Goal: Task Accomplishment & Management: Use online tool/utility

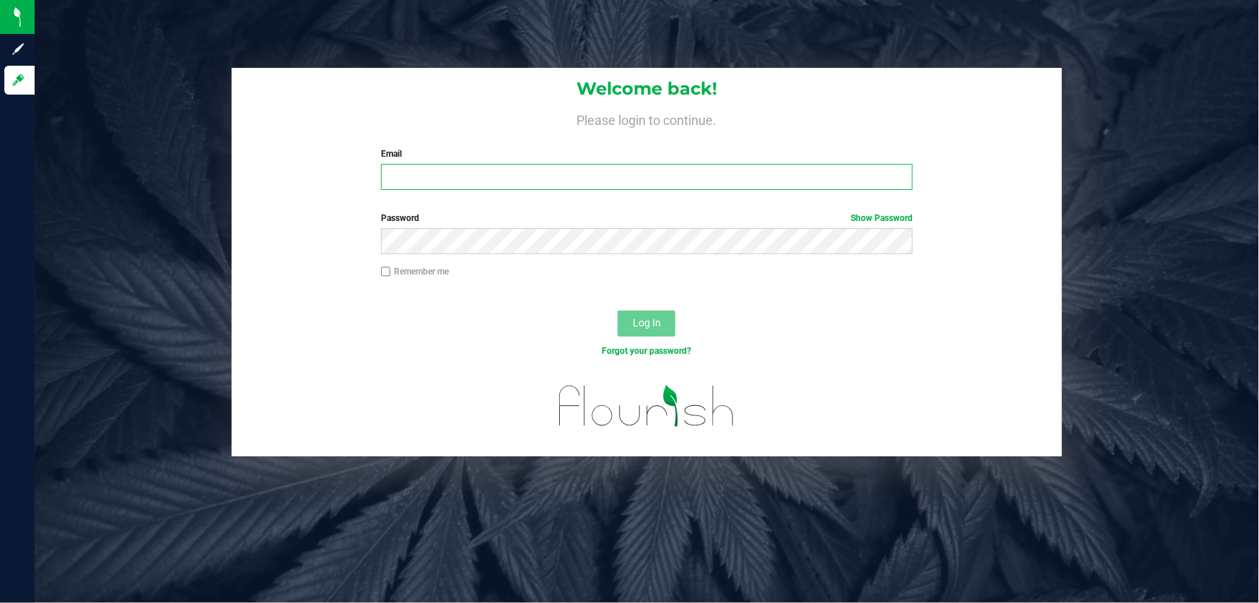
click at [468, 172] on input "Email" at bounding box center [647, 177] width 533 height 26
type input "[EMAIL_ADDRESS][DOMAIN_NAME]"
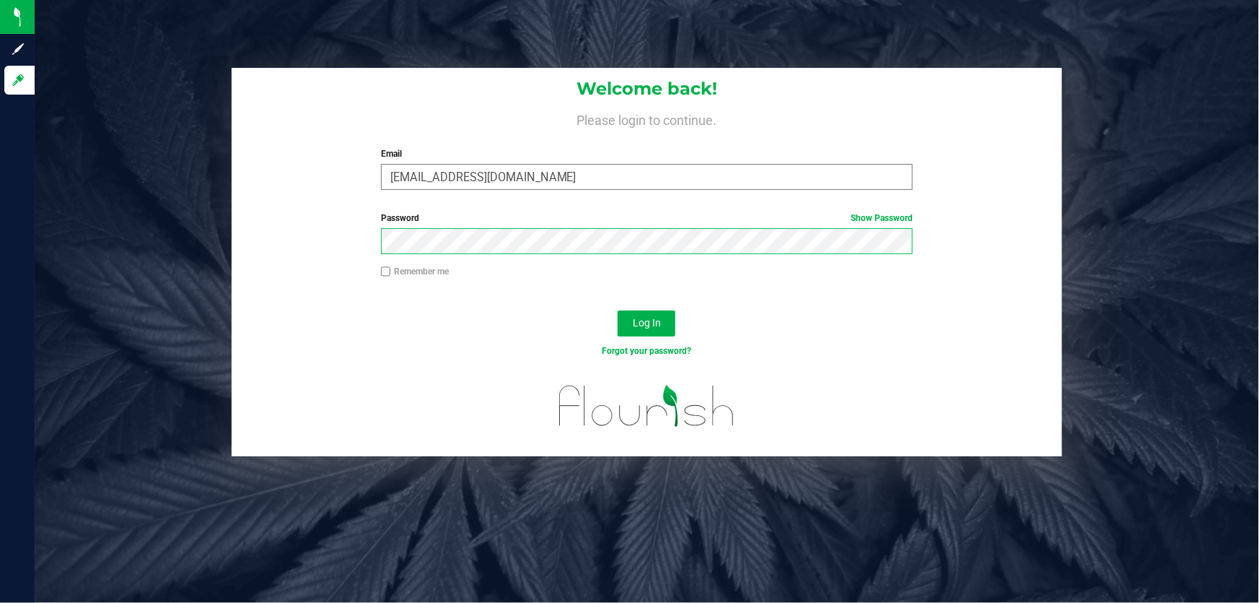
click at [618, 310] on button "Log In" at bounding box center [647, 323] width 58 height 26
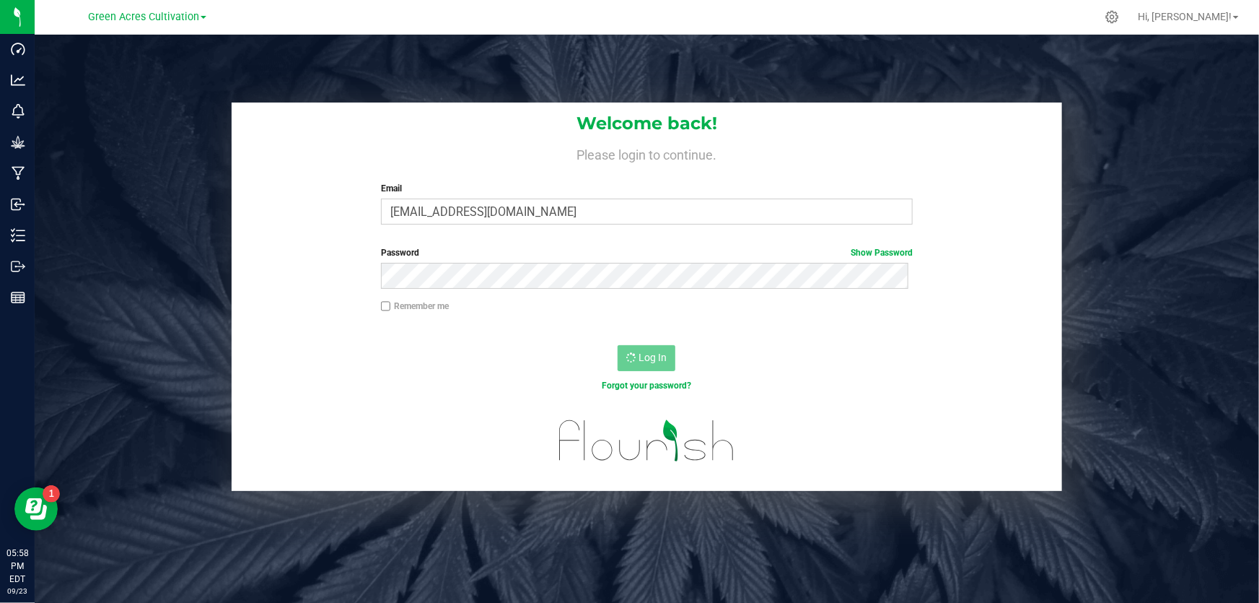
click at [200, 19] on link "Green Acres Cultivation" at bounding box center [147, 16] width 118 height 14
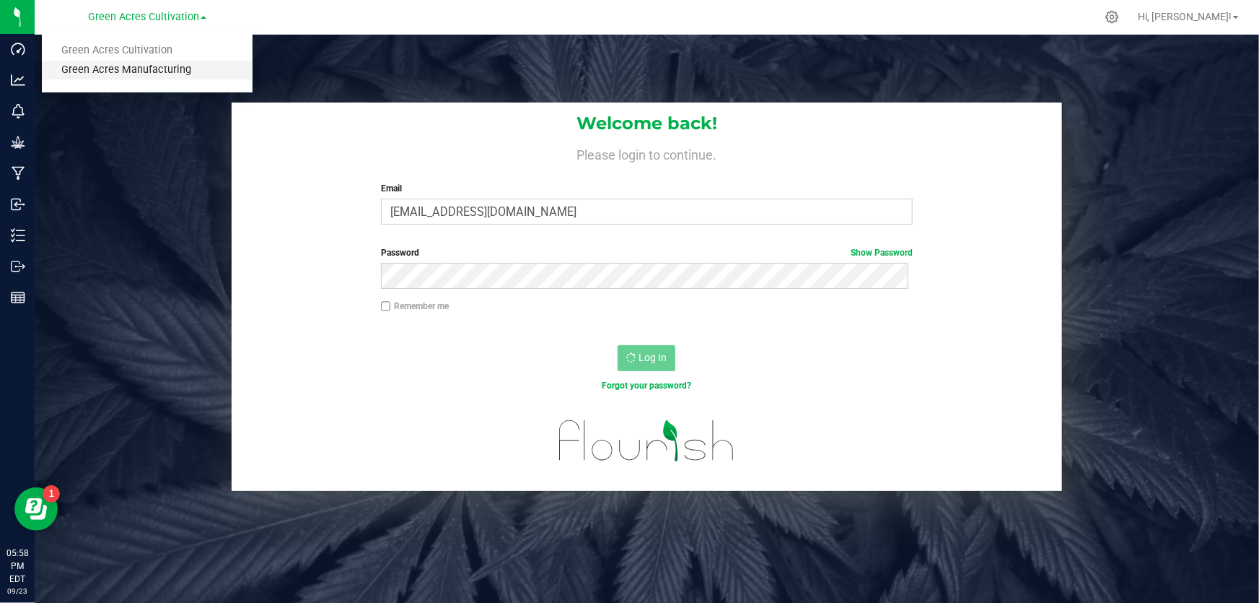
click at [169, 68] on link "Green Acres Manufacturing" at bounding box center [147, 70] width 211 height 19
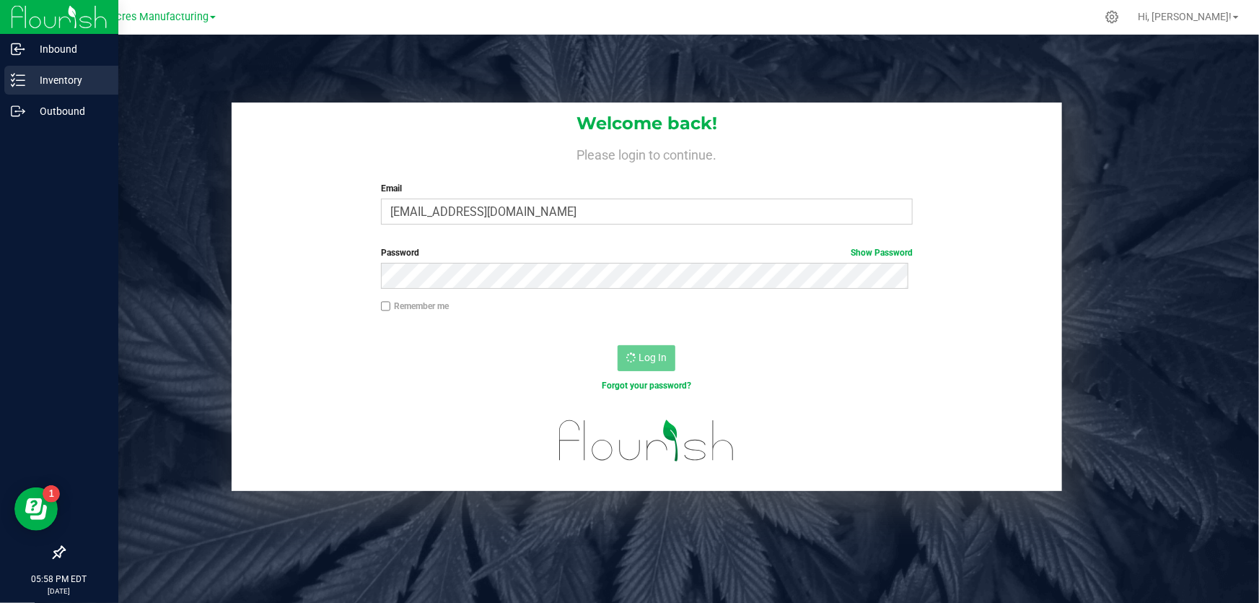
click at [32, 75] on p "Inventory" at bounding box center [68, 79] width 87 height 17
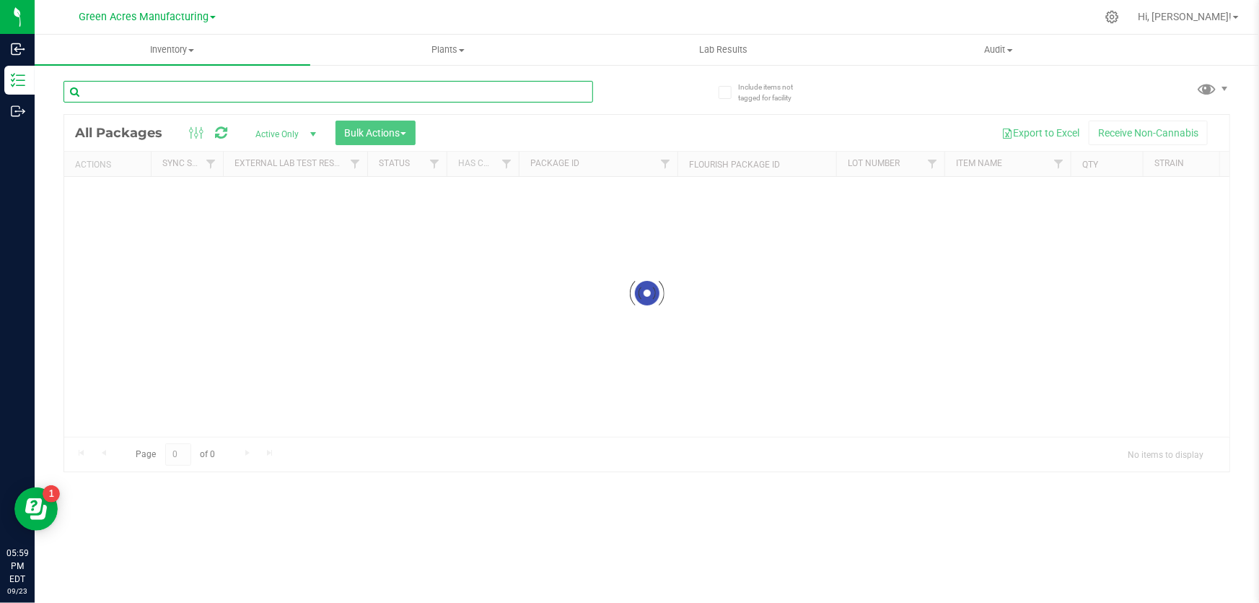
click at [141, 92] on input "text" at bounding box center [328, 92] width 530 height 22
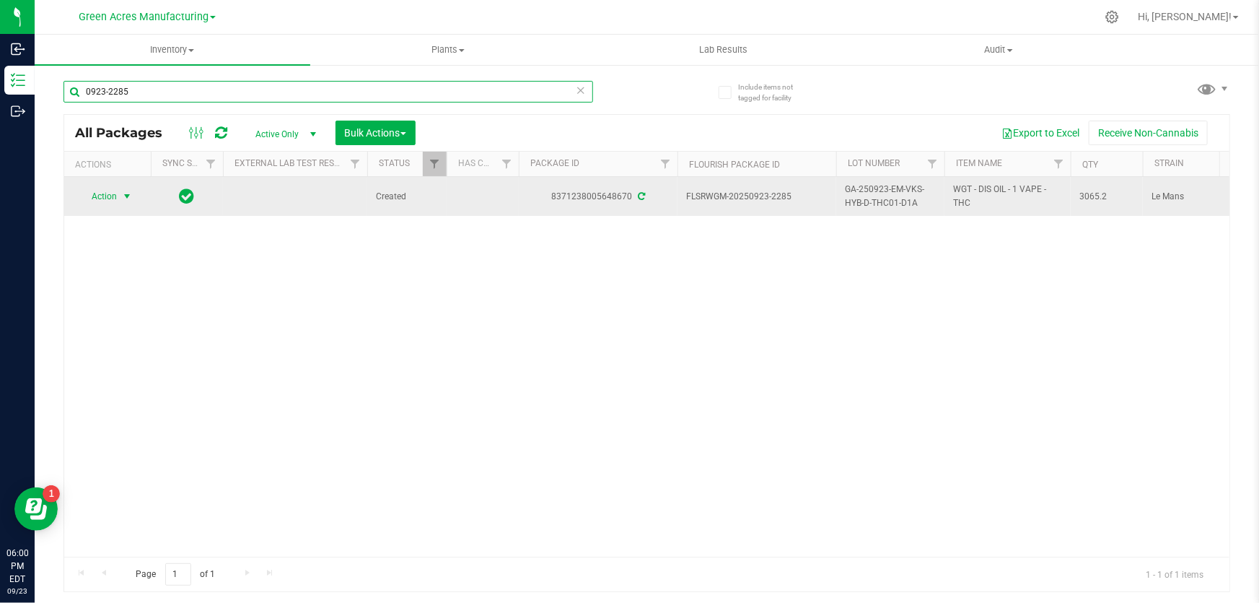
type input "0923-2285"
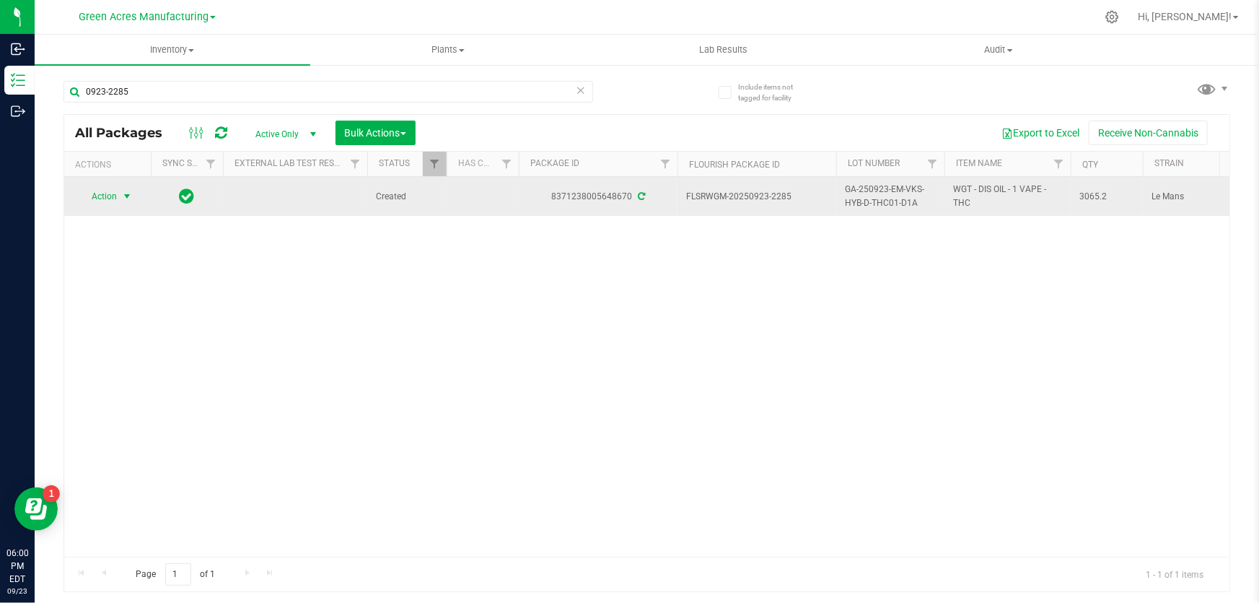
click at [127, 192] on span "select" at bounding box center [127, 196] width 12 height 12
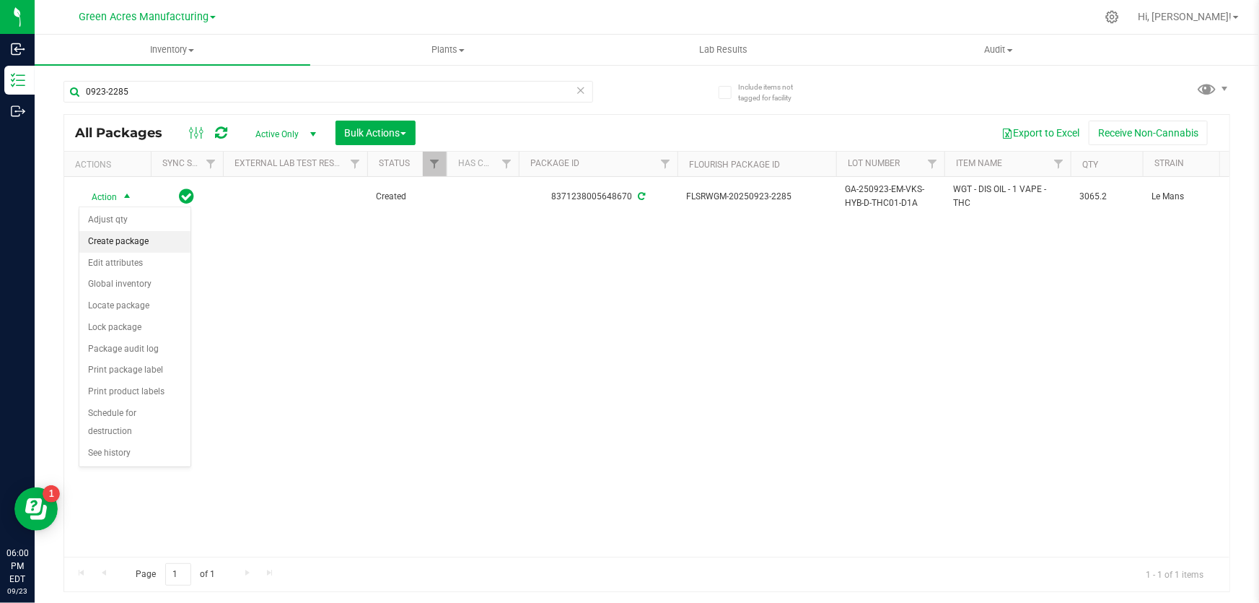
click at [154, 243] on li "Create package" at bounding box center [134, 242] width 111 height 22
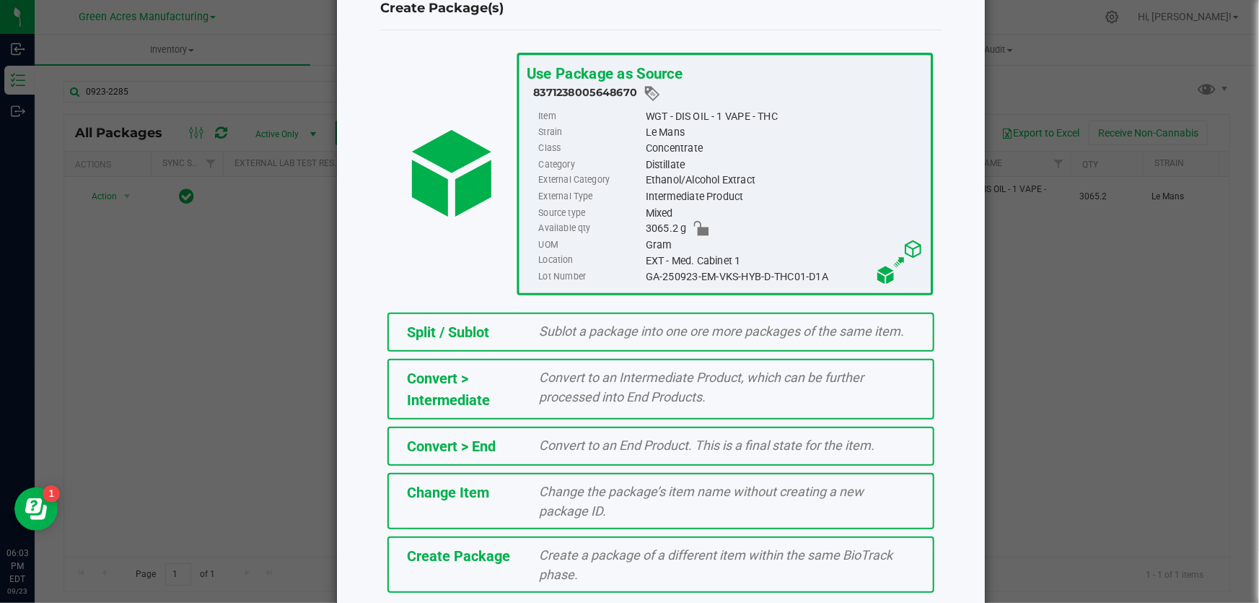
scroll to position [99, 0]
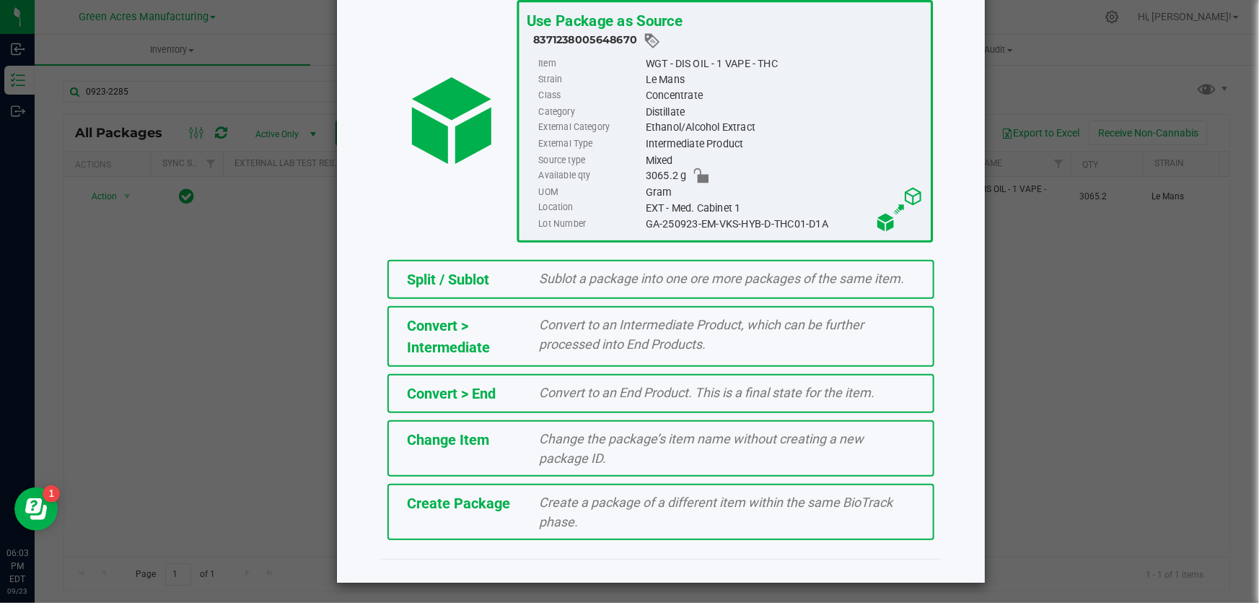
click at [497, 508] on span "Create Package" at bounding box center [458, 502] width 103 height 17
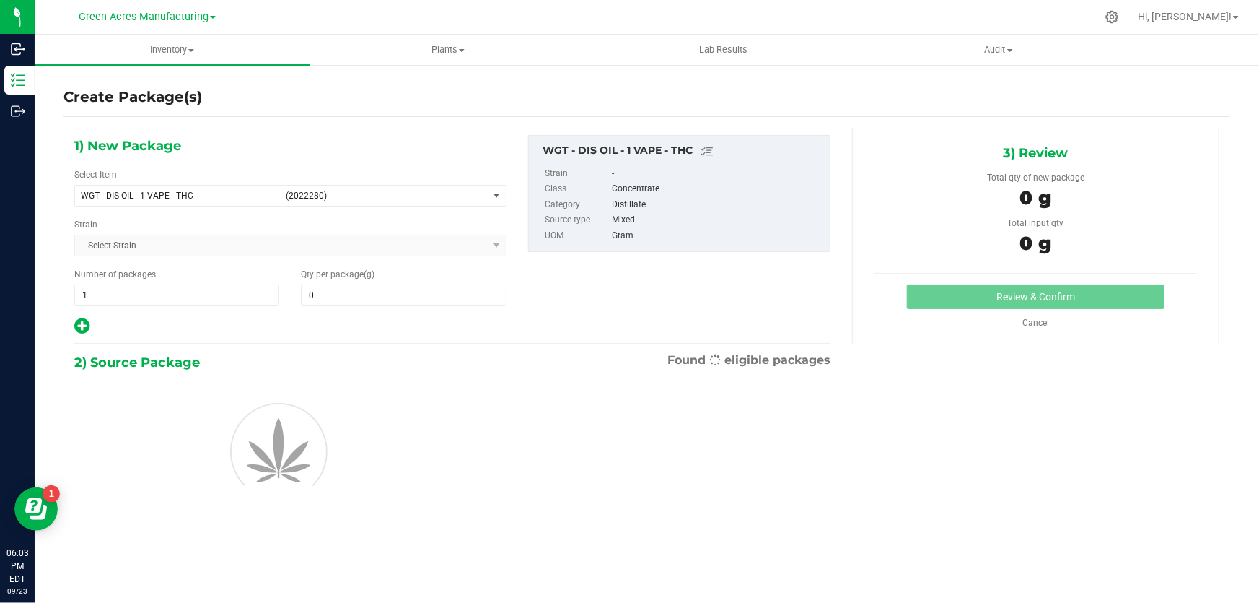
type input "0.0000"
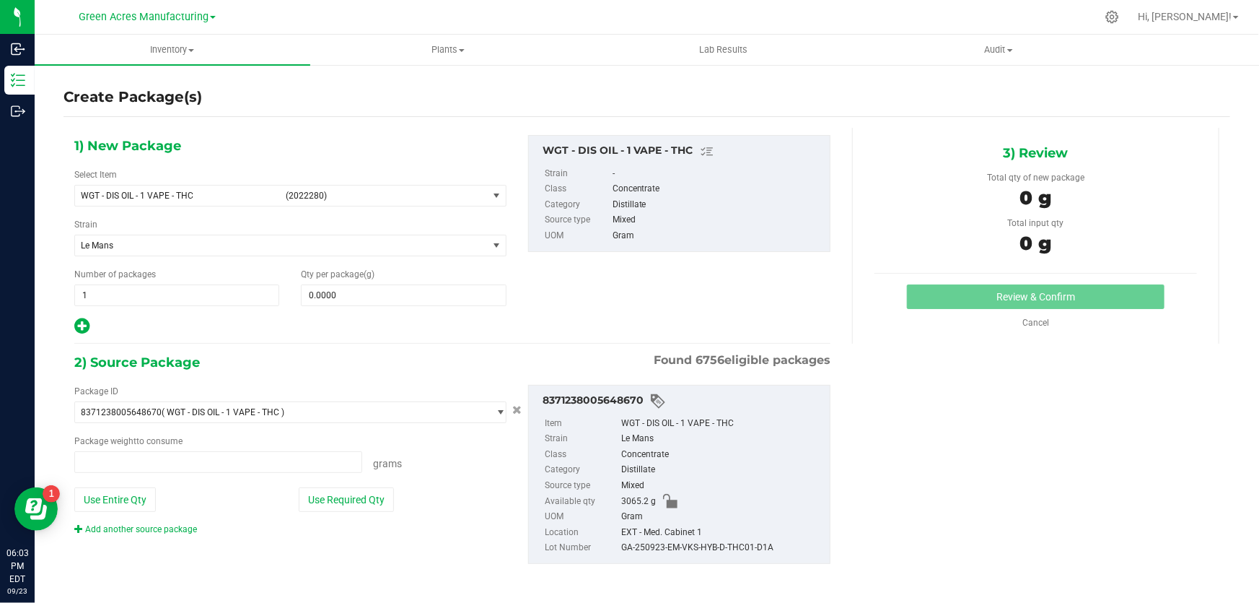
type input "0.0000 g"
click at [495, 195] on span "select" at bounding box center [497, 196] width 12 height 12
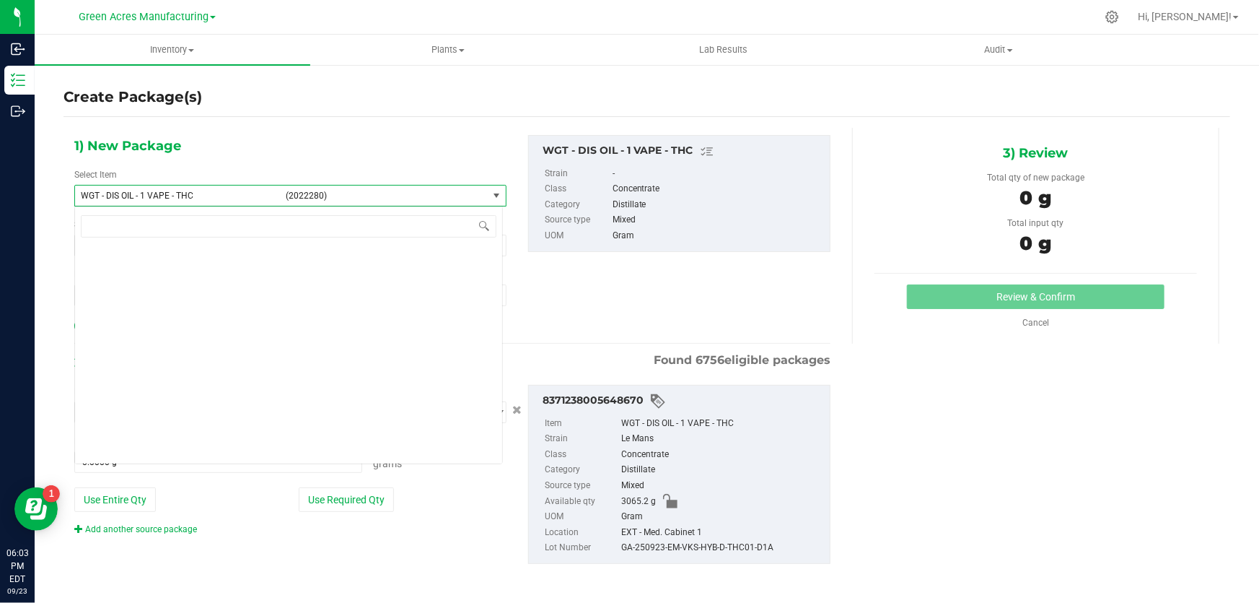
scroll to position [272610, 0]
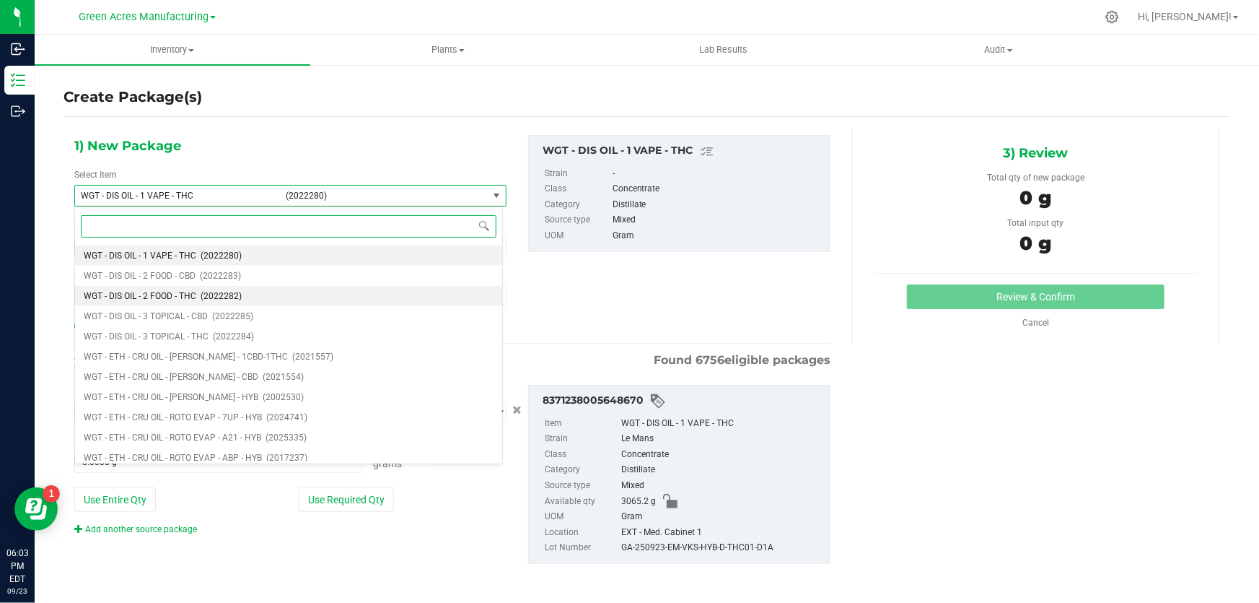
click at [158, 296] on span "WGT - DIS OIL - 2 FOOD - THC" at bounding box center [140, 296] width 113 height 10
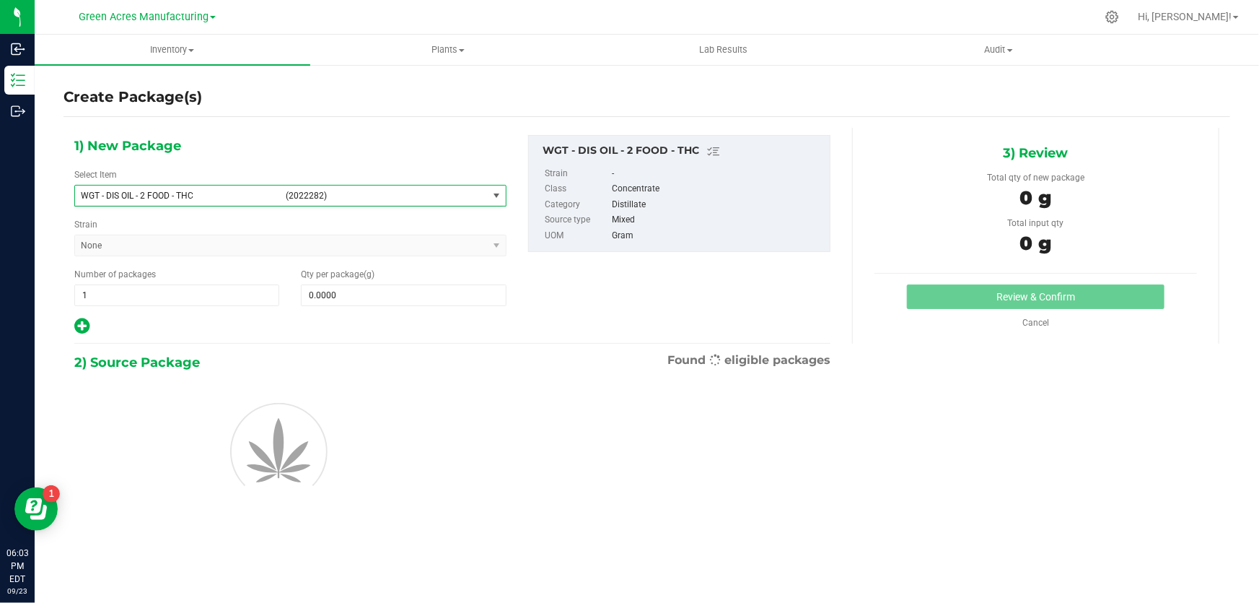
type input "0.0000"
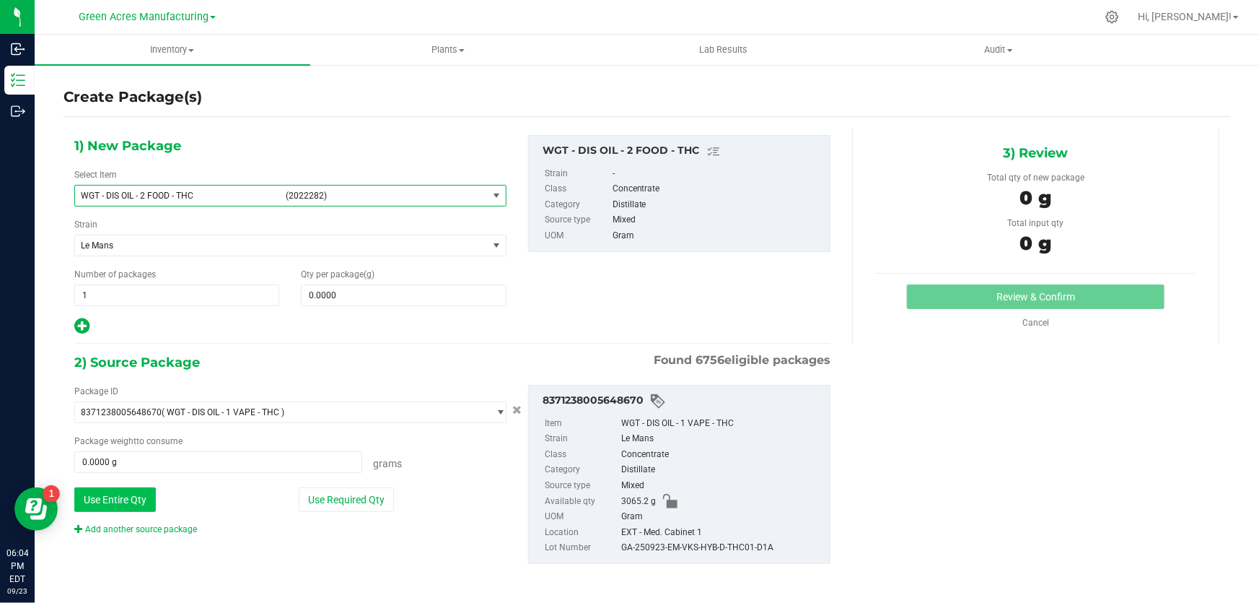
click at [119, 498] on button "Use Entire Qty" at bounding box center [115, 499] width 82 height 25
type input "3065.2000 g"
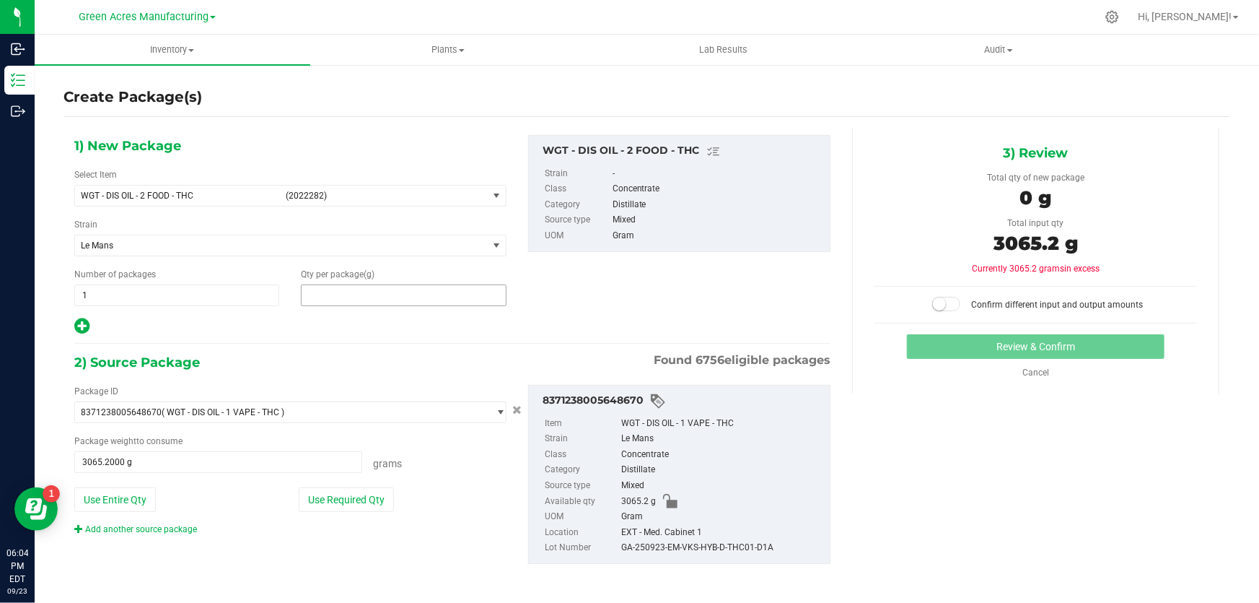
click at [394, 292] on span at bounding box center [403, 295] width 205 height 22
type input "3065.2"
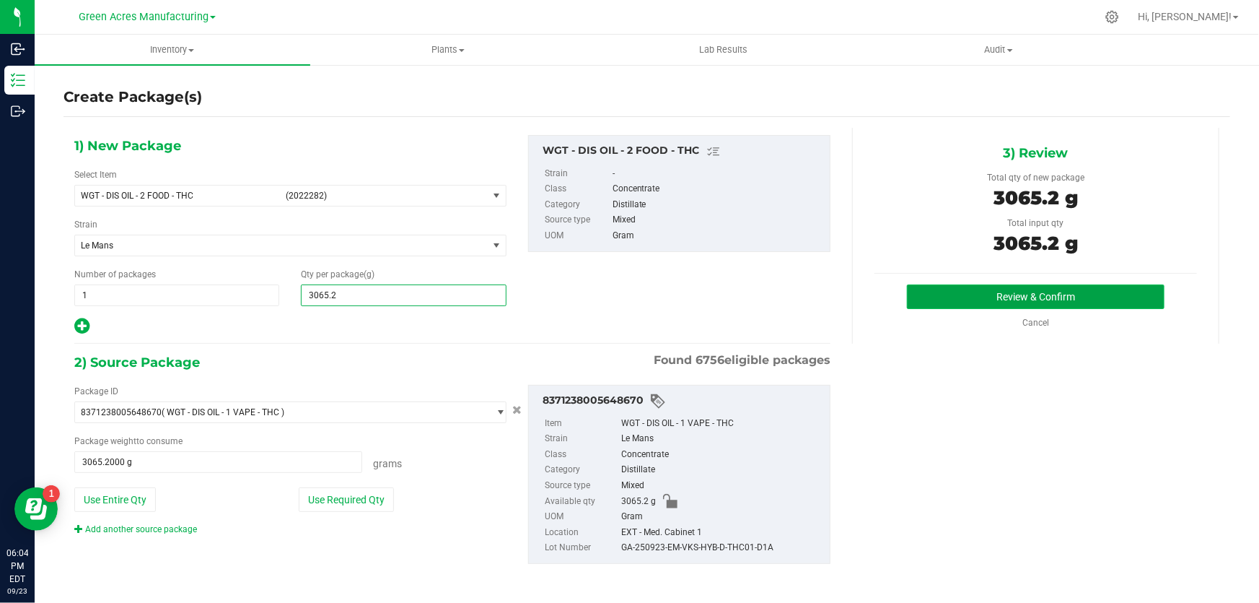
type input "3,065.2000"
click at [1021, 293] on button "Review & Confirm" at bounding box center [1036, 296] width 258 height 25
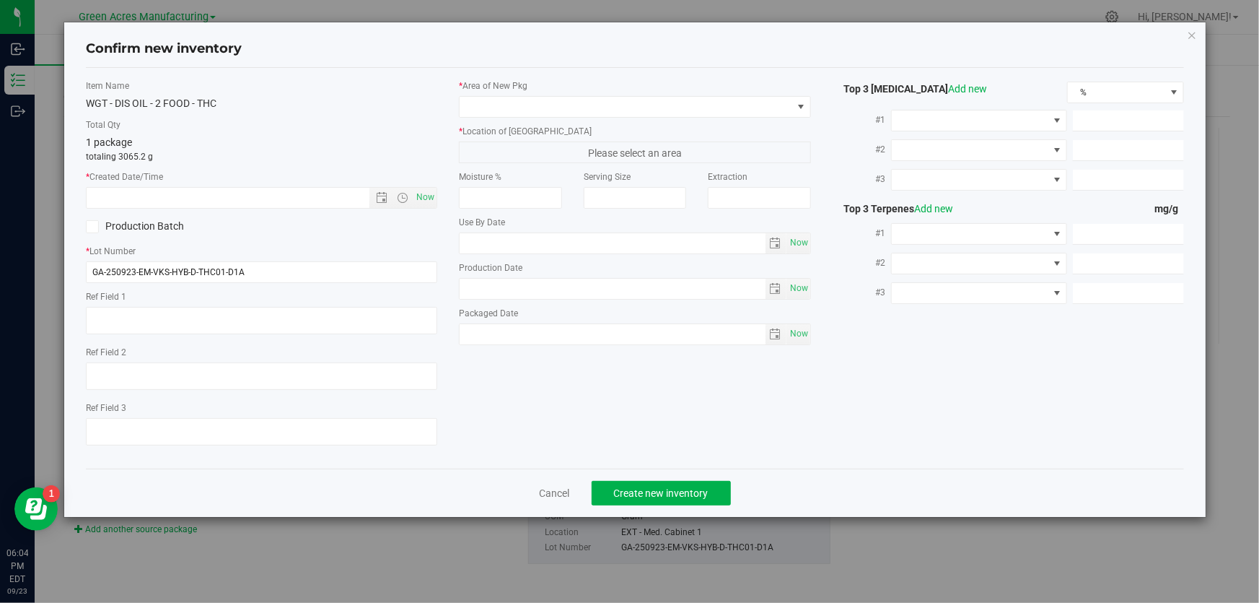
type textarea "D1A"
click at [426, 193] on span "Now" at bounding box center [425, 197] width 25 height 21
type input "9/23/2025 6:04 PM"
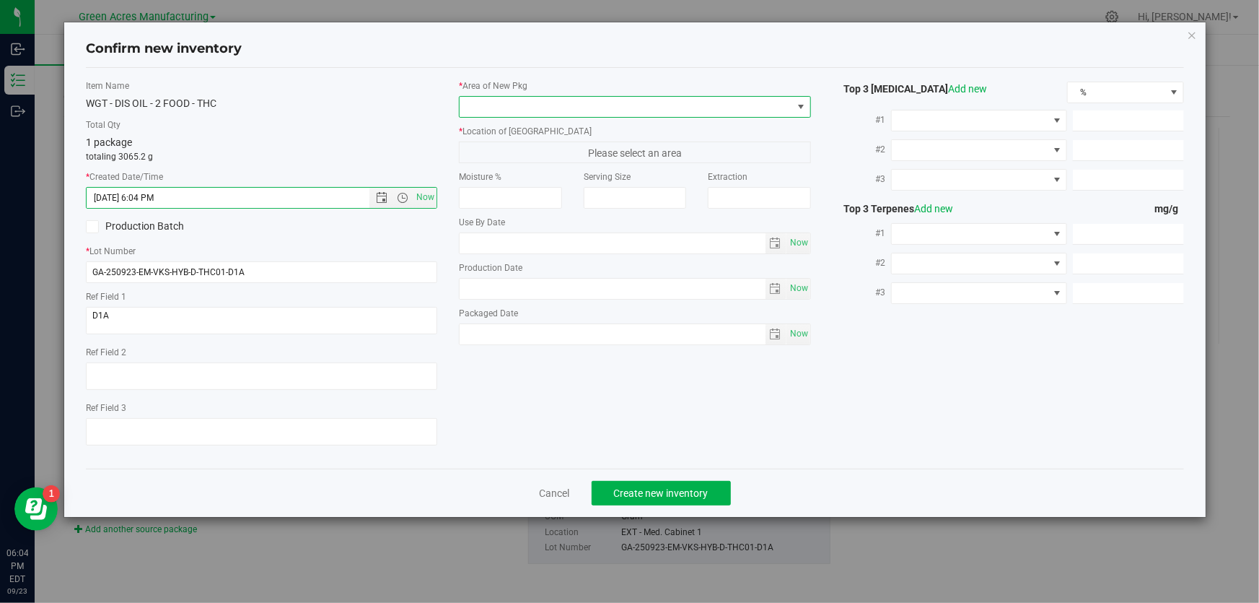
click at [802, 102] on span at bounding box center [801, 107] width 12 height 12
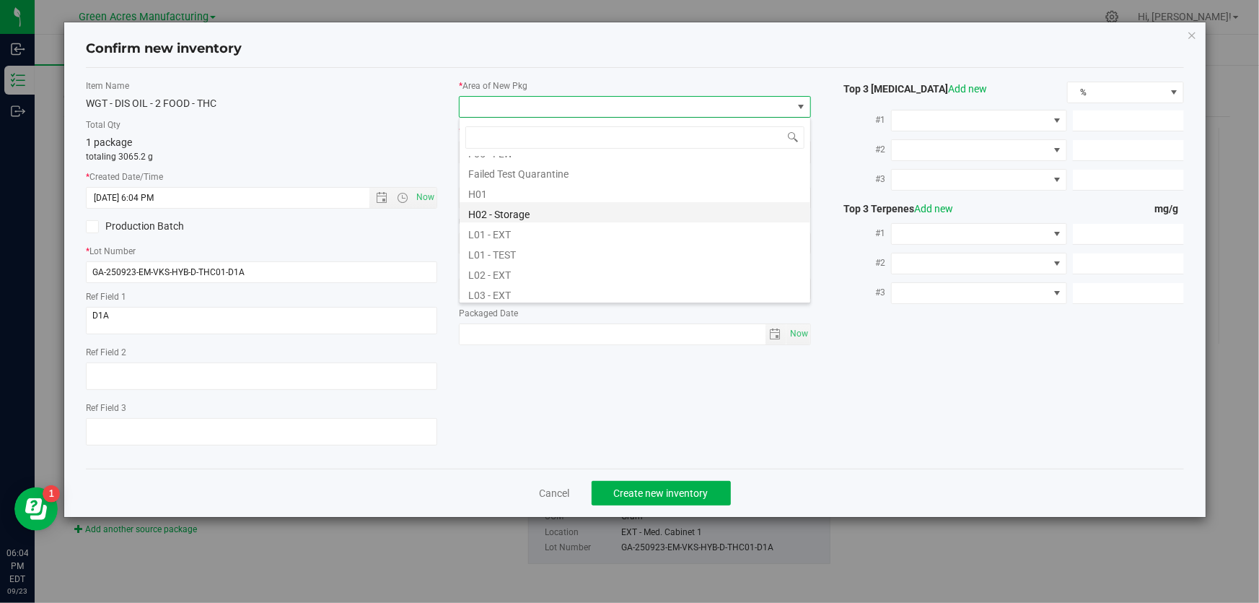
scroll to position [262, 0]
click at [520, 233] on li "L03 - EXT" at bounding box center [635, 227] width 351 height 20
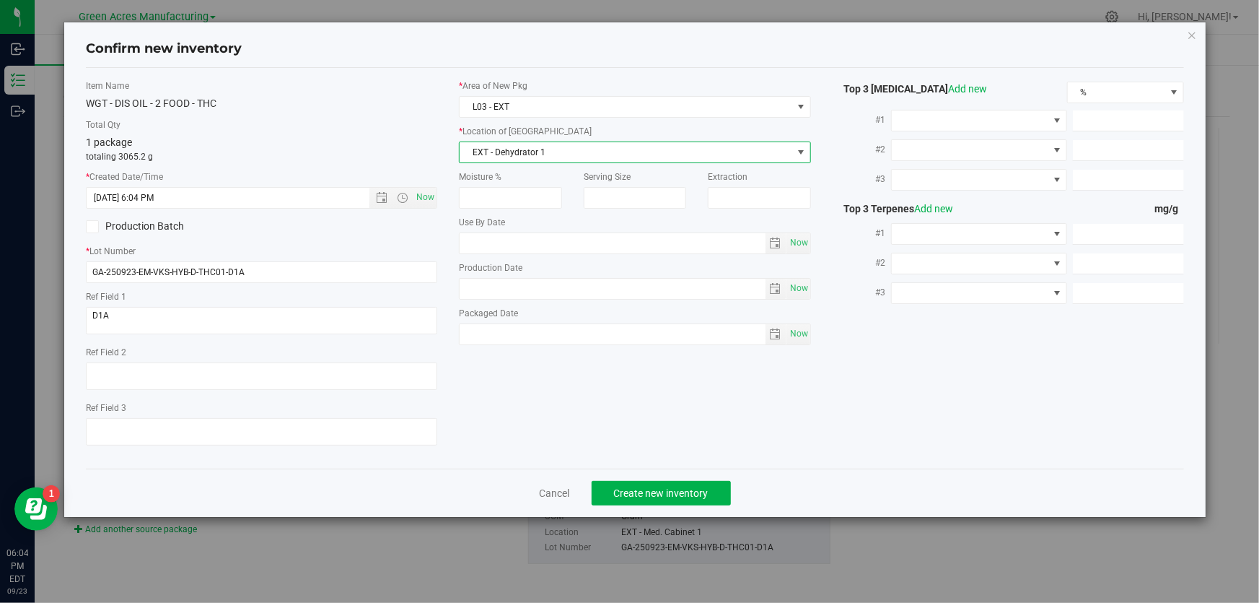
click at [781, 152] on span "EXT - Dehydrator 1" at bounding box center [626, 152] width 332 height 20
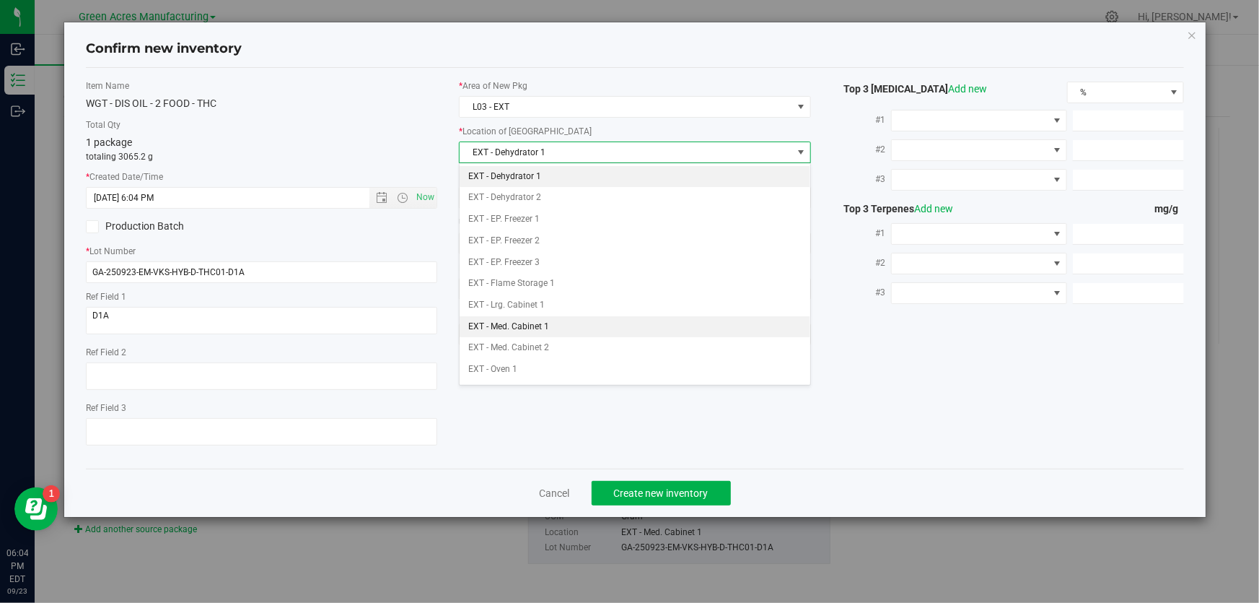
click at [556, 324] on li "EXT - Med. Cabinet 1" at bounding box center [635, 327] width 351 height 22
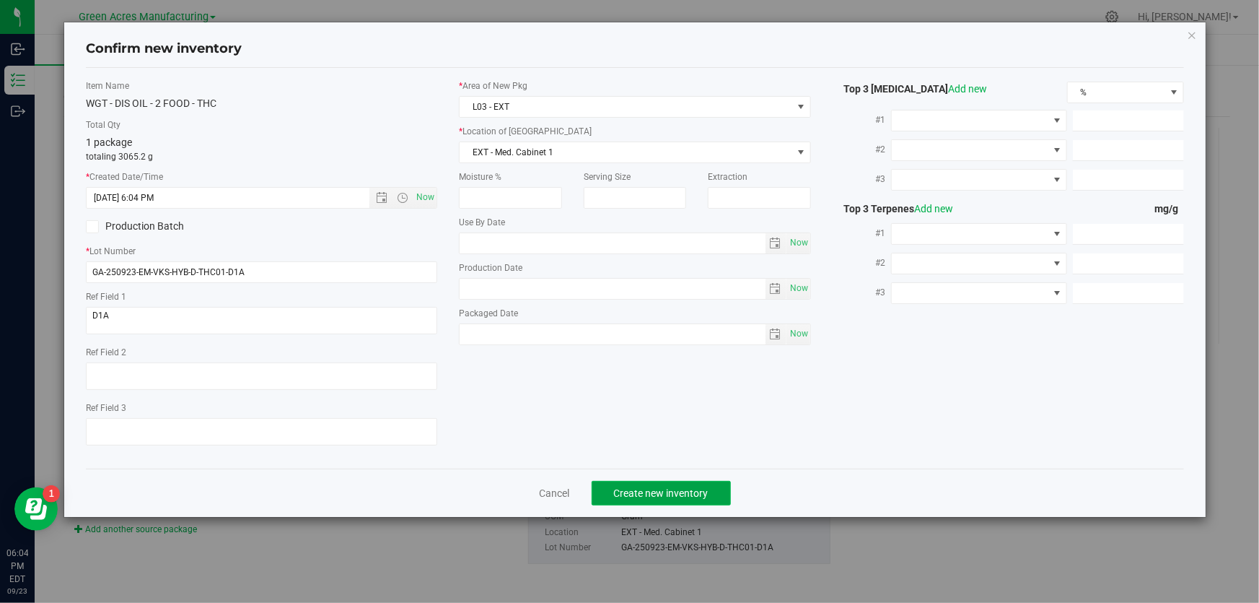
click at [690, 497] on span "Create new inventory" at bounding box center [661, 493] width 95 height 12
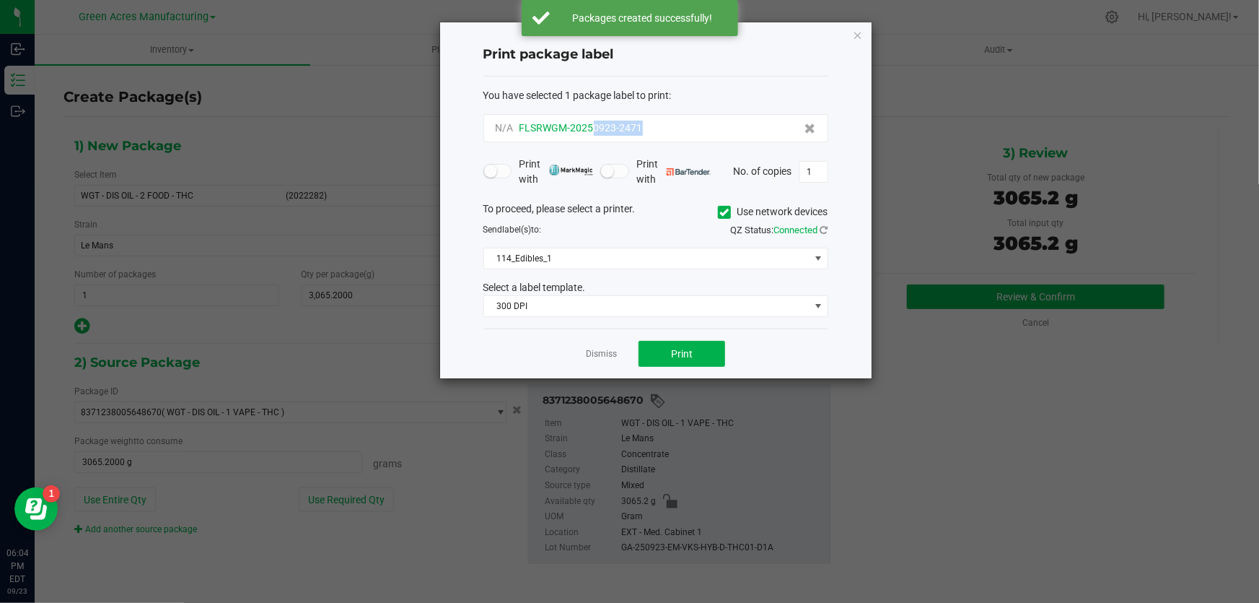
drag, startPoint x: 657, startPoint y: 132, endPoint x: 592, endPoint y: 134, distance: 64.3
click at [592, 134] on div "N/A FLSRWGM-20250923-2471" at bounding box center [656, 128] width 320 height 15
copy span "0923-2471"
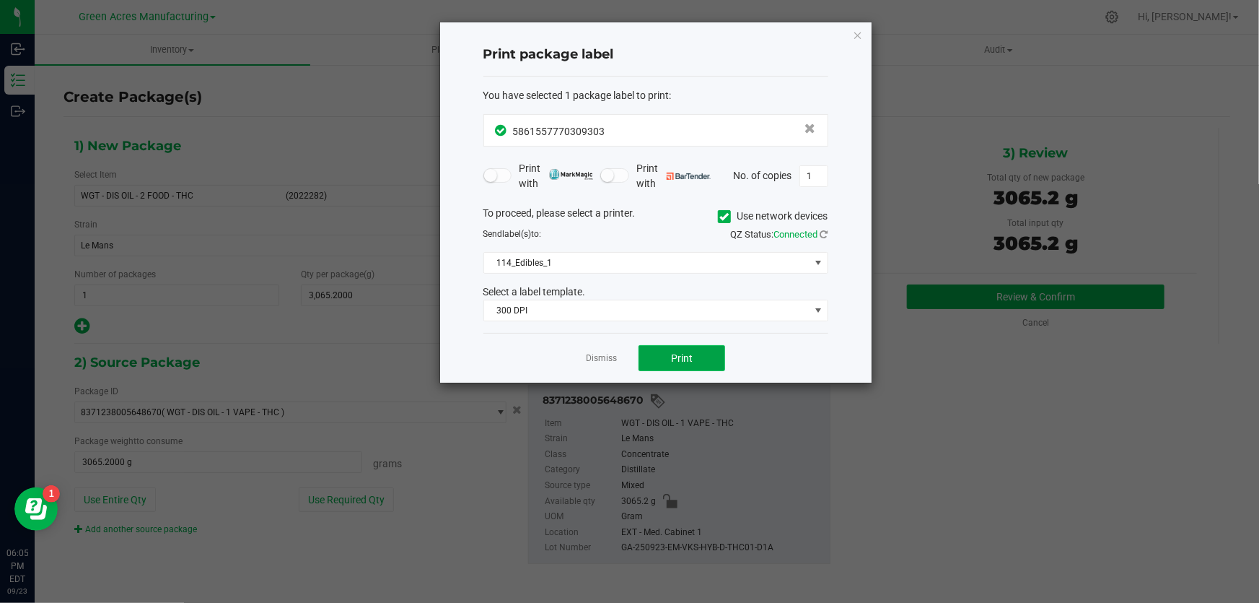
click at [677, 361] on span "Print" at bounding box center [682, 358] width 22 height 12
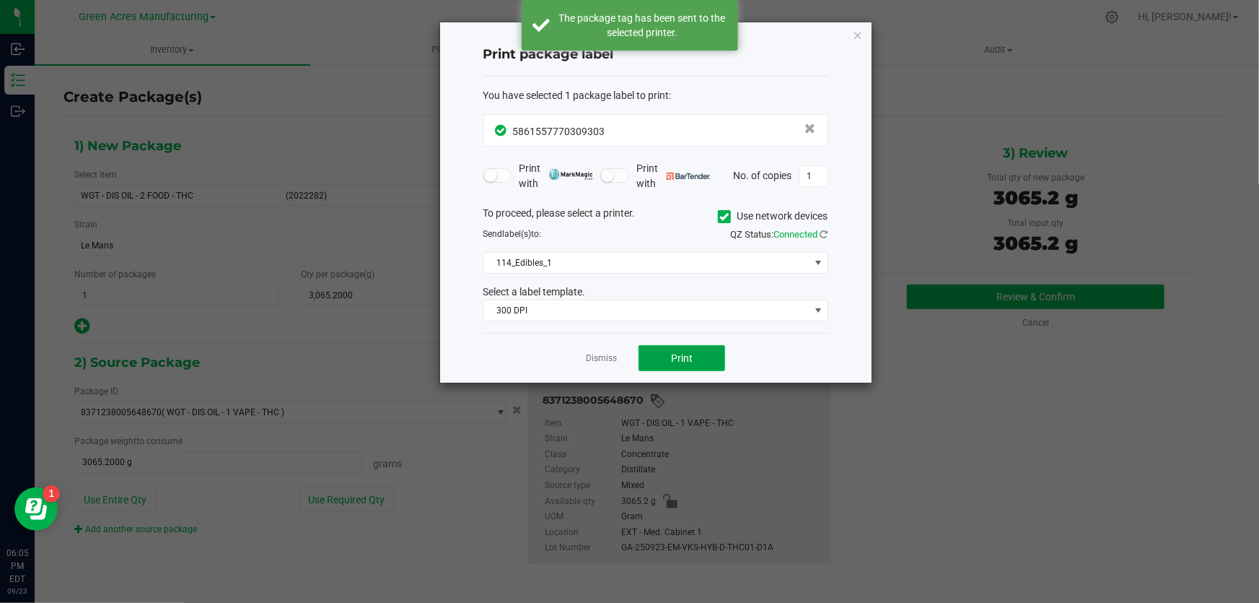
click at [677, 361] on span "Print" at bounding box center [682, 358] width 22 height 12
click at [678, 362] on span "Print" at bounding box center [682, 358] width 22 height 12
click at [677, 362] on span "Print" at bounding box center [682, 358] width 22 height 12
click at [556, 261] on span "114_Edibles_1" at bounding box center [646, 263] width 325 height 20
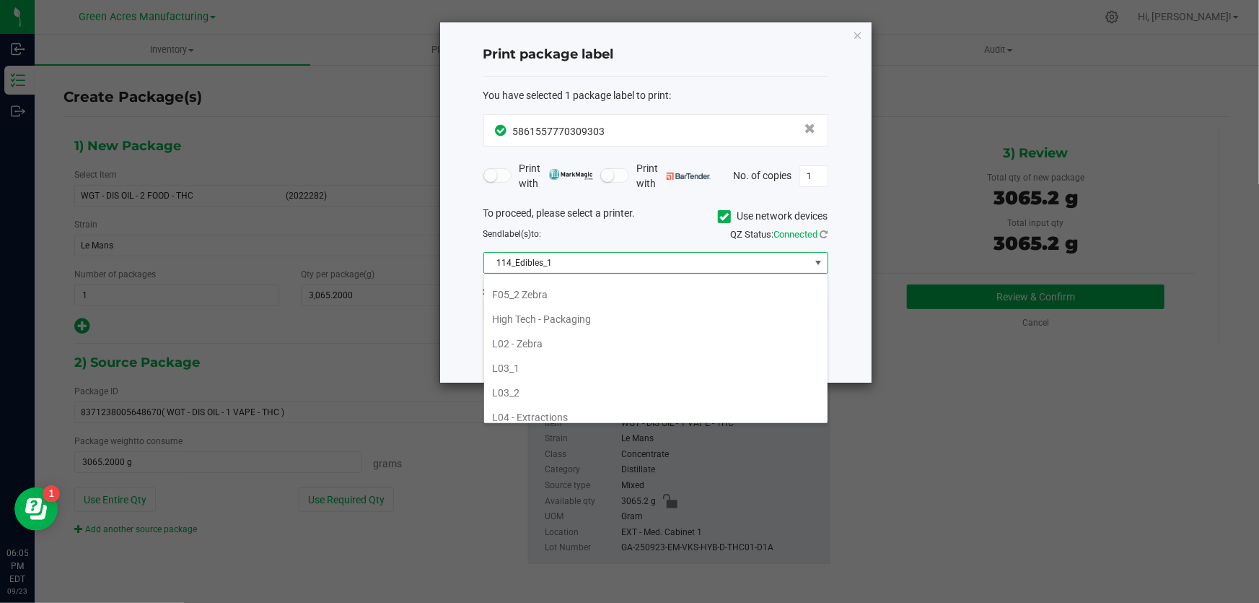
scroll to position [459, 0]
click at [535, 382] on li "L04 - Extractions" at bounding box center [655, 394] width 343 height 25
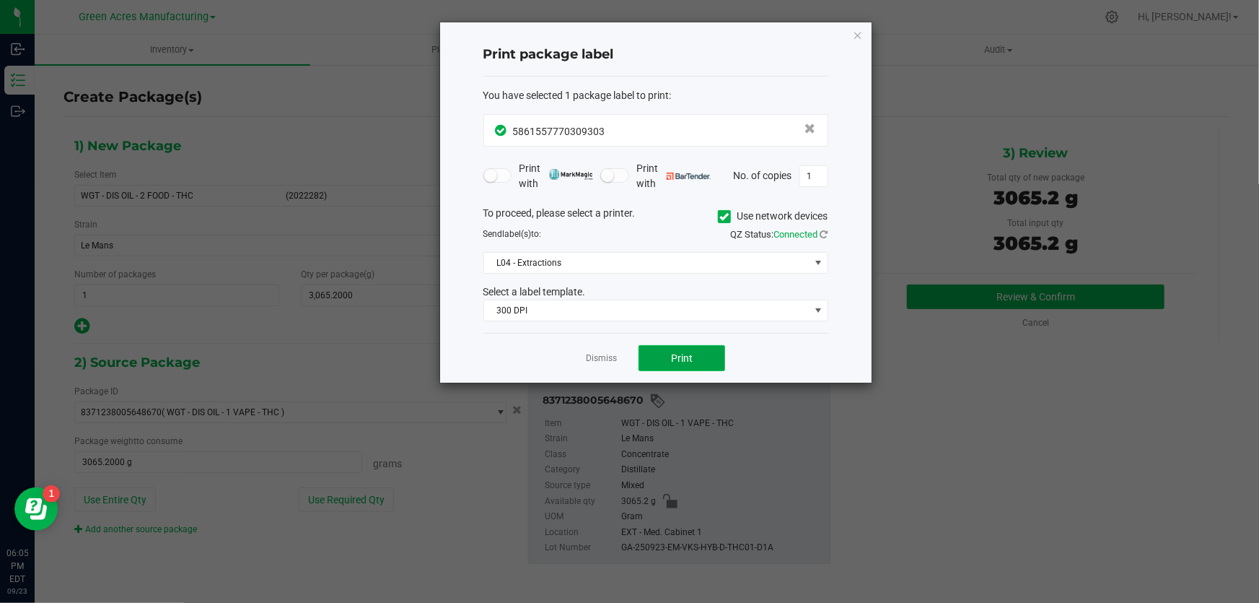
click at [678, 356] on span "Print" at bounding box center [682, 358] width 22 height 12
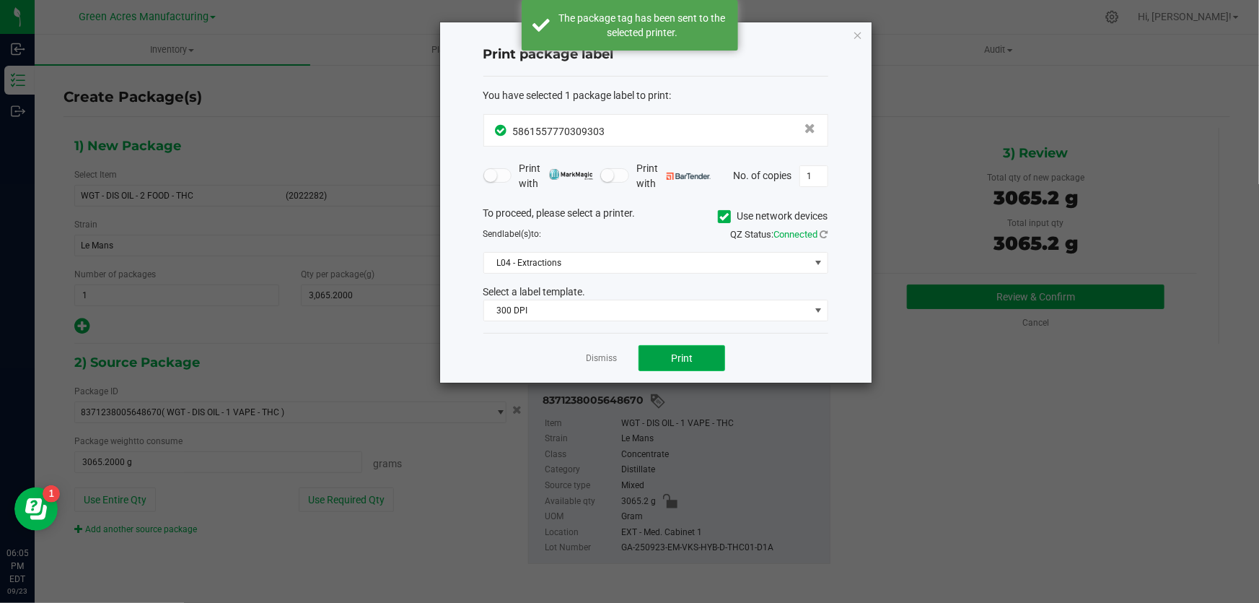
click at [675, 356] on span "Print" at bounding box center [682, 358] width 22 height 12
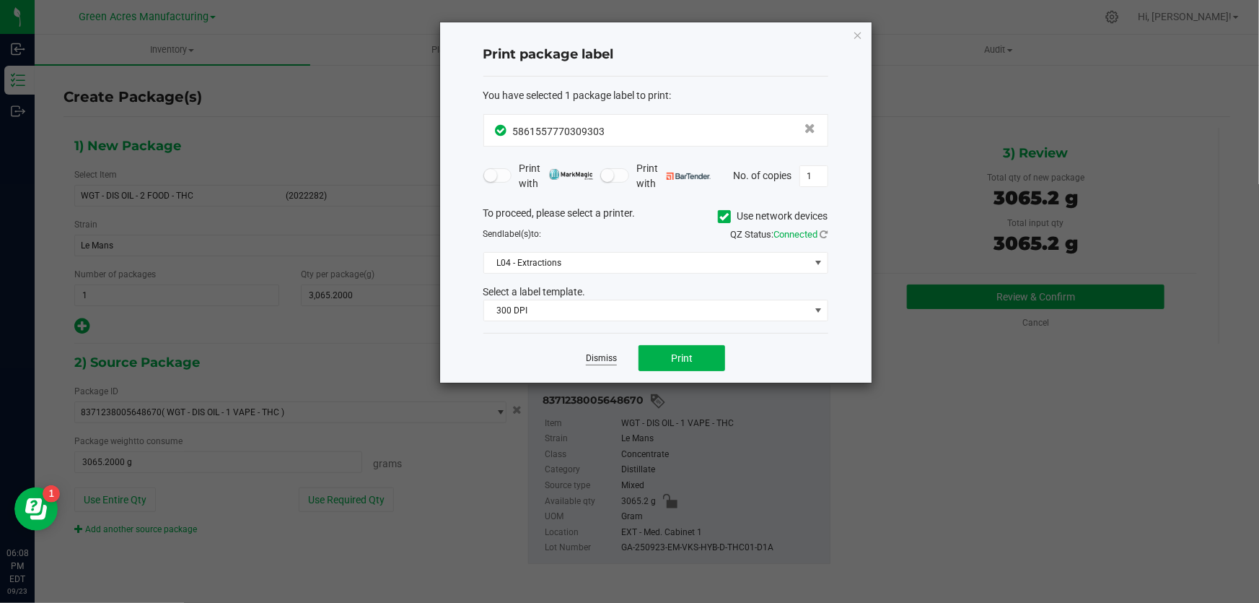
click at [593, 355] on link "Dismiss" at bounding box center [601, 358] width 31 height 12
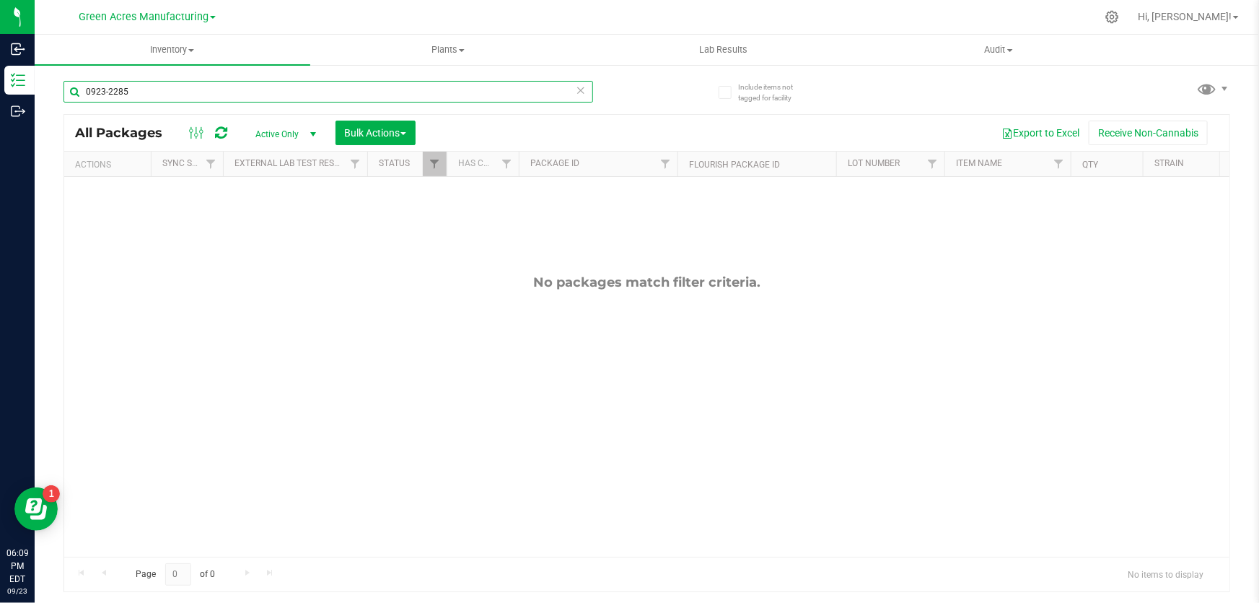
click at [164, 94] on input "0923-2285" at bounding box center [328, 92] width 530 height 22
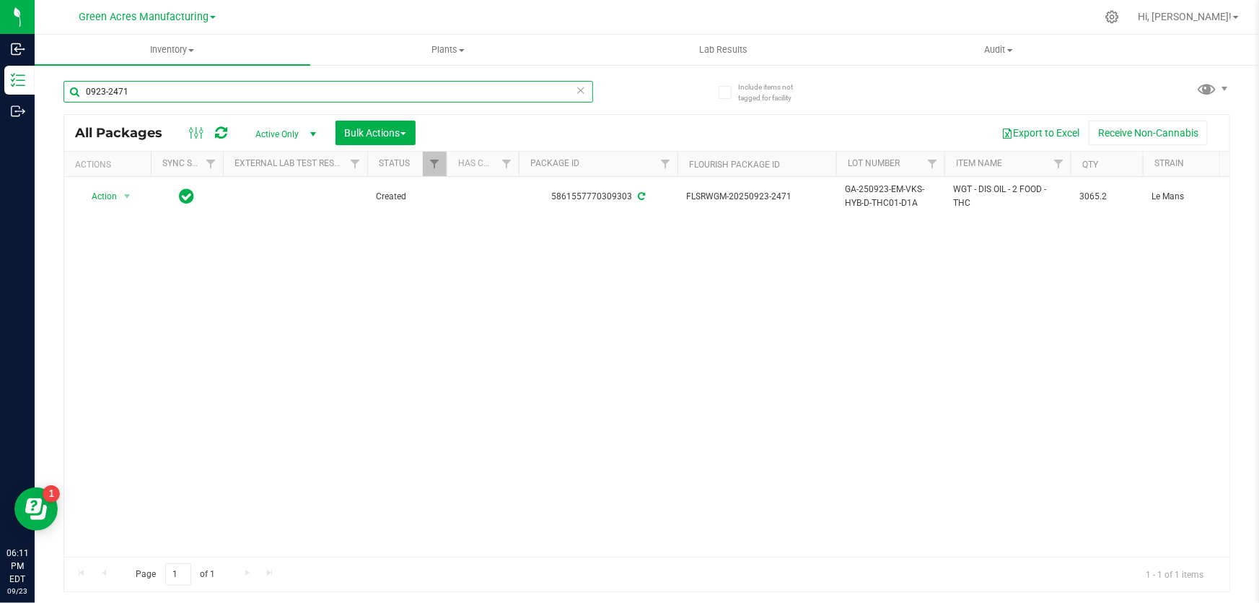
click at [159, 95] on input "0923-2471" at bounding box center [328, 92] width 530 height 22
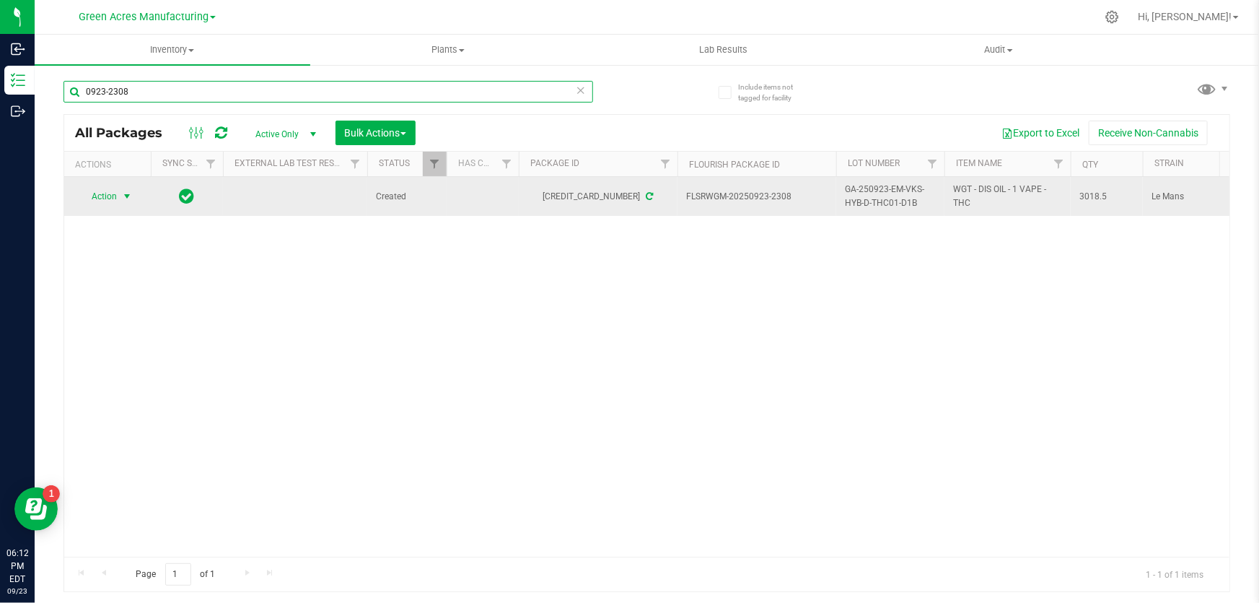
type input "0923-2308"
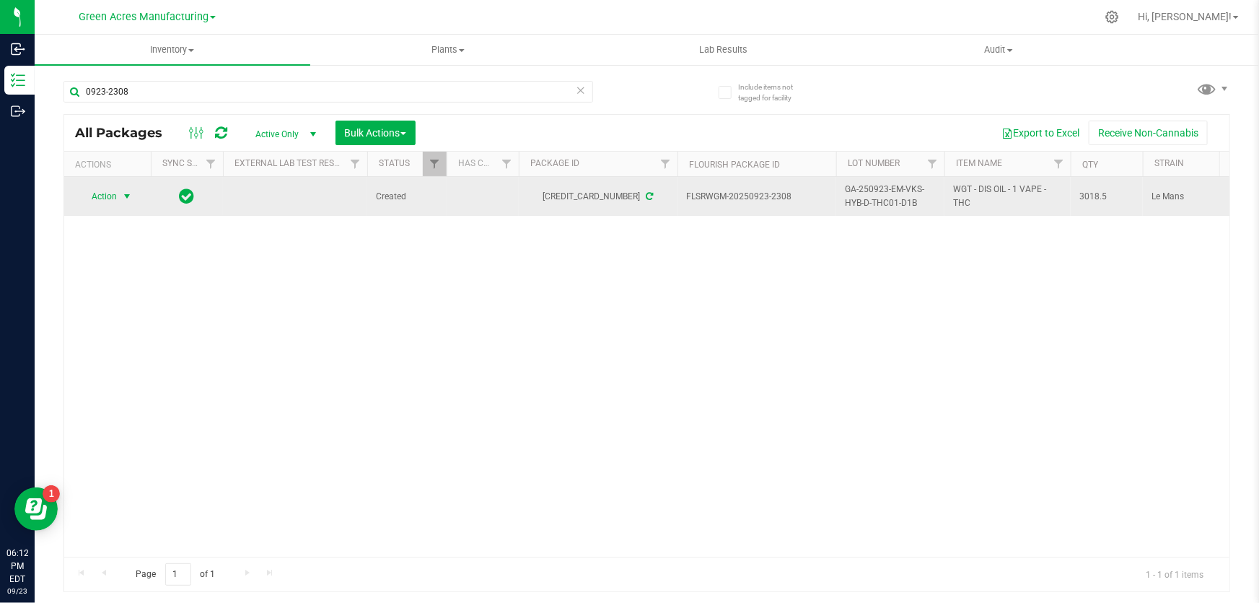
click at [128, 197] on span "select" at bounding box center [127, 196] width 12 height 12
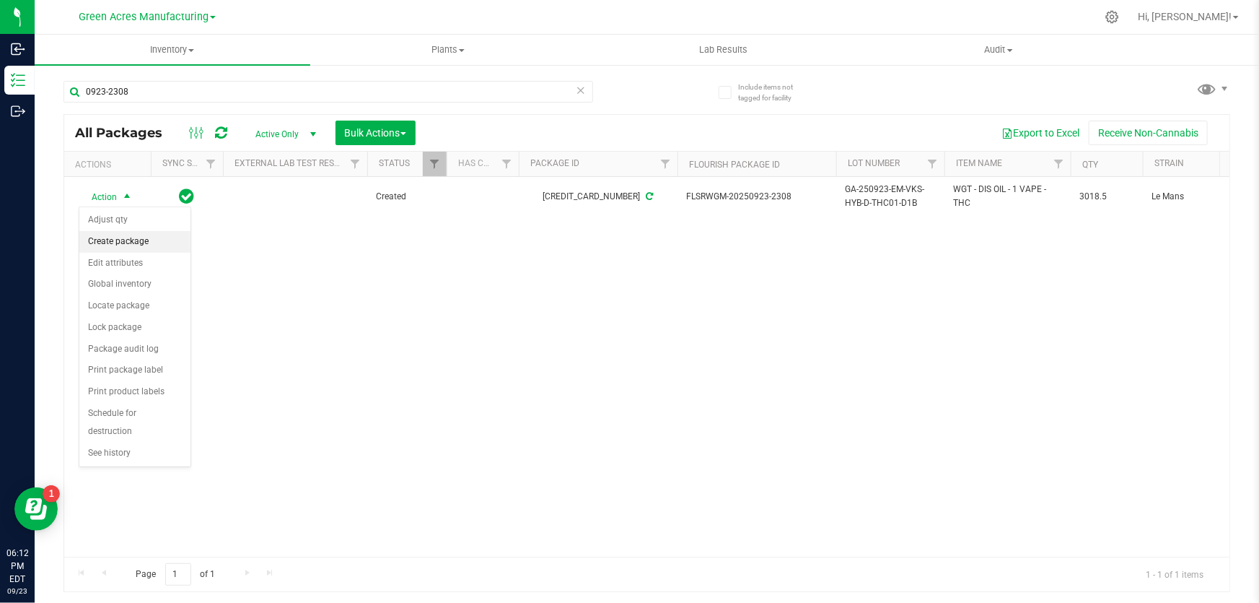
click at [139, 250] on li "Create package" at bounding box center [134, 242] width 111 height 22
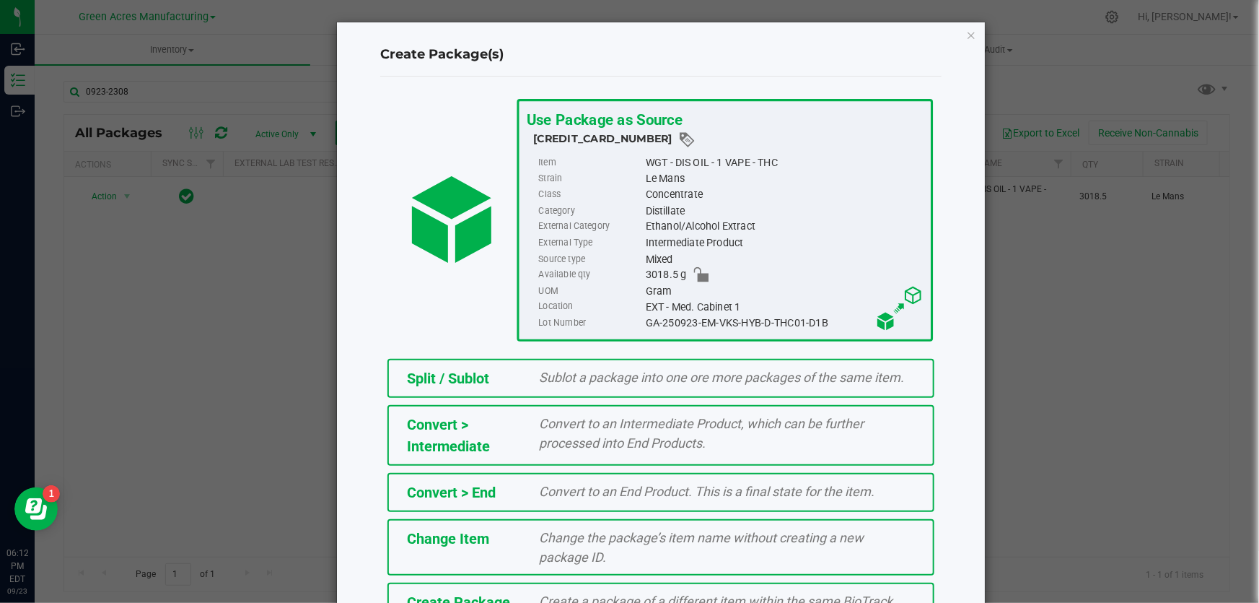
scroll to position [99, 0]
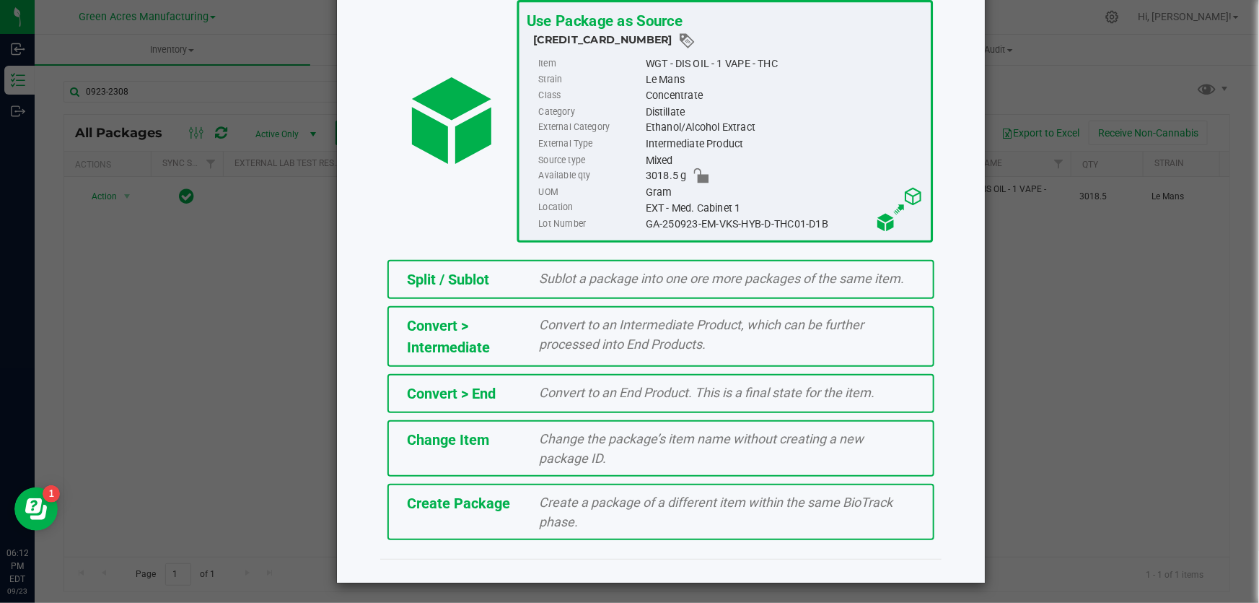
click at [540, 520] on span "Create a package of a different item within the same BioTrack phase." at bounding box center [717, 511] width 354 height 35
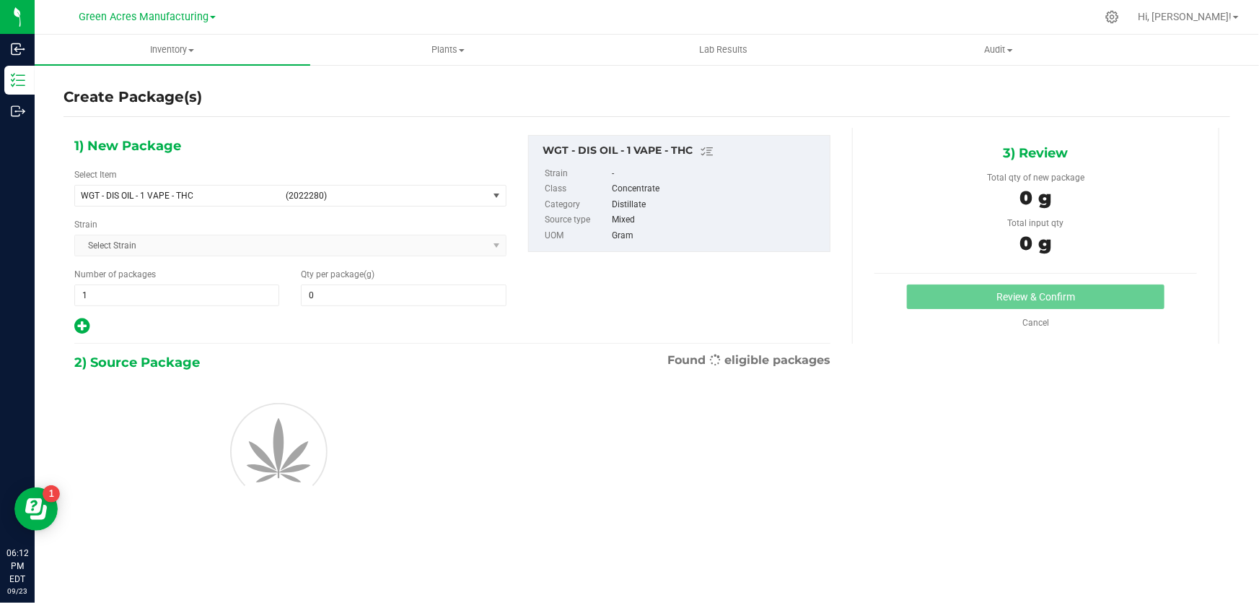
type input "0.0000"
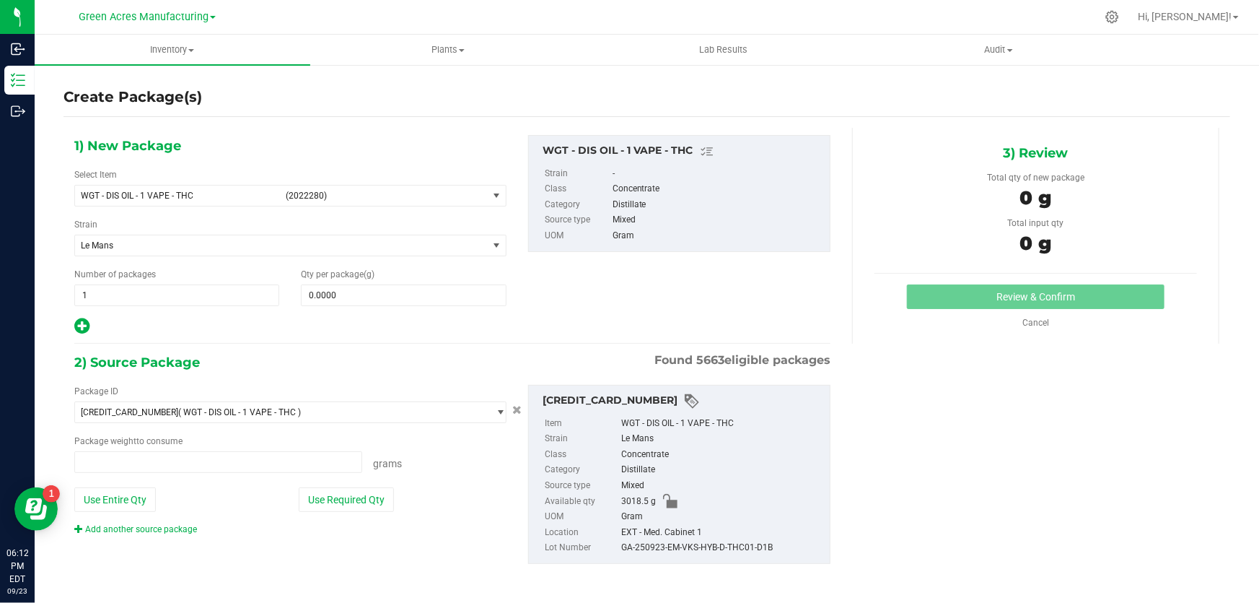
type input "0.0000 g"
click at [488, 202] on span "select" at bounding box center [497, 195] width 18 height 20
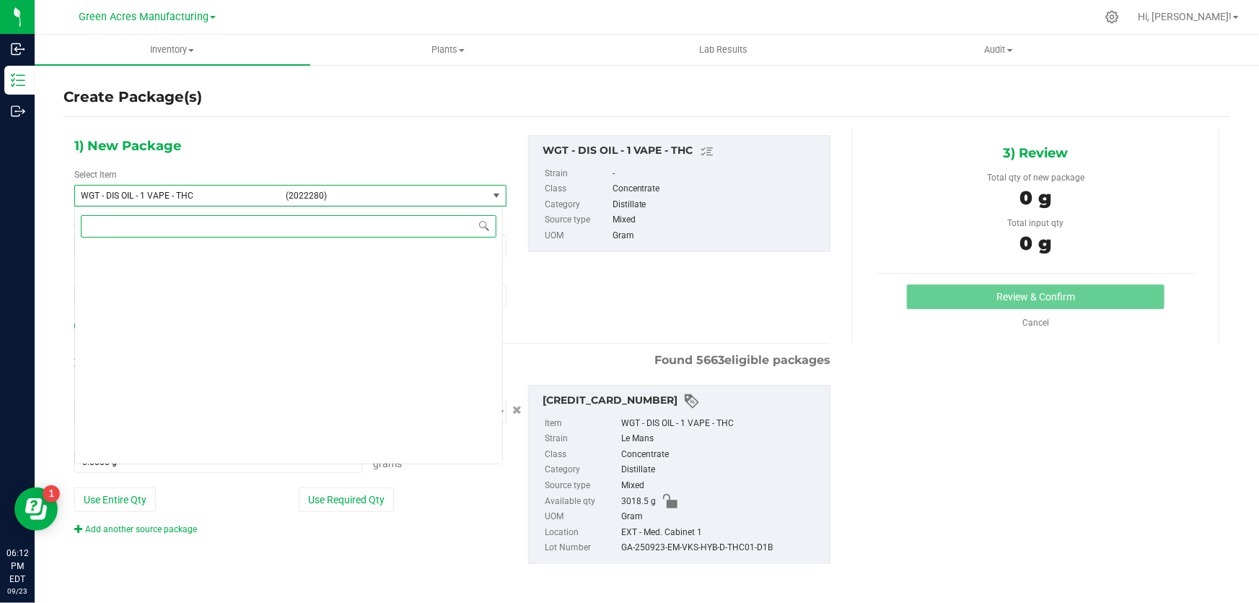
scroll to position [272610, 0]
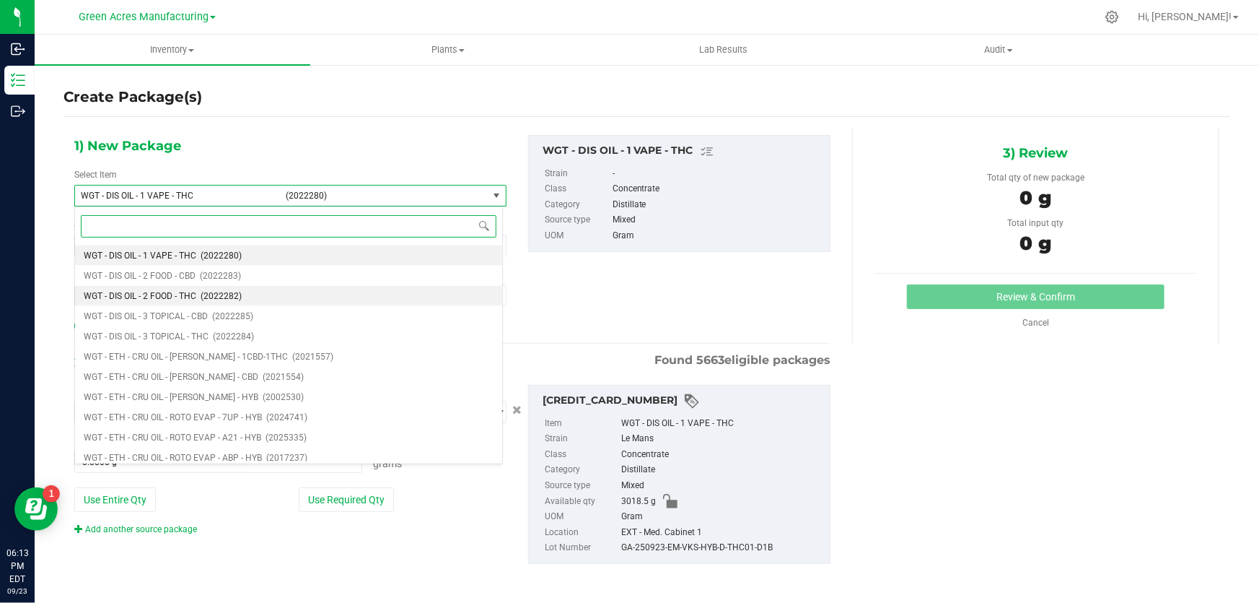
click at [164, 302] on li "WGT - DIS OIL - 2 FOOD - THC (2022282)" at bounding box center [288, 296] width 427 height 20
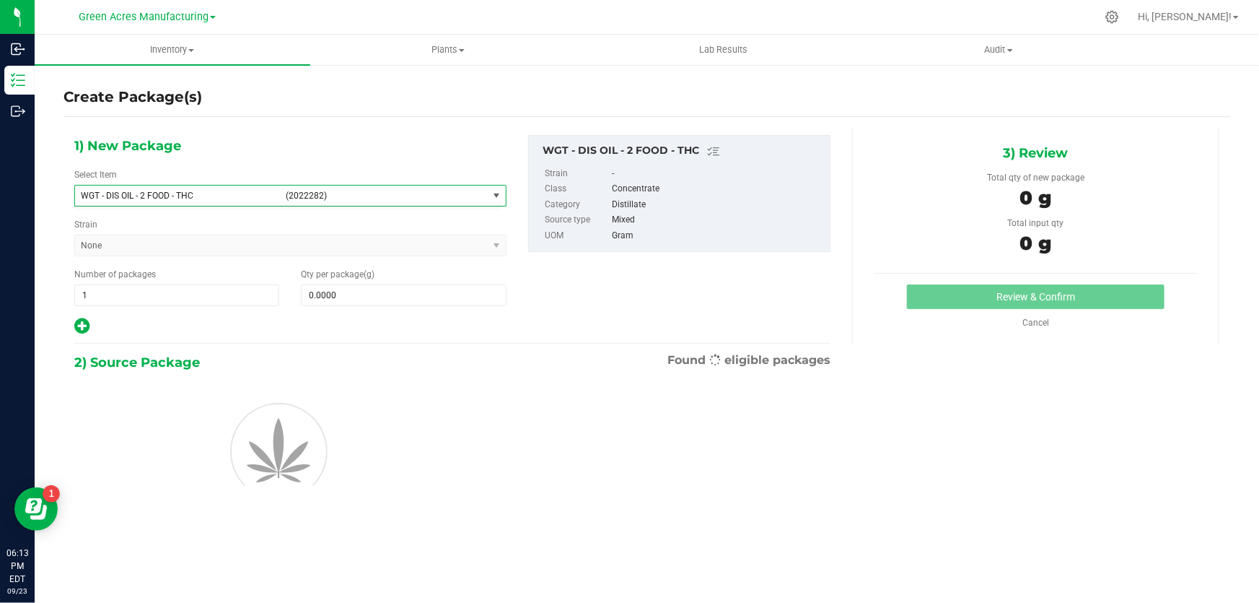
type input "0.0000"
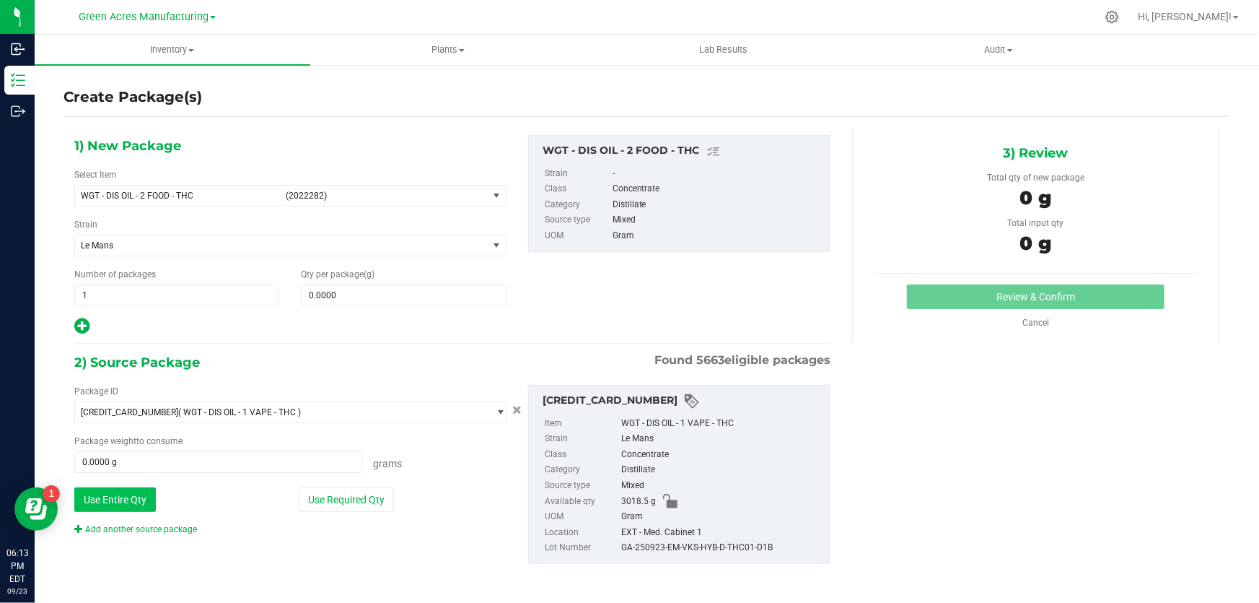
click at [108, 496] on button "Use Entire Qty" at bounding box center [115, 499] width 82 height 25
type input "3018.5000 g"
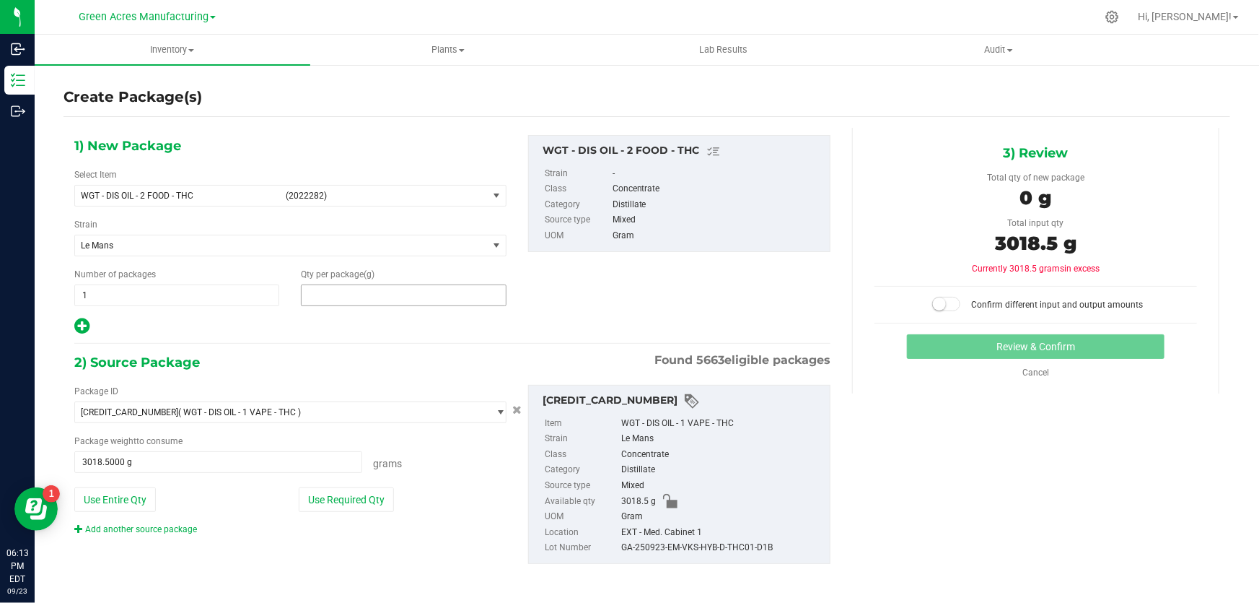
click at [444, 285] on span at bounding box center [403, 295] width 205 height 22
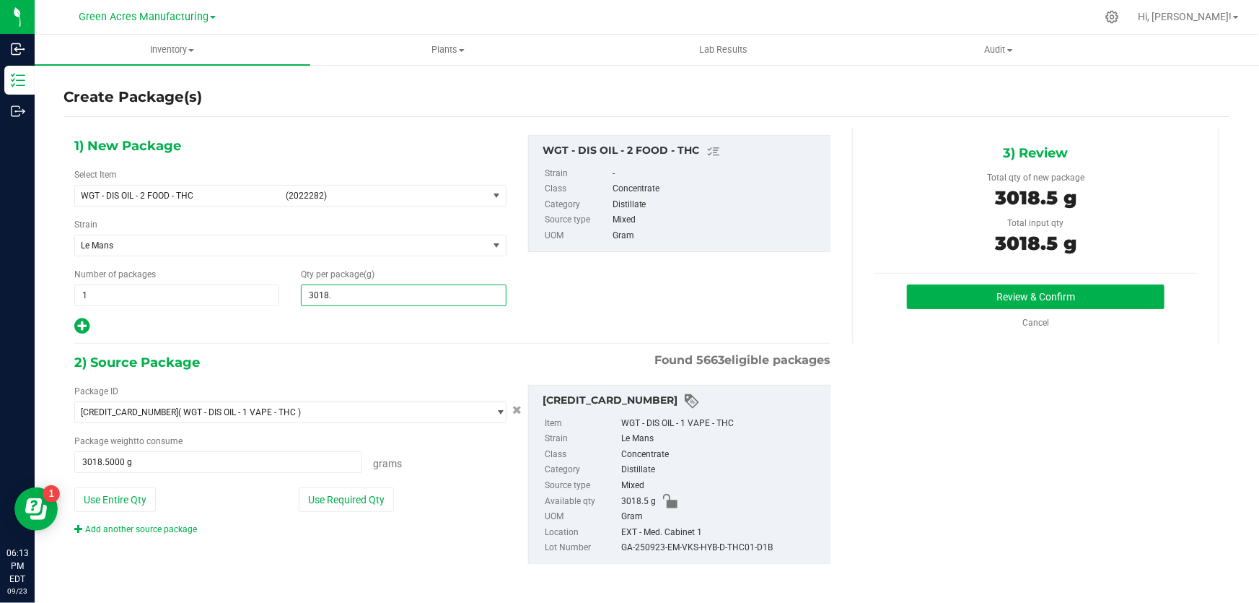
type input "3018.5"
type input "3,018.5000"
click at [1008, 294] on button "Review & Confirm" at bounding box center [1036, 296] width 258 height 25
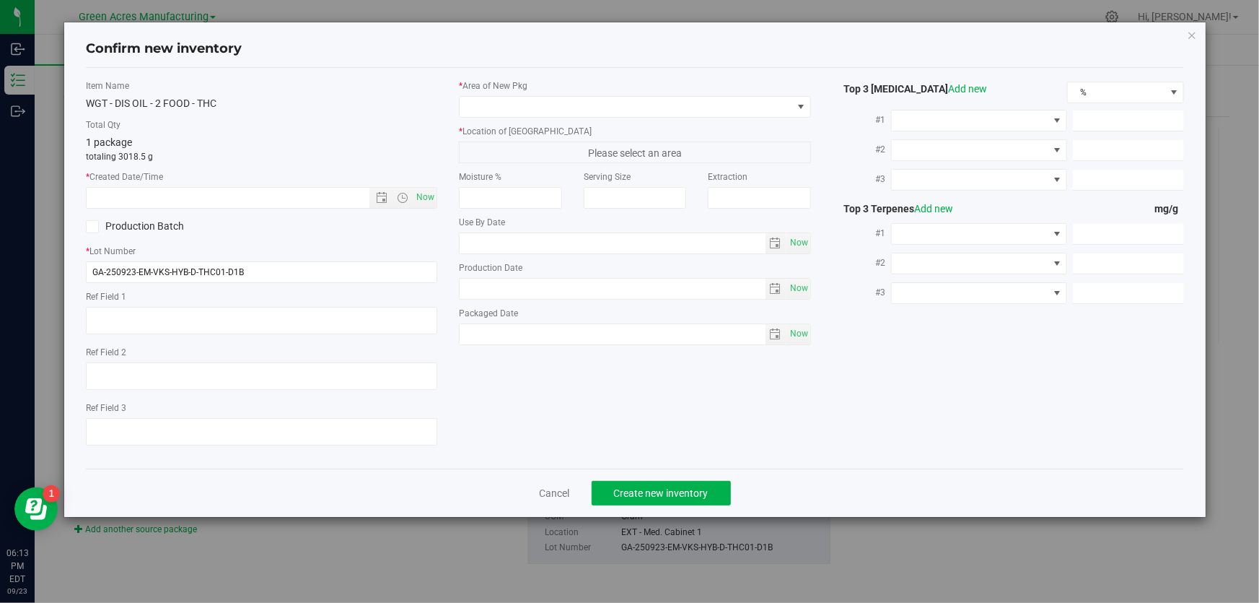
type textarea "D1B"
click at [429, 196] on span "Now" at bounding box center [425, 197] width 25 height 21
type input "9/23/2025 6:13 PM"
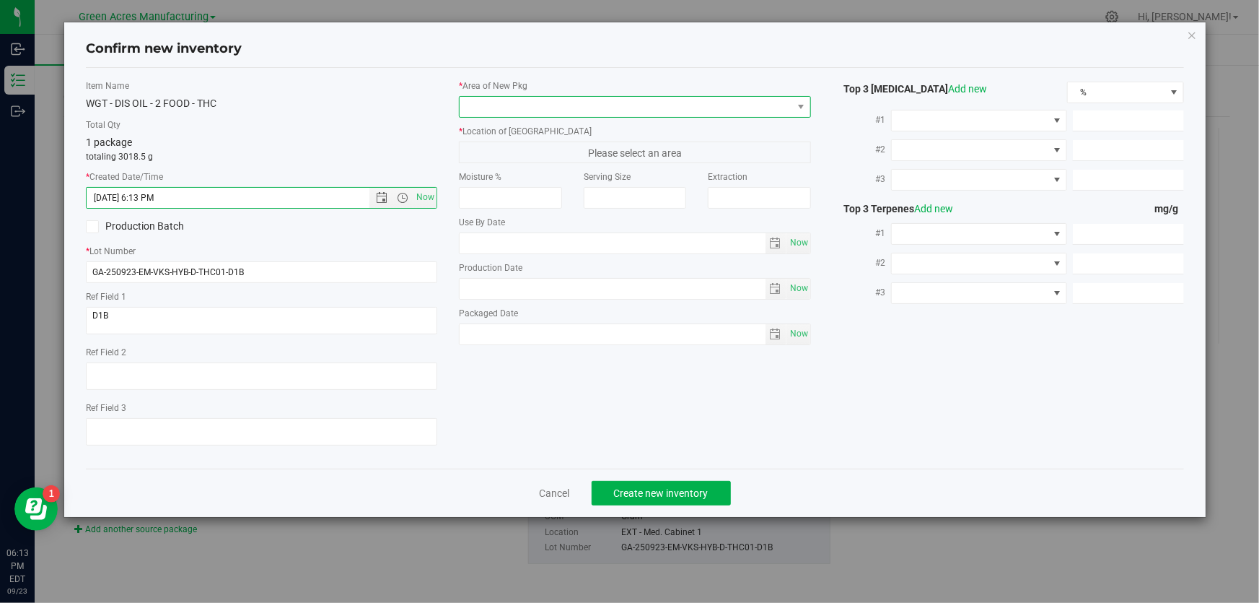
click at [801, 97] on span at bounding box center [801, 107] width 18 height 20
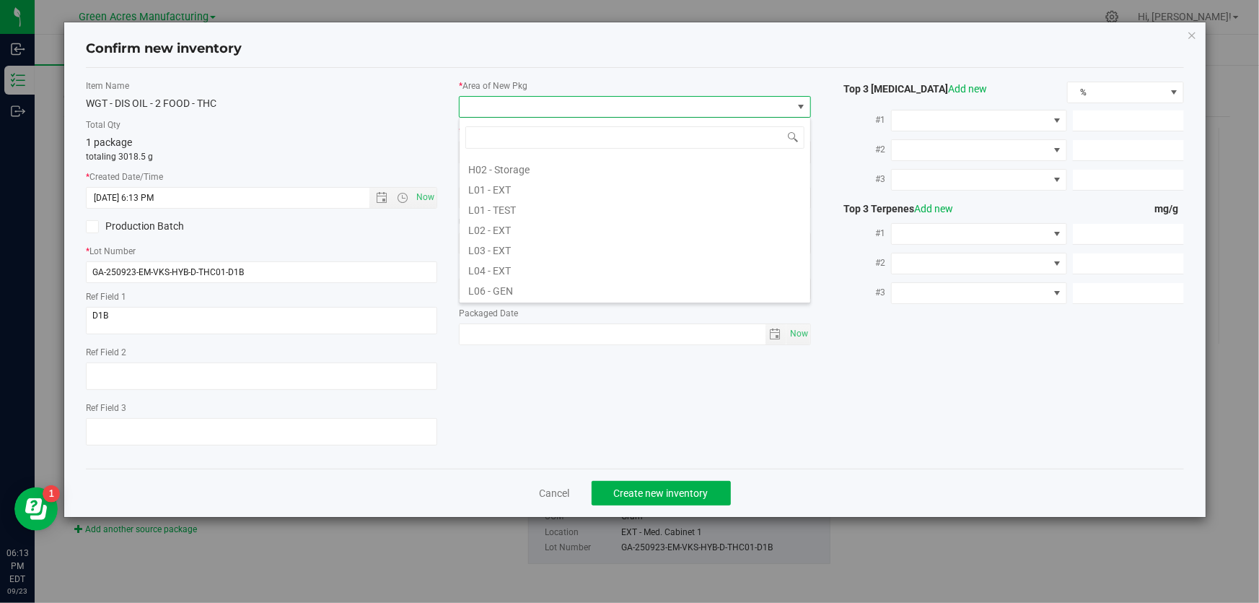
scroll to position [262, 0]
click at [525, 226] on li "L03 - EXT" at bounding box center [635, 227] width 351 height 20
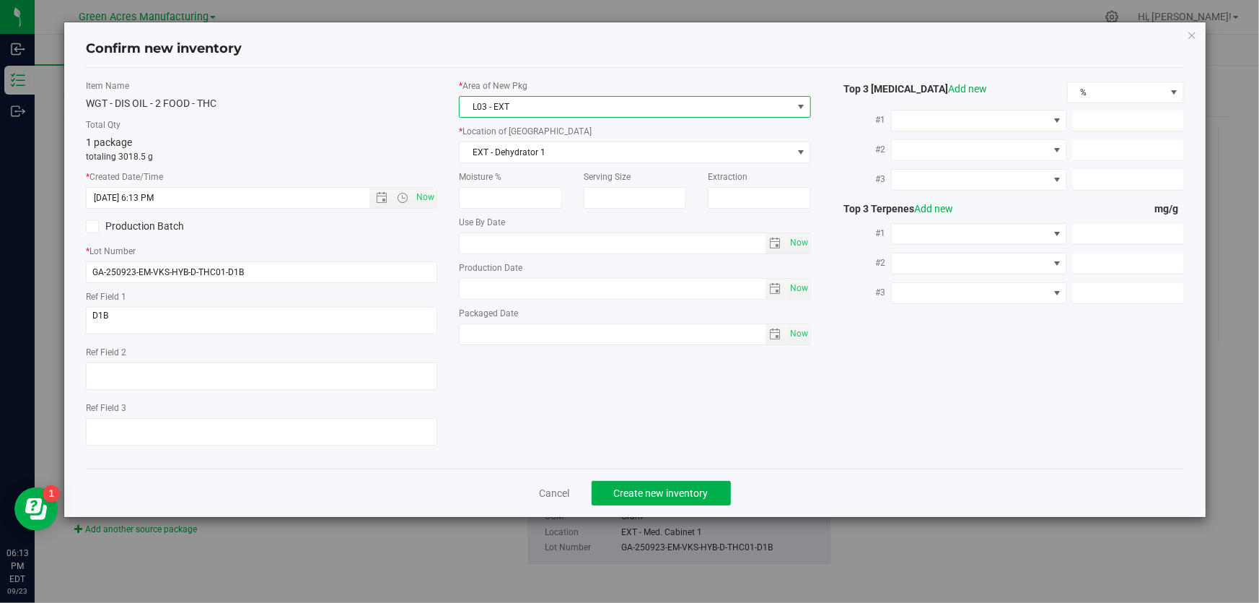
click at [582, 162] on div "* Area of New Pkg L03 - EXT * Location of New Pkg EXT - Dehydrator 1 EXT - Dehy…" at bounding box center [634, 215] width 373 height 273
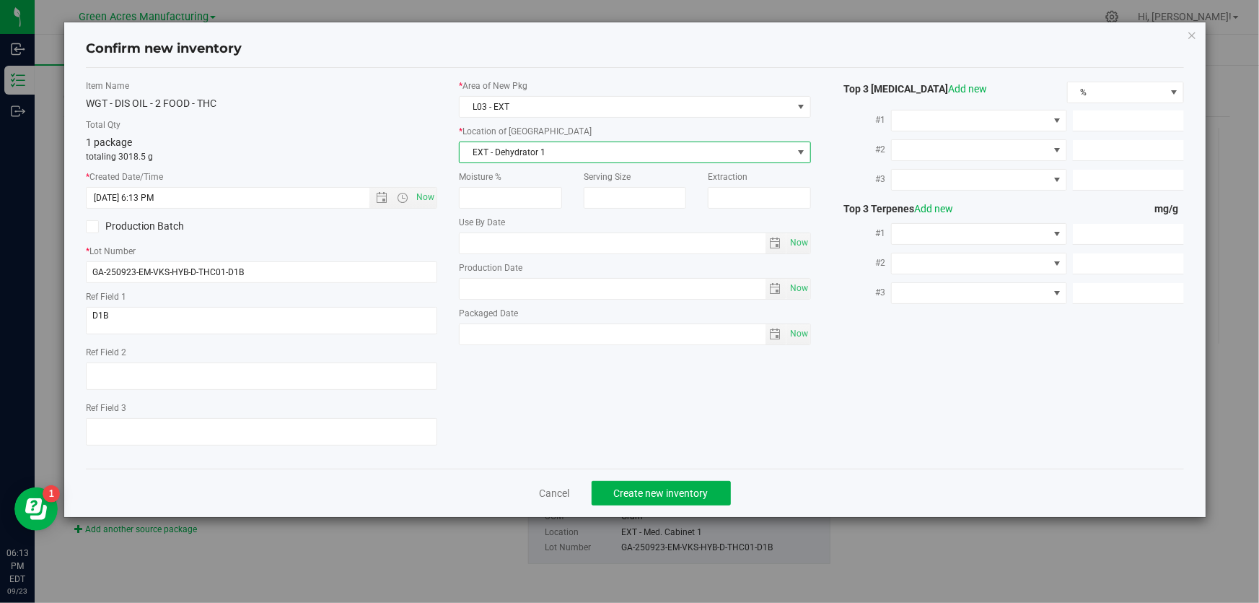
click at [582, 155] on span "EXT - Dehydrator 1" at bounding box center [626, 152] width 332 height 20
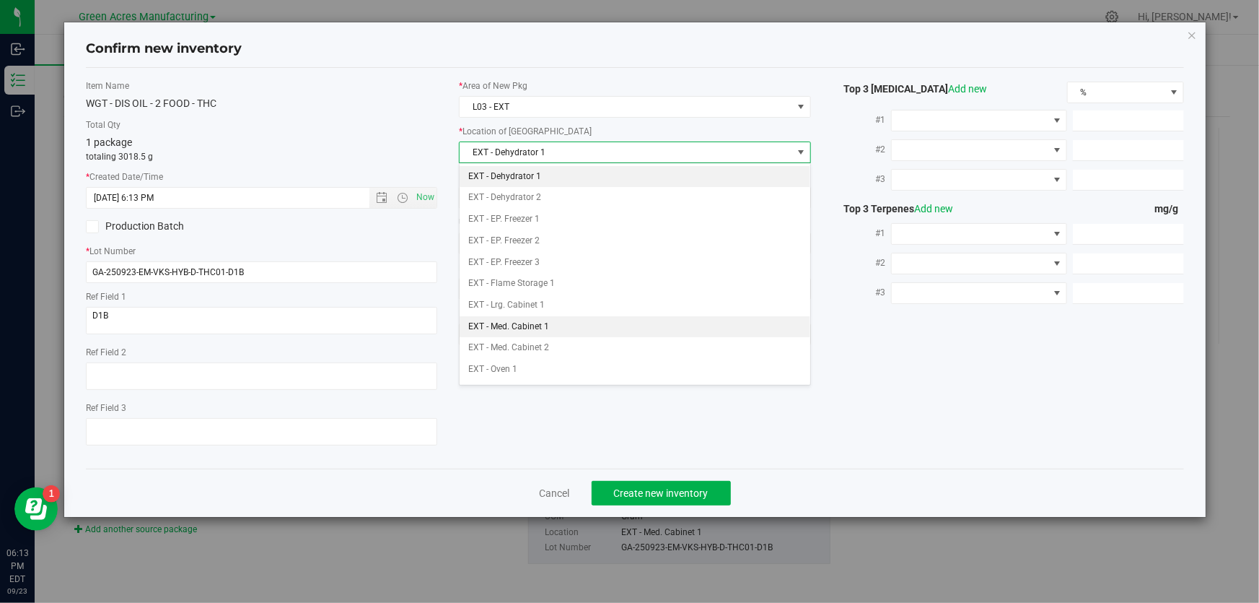
click at [571, 325] on li "EXT - Med. Cabinet 1" at bounding box center [635, 327] width 351 height 22
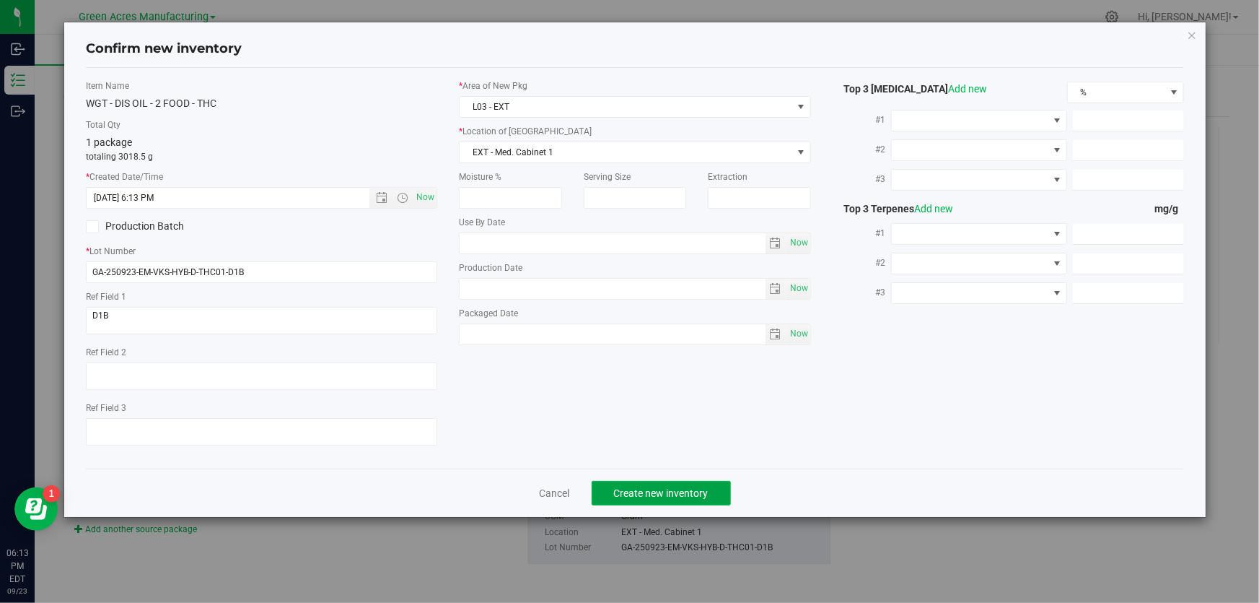
click at [652, 496] on span "Create new inventory" at bounding box center [661, 493] width 95 height 12
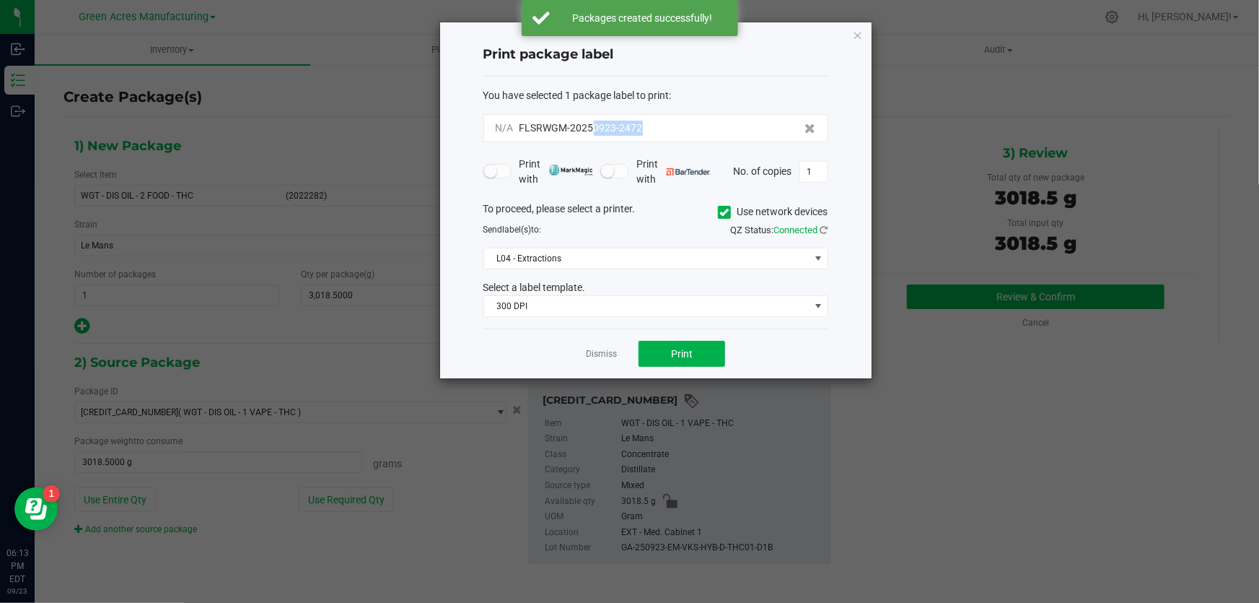
drag, startPoint x: 663, startPoint y: 127, endPoint x: 592, endPoint y: 139, distance: 72.5
click at [592, 139] on div "N/A FLSRWGM-20250923-2472" at bounding box center [655, 128] width 345 height 28
copy span "0923-2472"
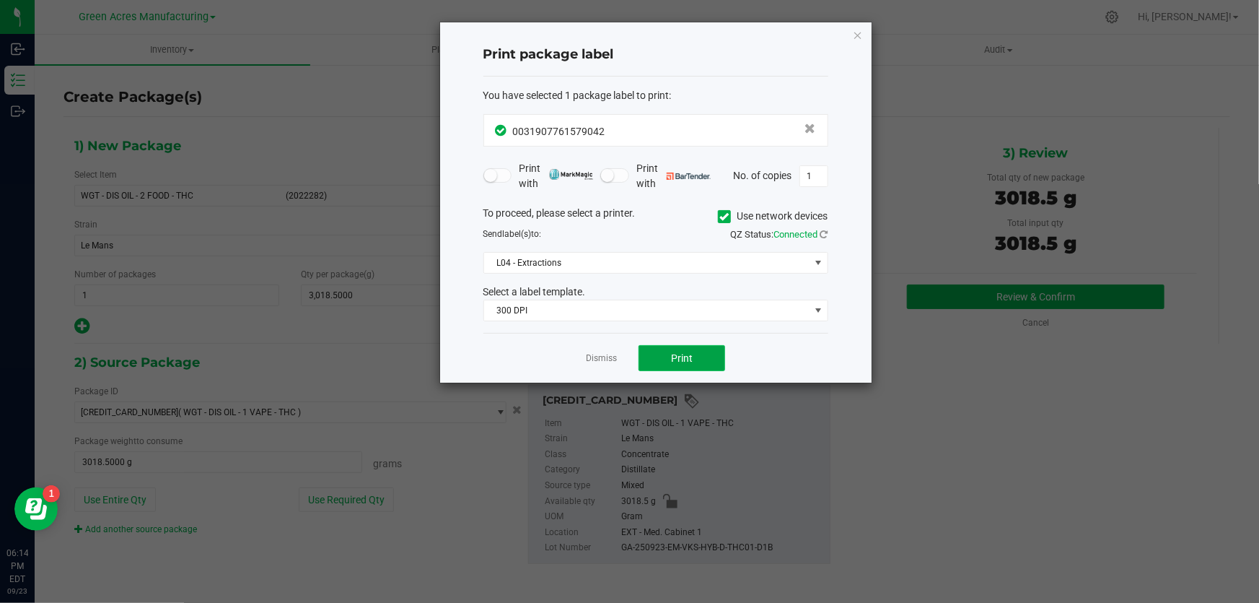
click at [685, 347] on button "Print" at bounding box center [682, 358] width 87 height 26
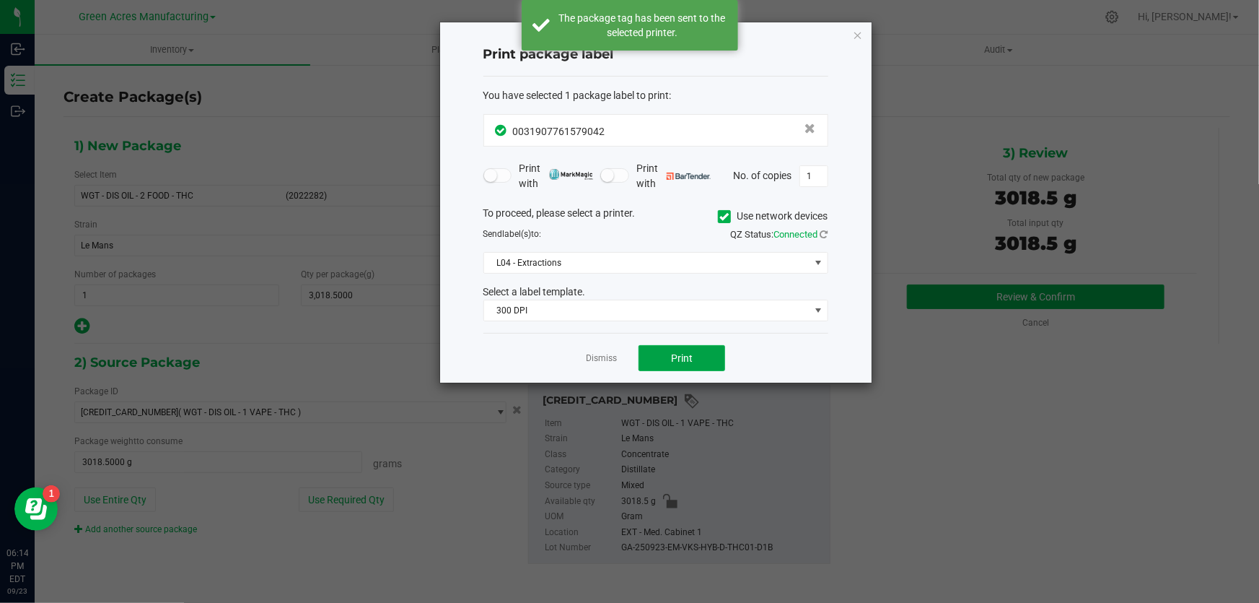
click at [690, 360] on span "Print" at bounding box center [682, 358] width 22 height 12
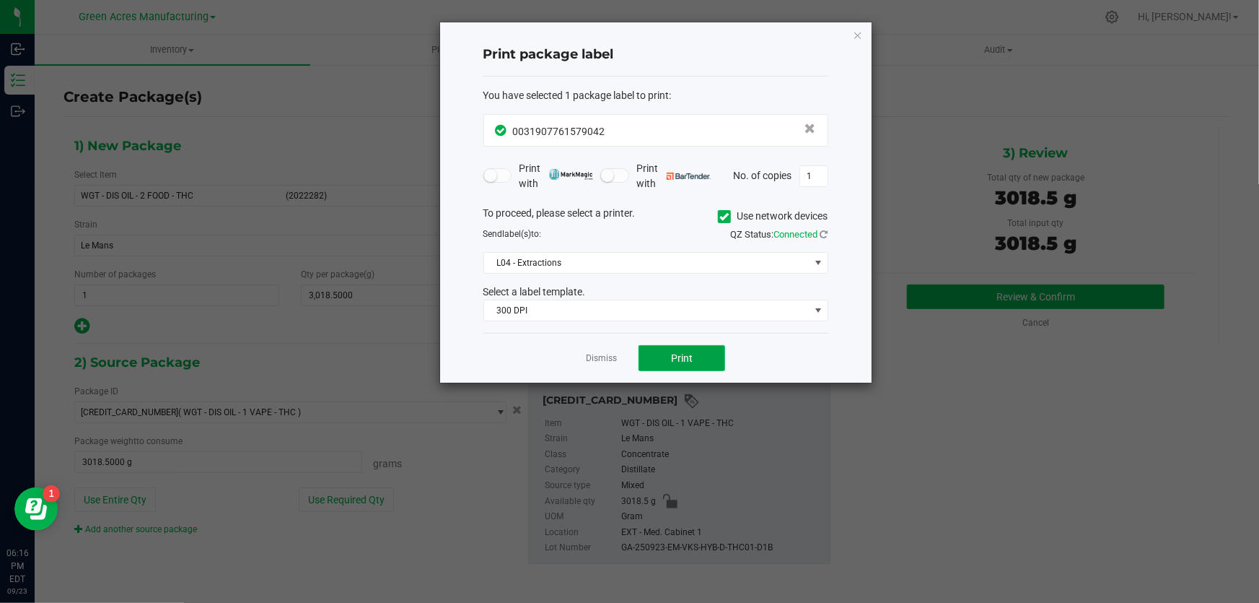
click at [662, 361] on button "Print" at bounding box center [682, 358] width 87 height 26
click at [603, 362] on link "Dismiss" at bounding box center [601, 358] width 31 height 12
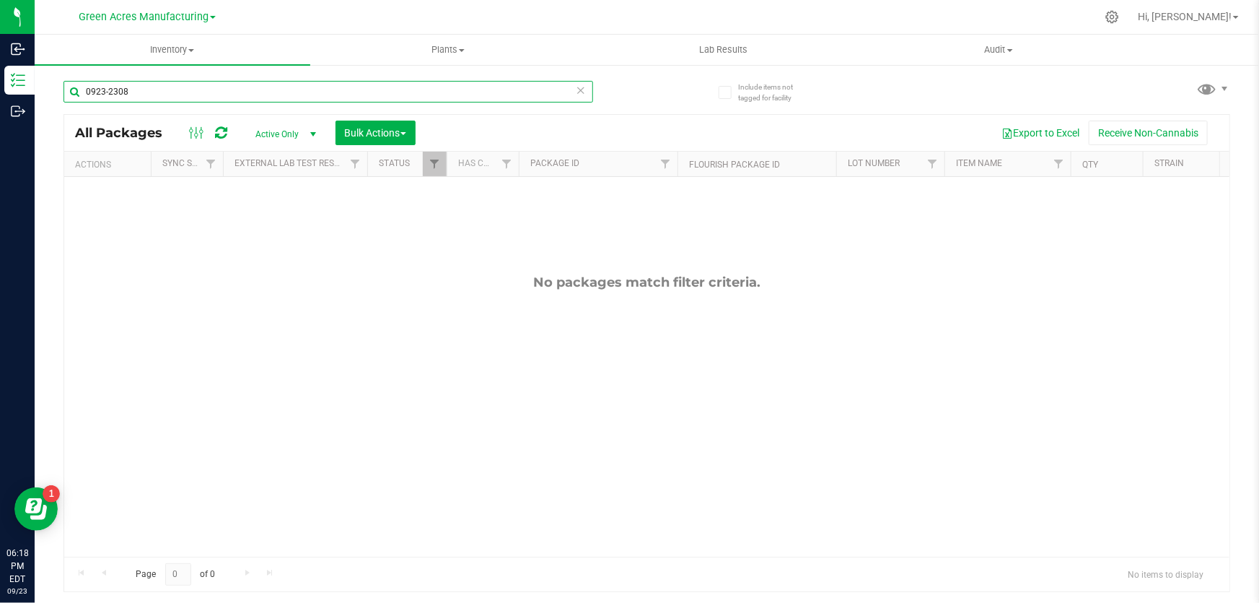
click at [212, 84] on input "0923-2308" at bounding box center [328, 92] width 530 height 22
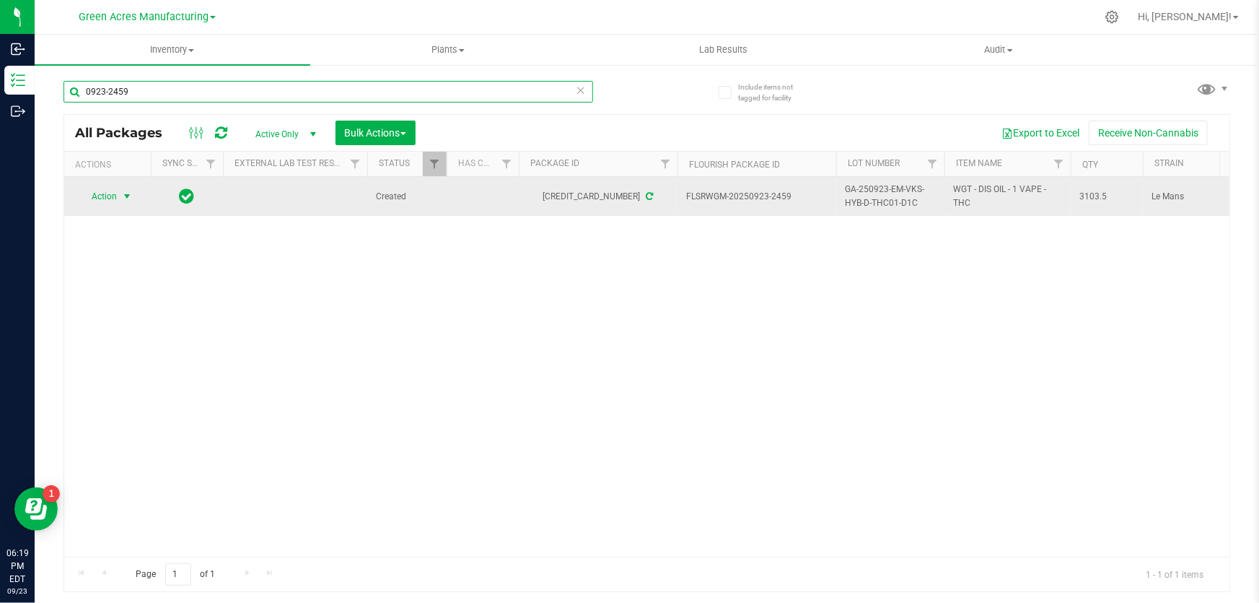
type input "0923-2459"
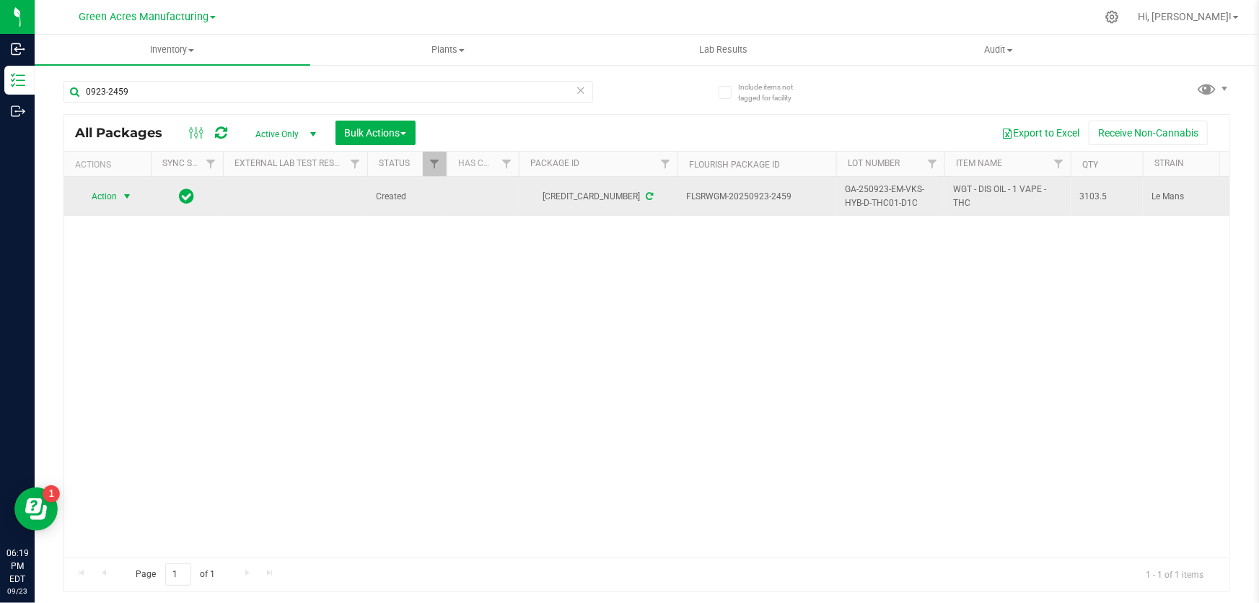
click at [127, 195] on span "select" at bounding box center [127, 196] width 12 height 12
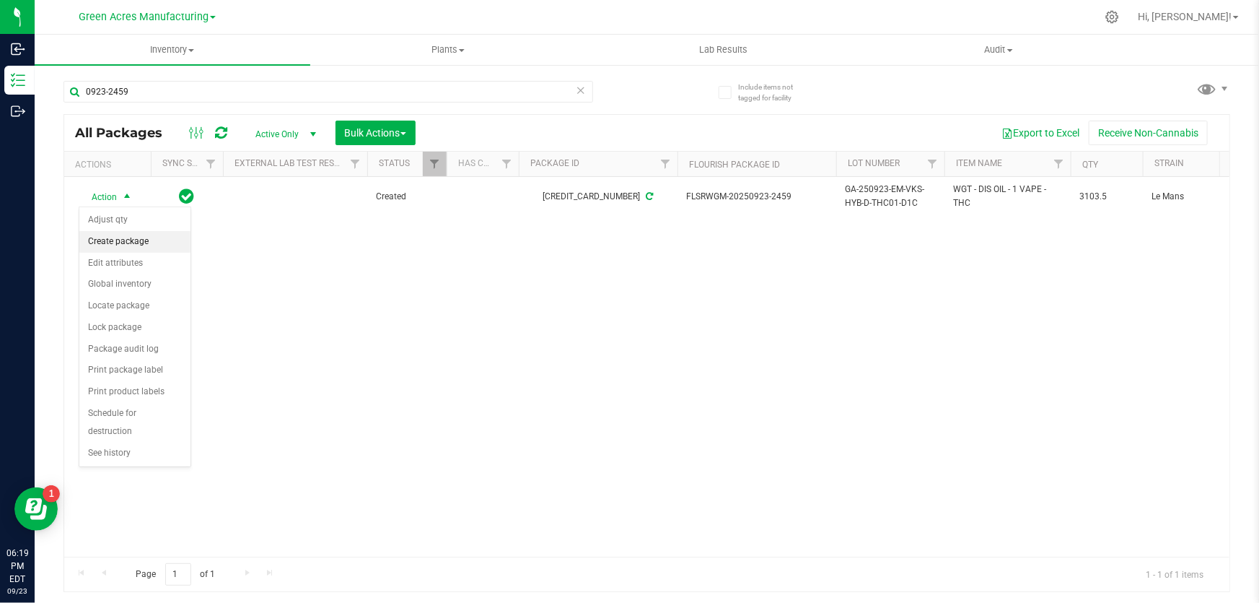
click at [136, 246] on li "Create package" at bounding box center [134, 242] width 111 height 22
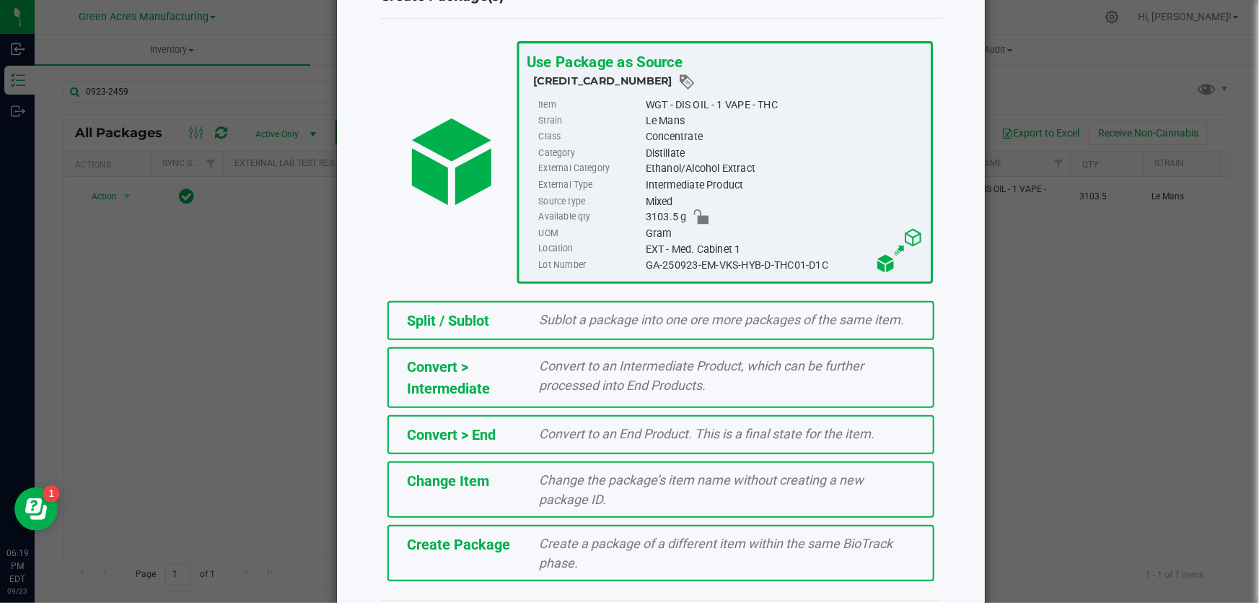
scroll to position [99, 0]
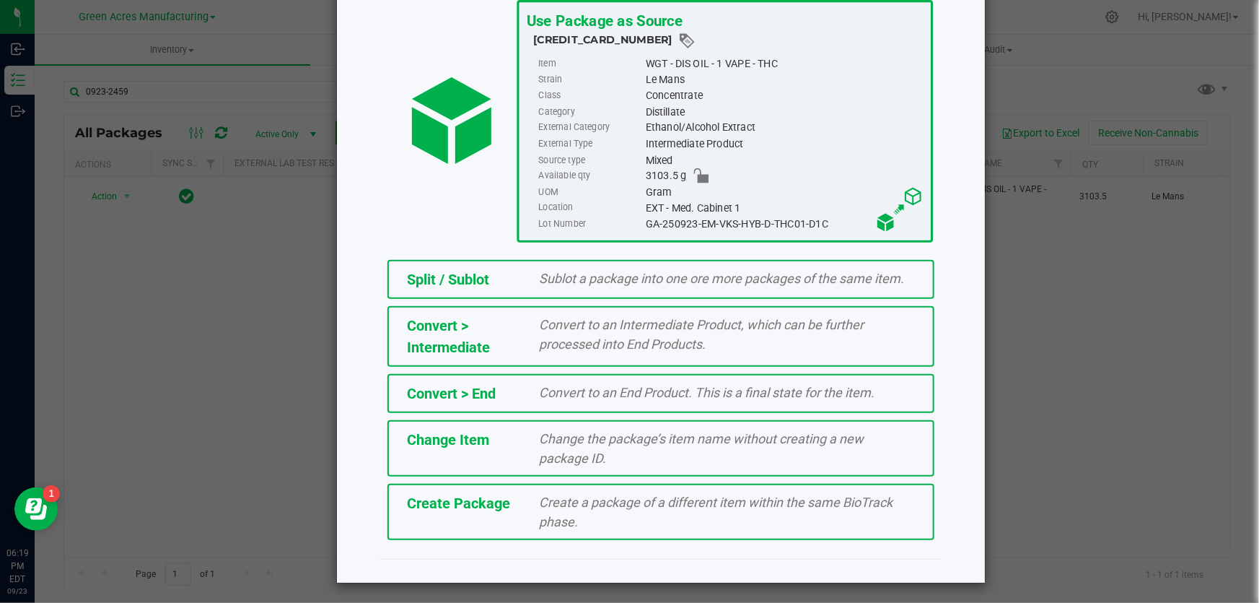
click at [556, 517] on span "Create a package of a different item within the same BioTrack phase." at bounding box center [717, 511] width 354 height 35
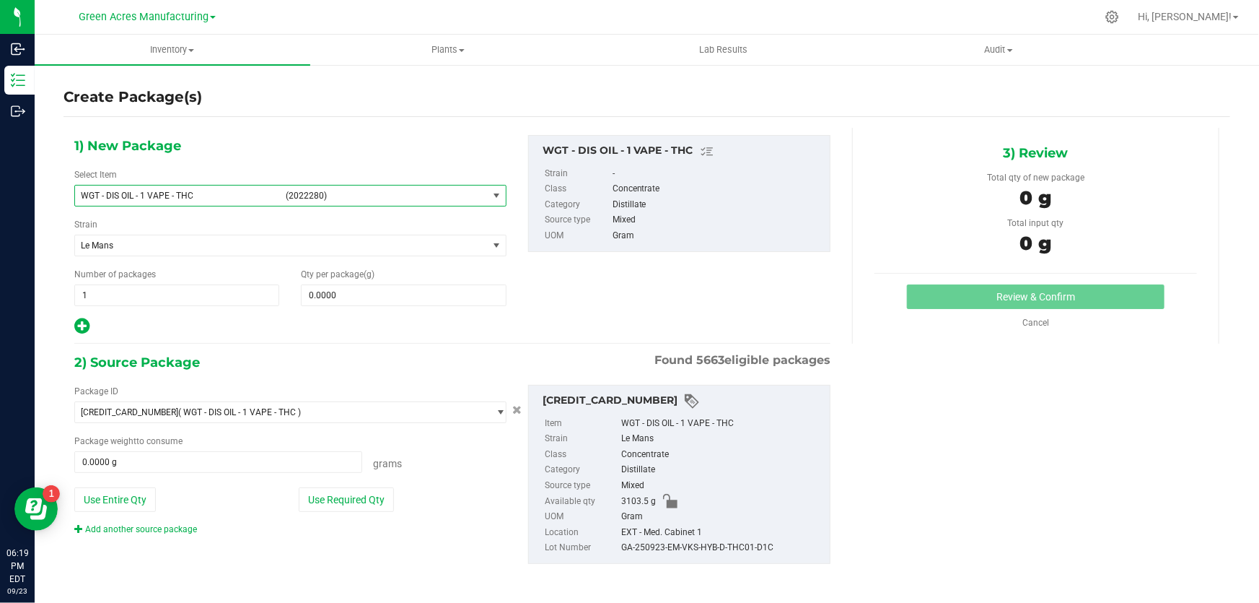
click at [491, 195] on span "select" at bounding box center [497, 196] width 12 height 12
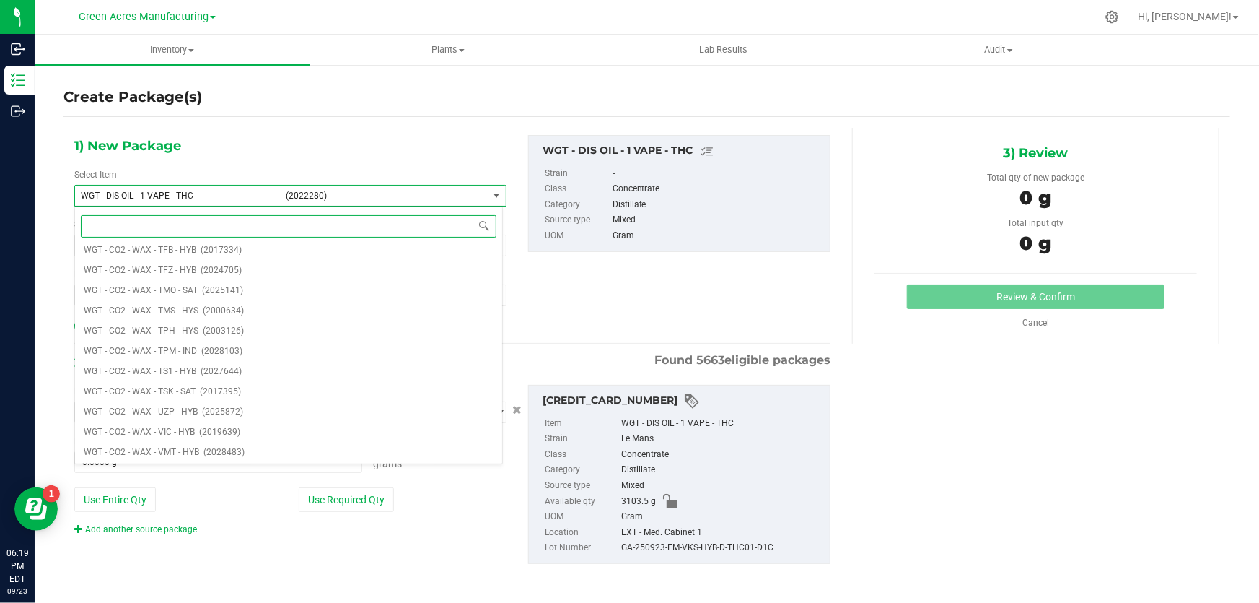
scroll to position [271955, 0]
click at [233, 190] on span "WGT - DIS OIL - 1 VAPE - THC" at bounding box center [179, 195] width 196 height 10
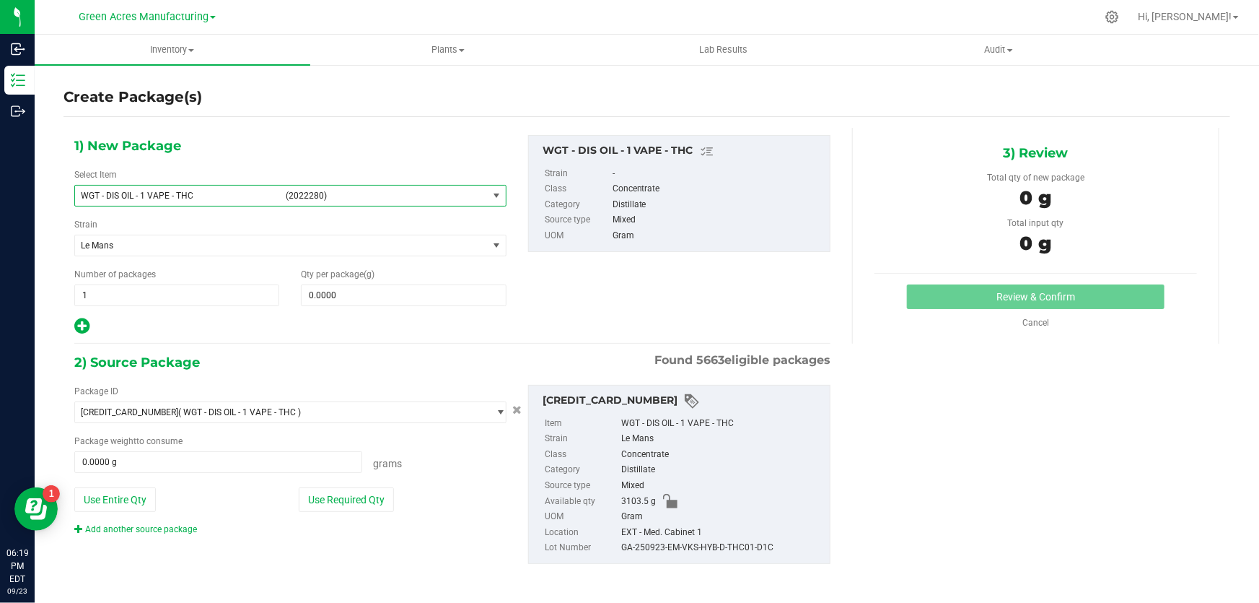
click at [480, 195] on span "WGT - DIS OIL - 1 VAPE - THC (2022280)" at bounding box center [281, 195] width 413 height 20
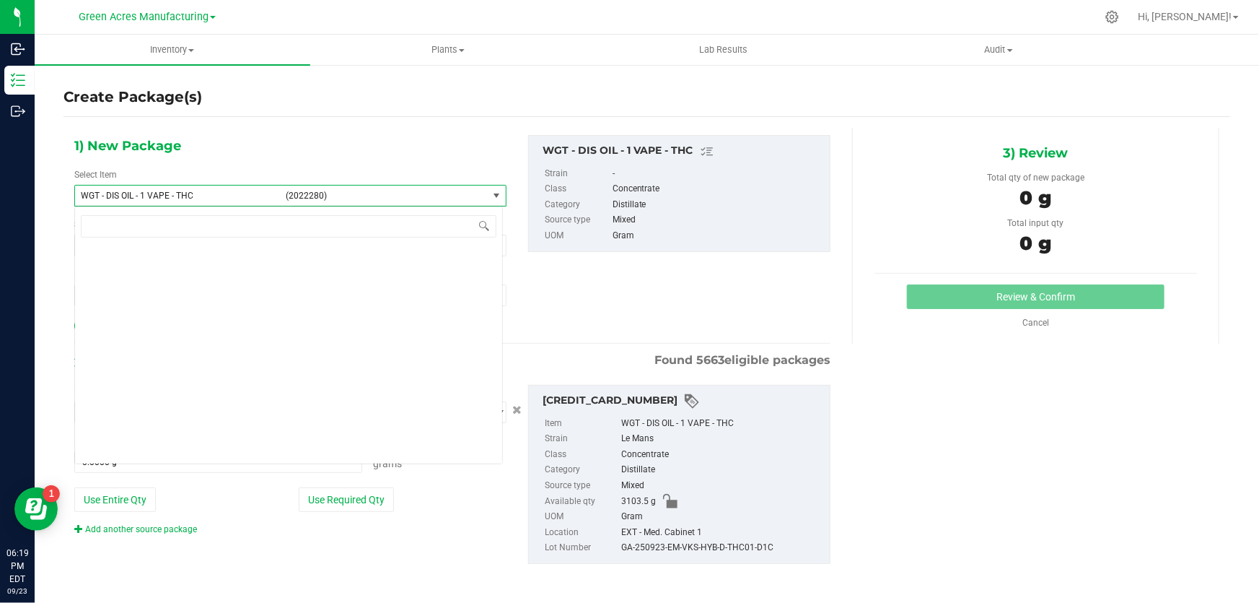
scroll to position [272610, 0]
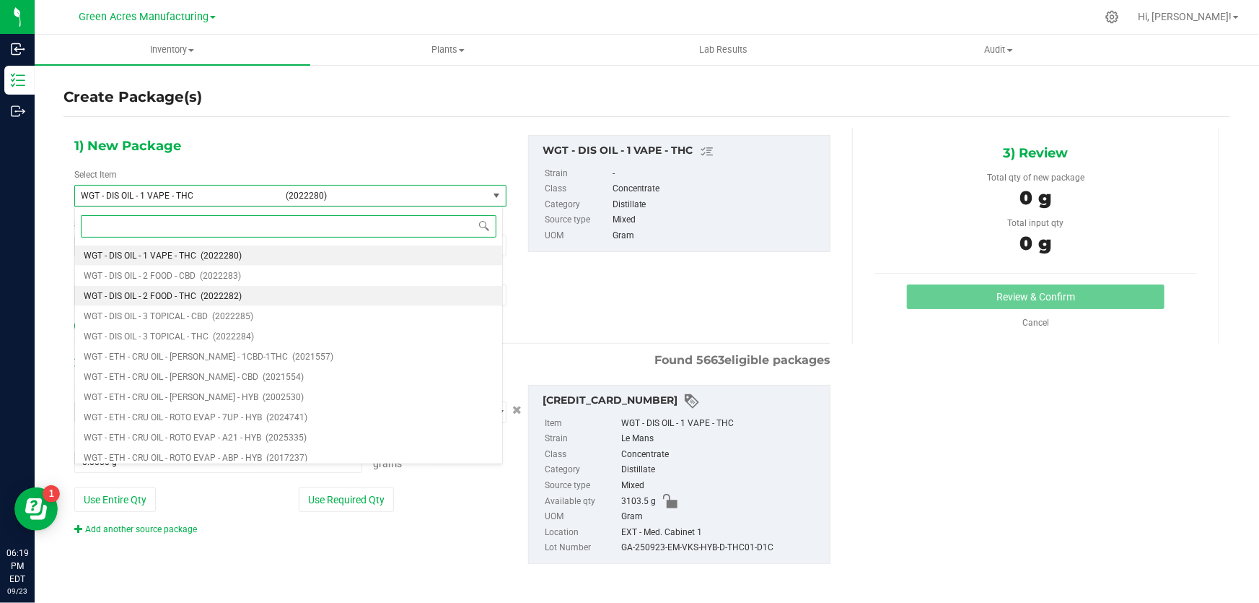
click at [185, 296] on span "WGT - DIS OIL - 2 FOOD - THC" at bounding box center [140, 296] width 113 height 10
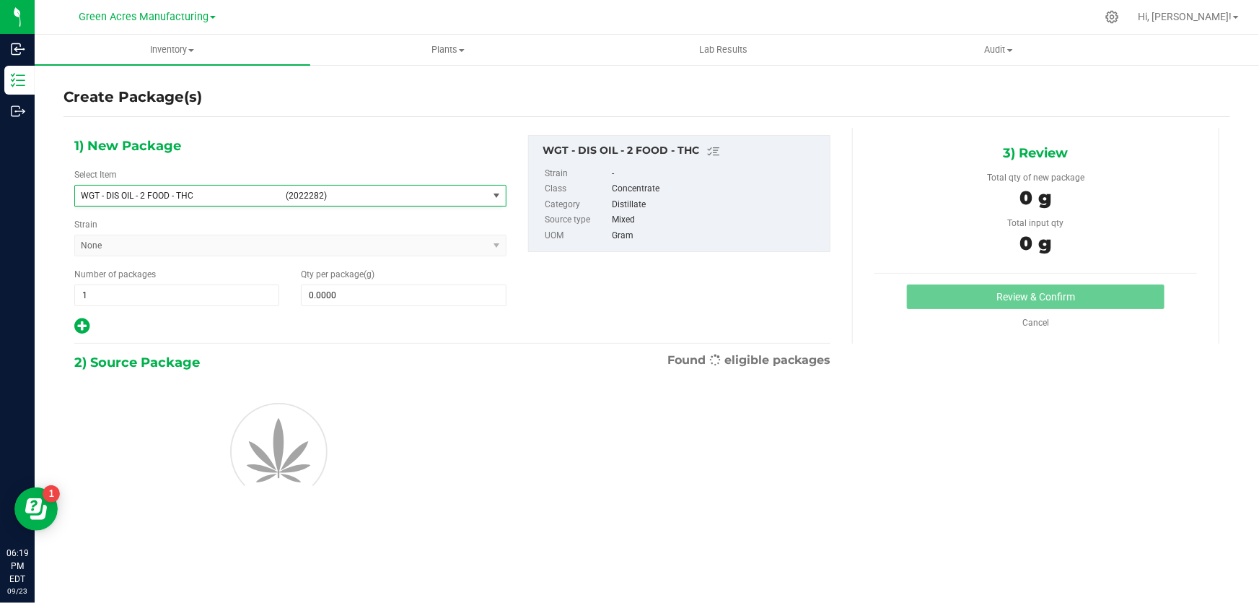
type input "0.0000"
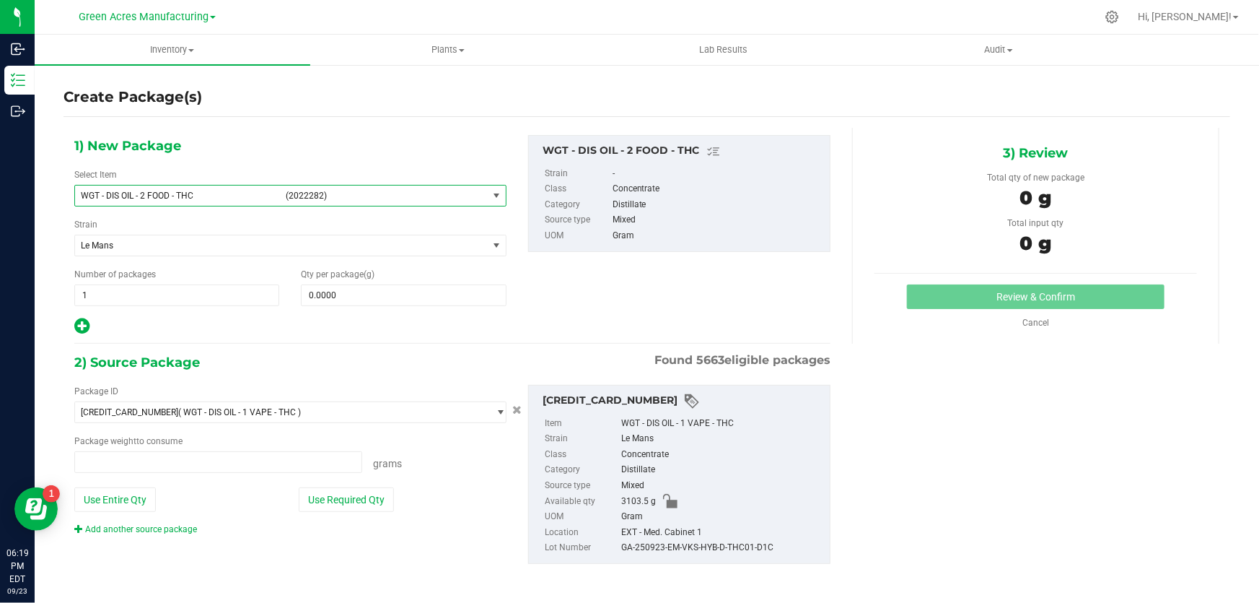
type input "0.0000 g"
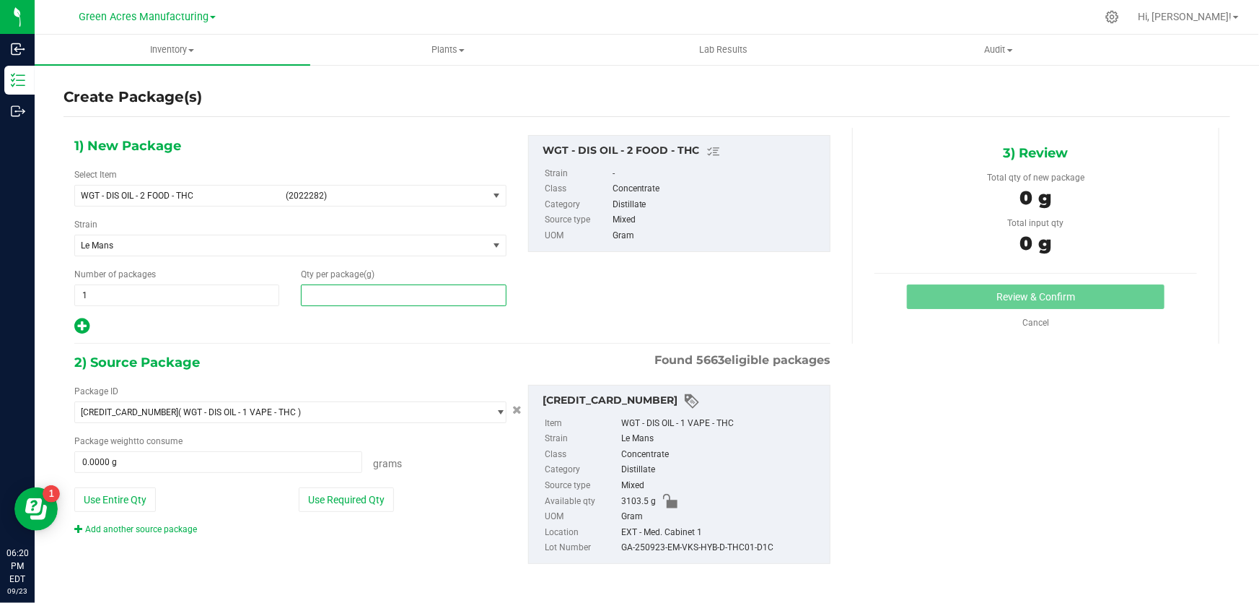
click at [354, 294] on span at bounding box center [403, 295] width 205 height 22
type input "0.0000"
type input "0"
click at [135, 493] on button "Use Entire Qty" at bounding box center [115, 499] width 82 height 25
type input "3103.5000 g"
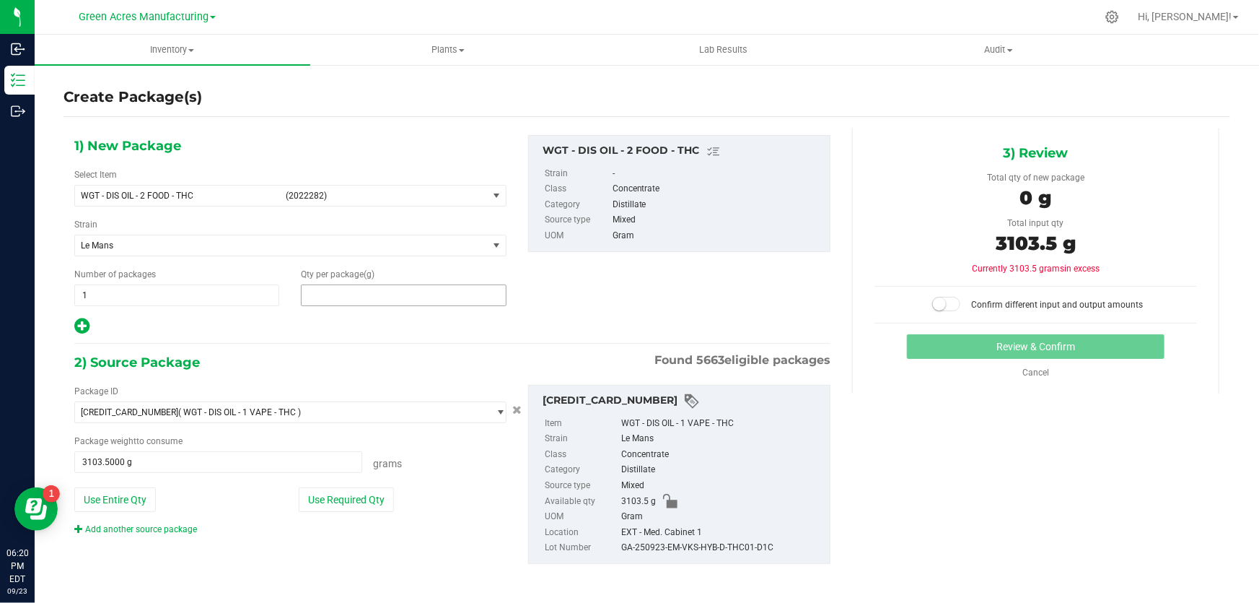
click at [341, 292] on span at bounding box center [403, 295] width 205 height 22
type input "3103.5"
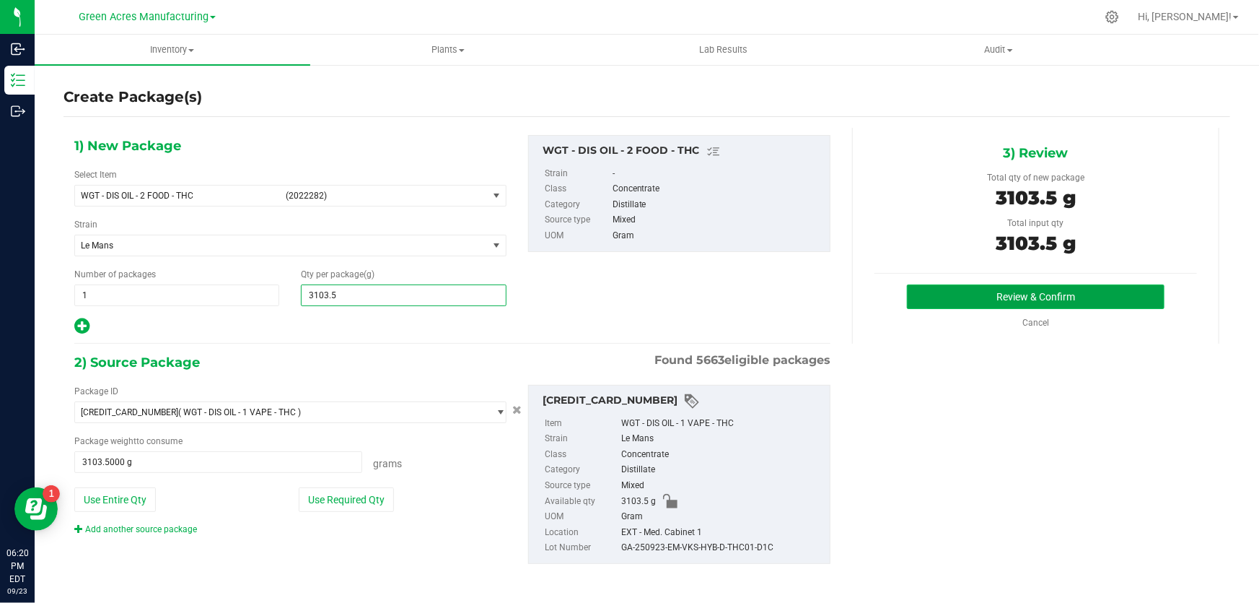
type input "3,103.5000"
click at [1046, 300] on button "Review & Confirm" at bounding box center [1036, 296] width 258 height 25
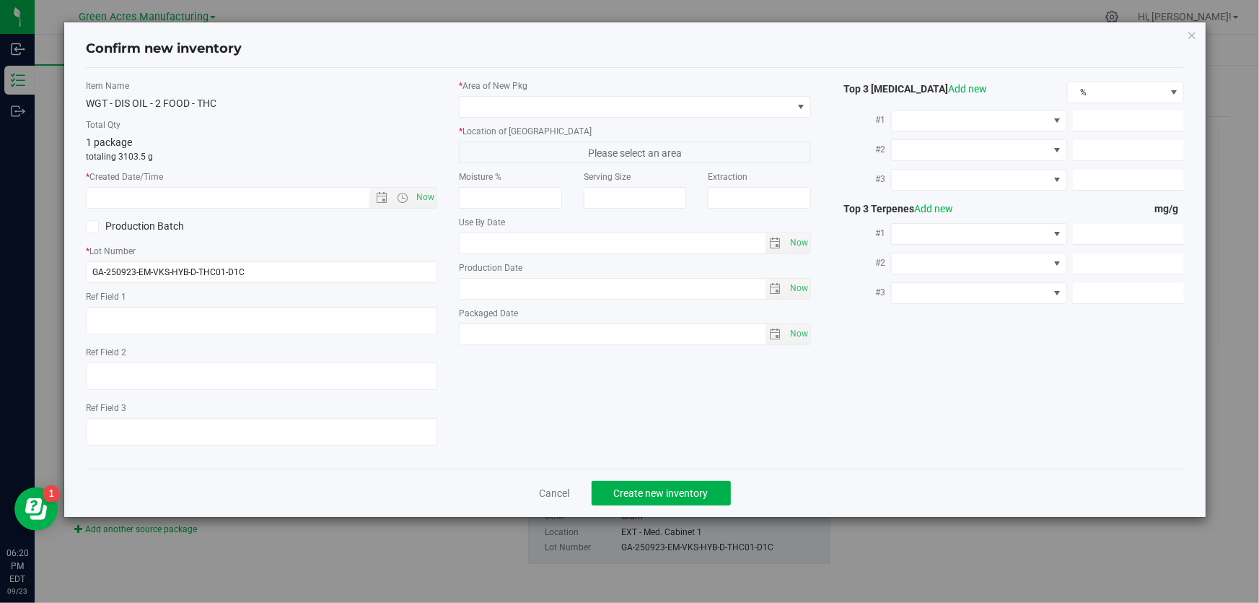
type textarea "D1C"
click at [429, 197] on span "Now" at bounding box center [425, 197] width 25 height 21
type input "9/23/2025 6:20 PM"
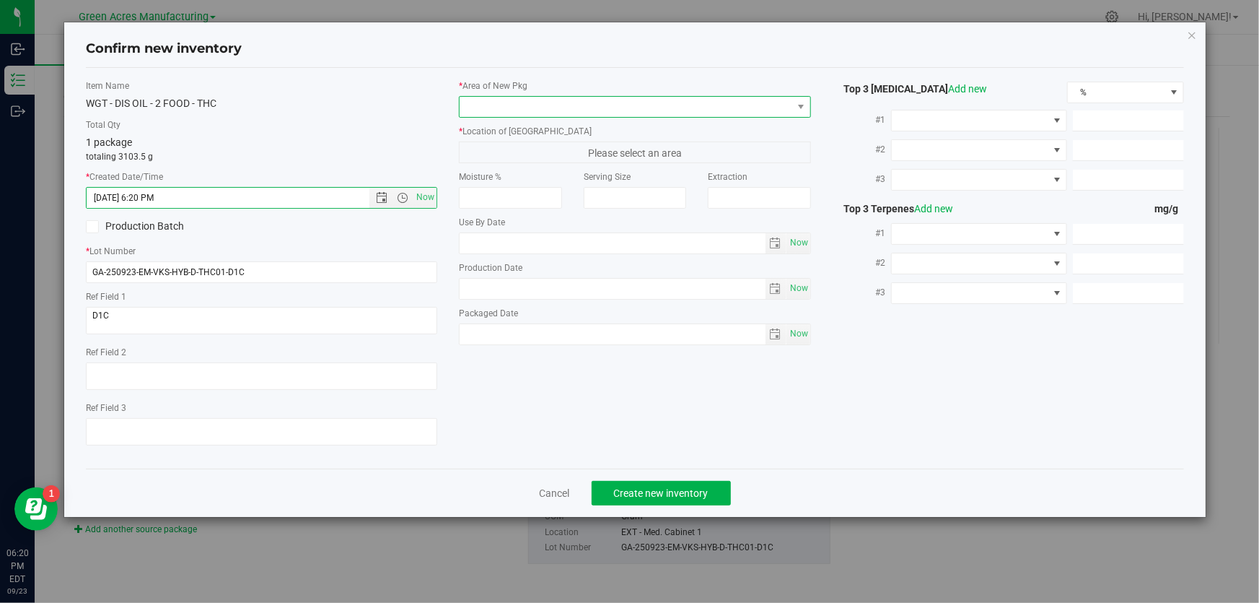
click at [794, 102] on span at bounding box center [801, 107] width 18 height 20
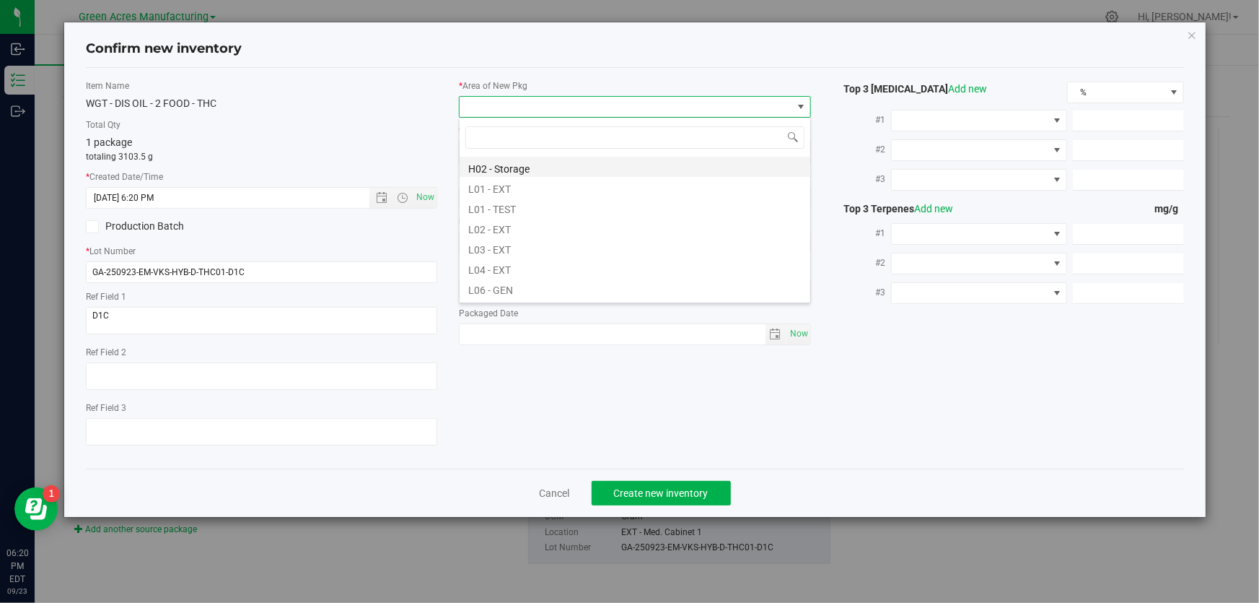
scroll to position [262, 0]
click at [523, 229] on li "L03 - EXT" at bounding box center [635, 227] width 351 height 20
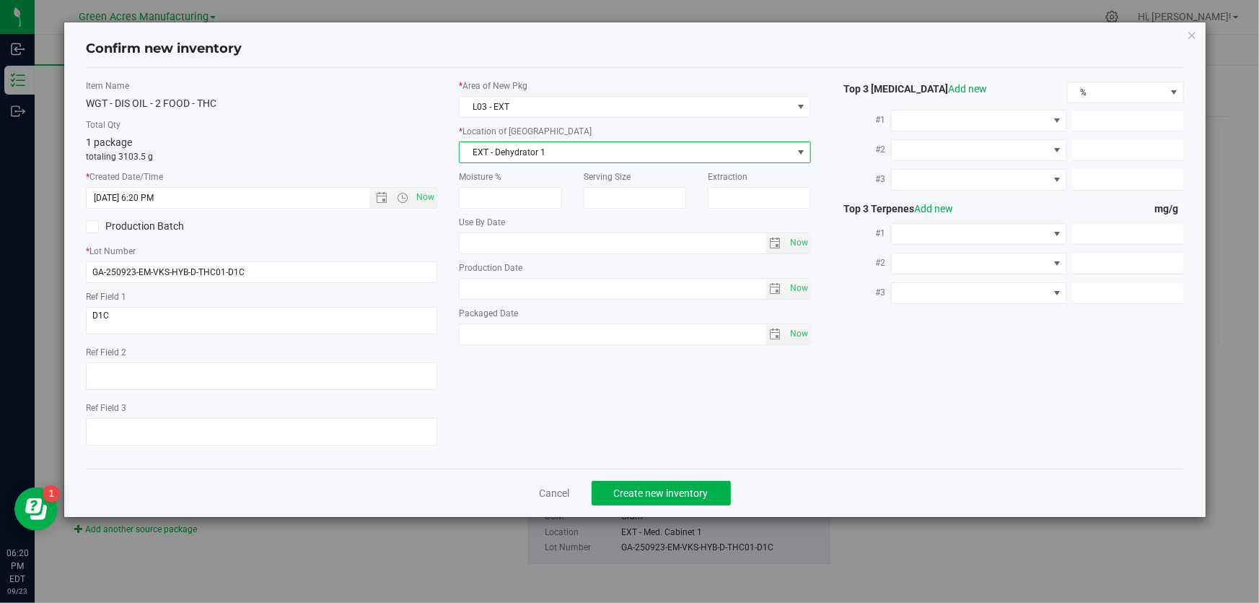
click at [590, 154] on span "EXT - Dehydrator 1" at bounding box center [626, 152] width 332 height 20
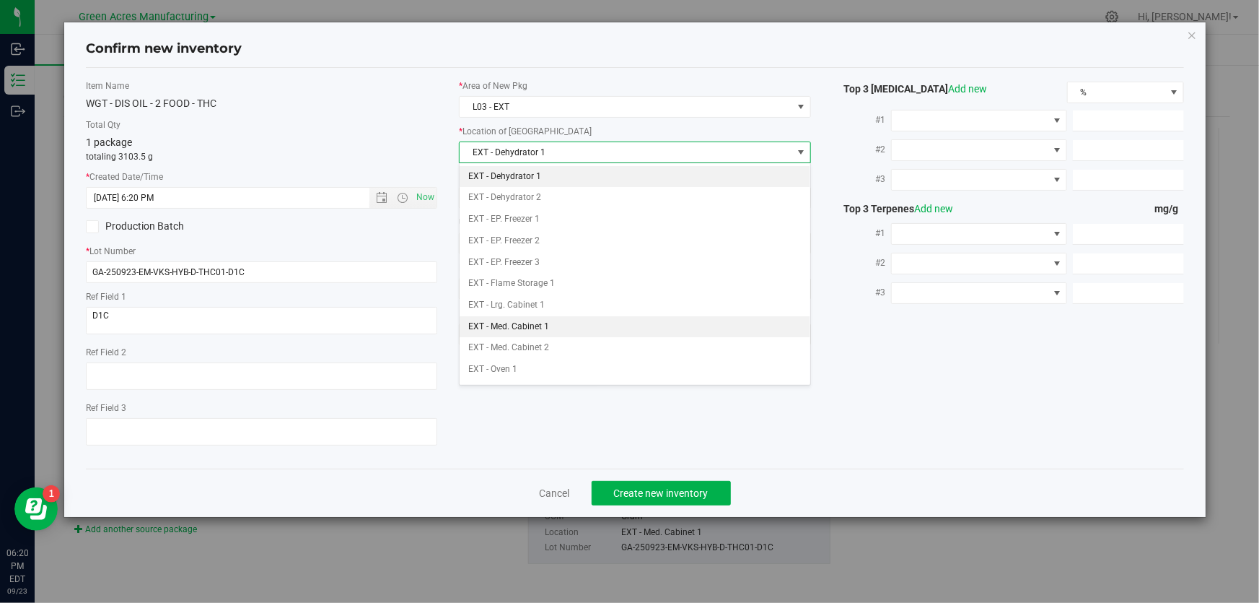
click at [569, 330] on li "EXT - Med. Cabinet 1" at bounding box center [635, 327] width 351 height 22
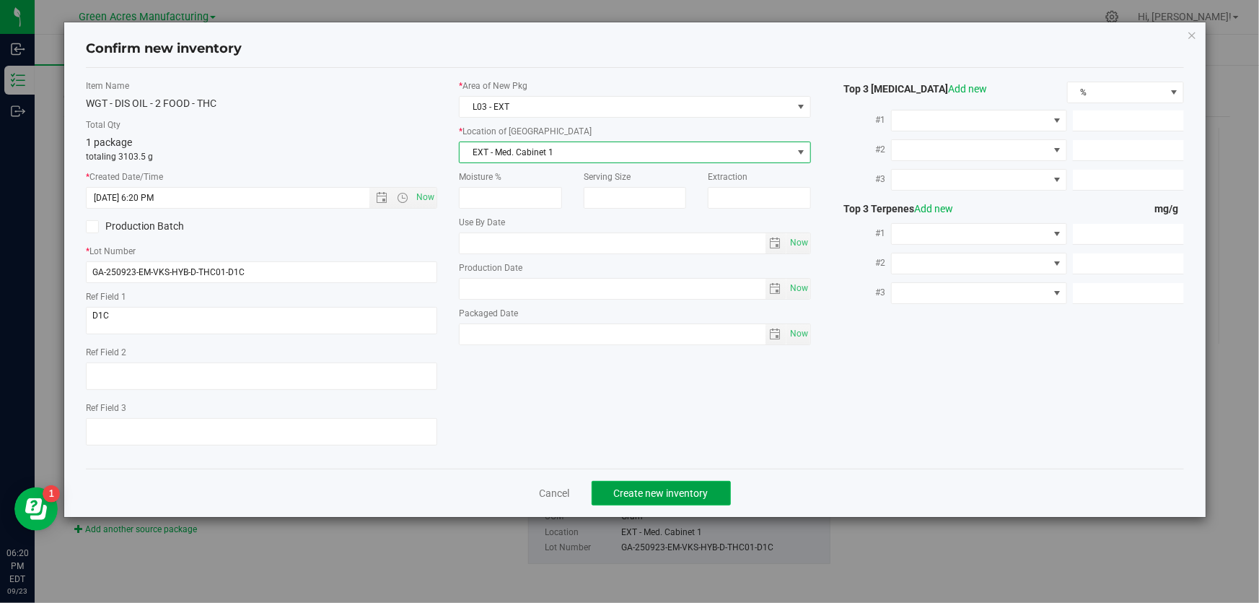
click at [656, 491] on span "Create new inventory" at bounding box center [661, 493] width 95 height 12
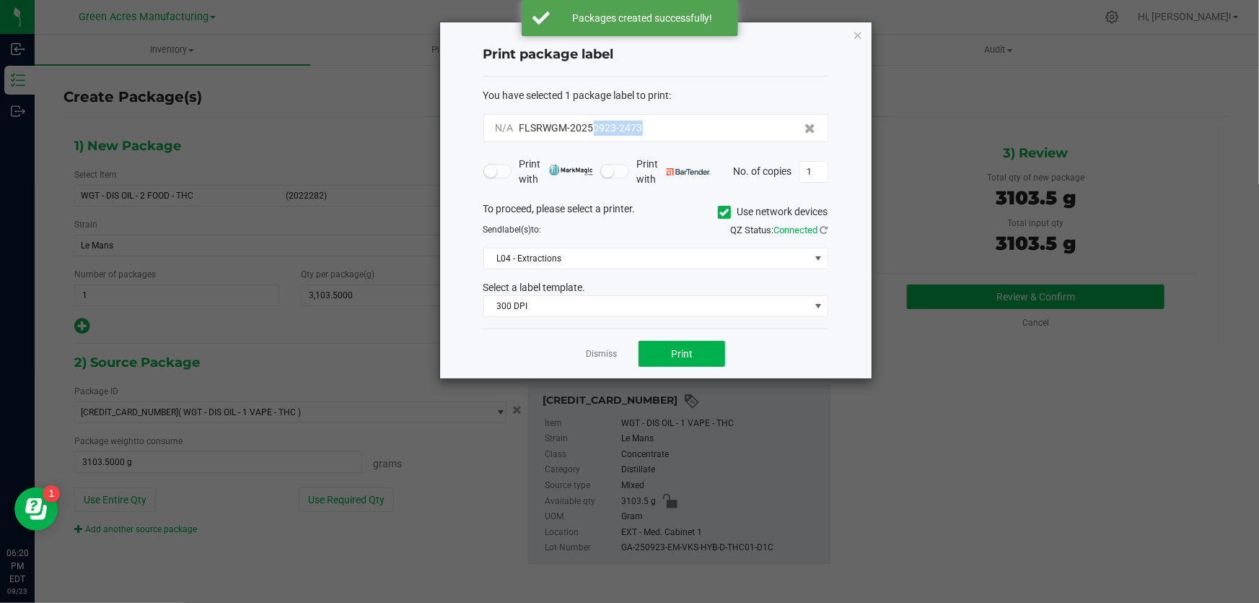
drag, startPoint x: 684, startPoint y: 136, endPoint x: 597, endPoint y: 142, distance: 86.8
click at [593, 130] on div "N/A FLSRWGM-20250923-2473" at bounding box center [655, 128] width 345 height 28
copy span "0923-2473"
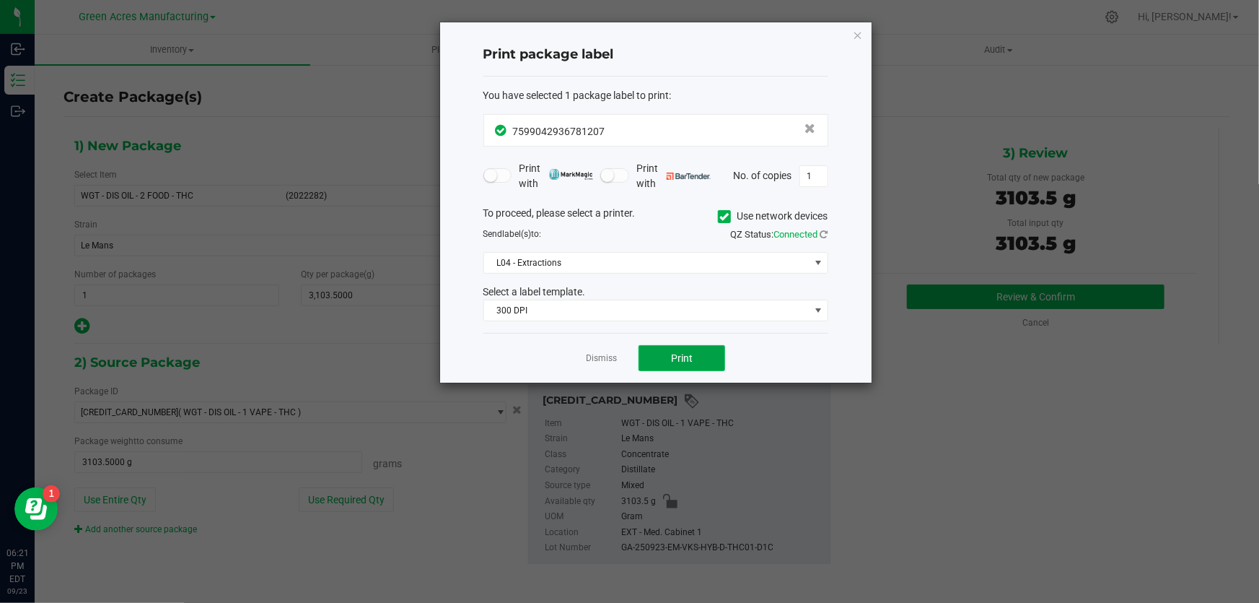
click at [692, 354] on span "Print" at bounding box center [682, 358] width 22 height 12
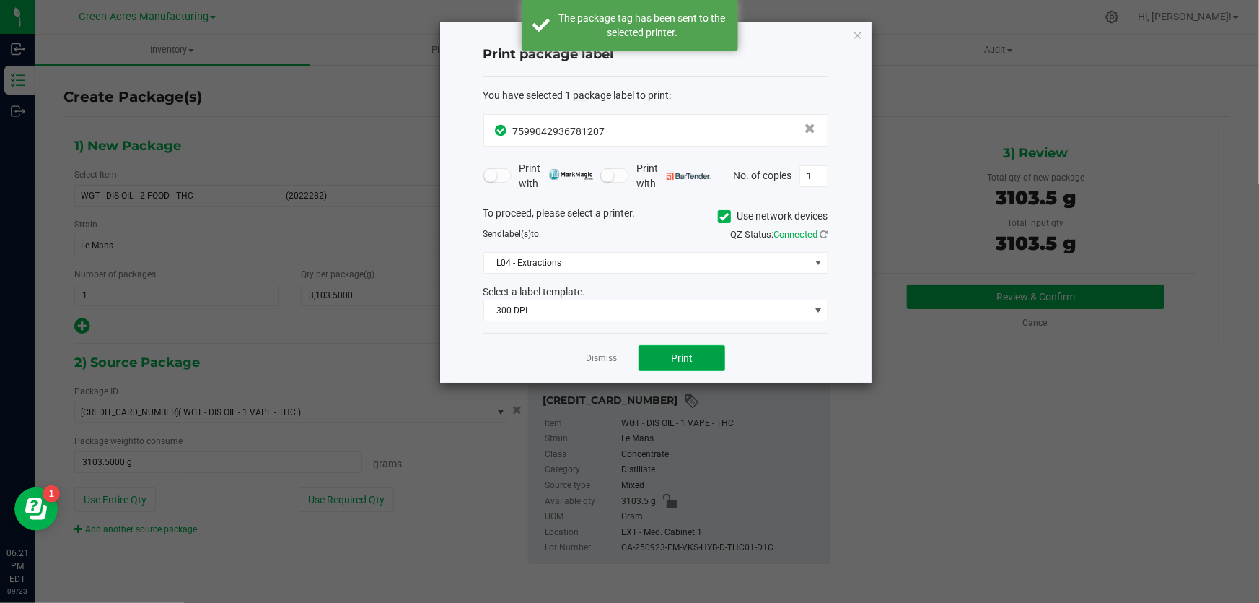
click at [692, 354] on span "Print" at bounding box center [682, 358] width 22 height 12
click at [688, 354] on span "Print" at bounding box center [682, 358] width 22 height 12
click at [687, 354] on span "Print" at bounding box center [682, 358] width 22 height 12
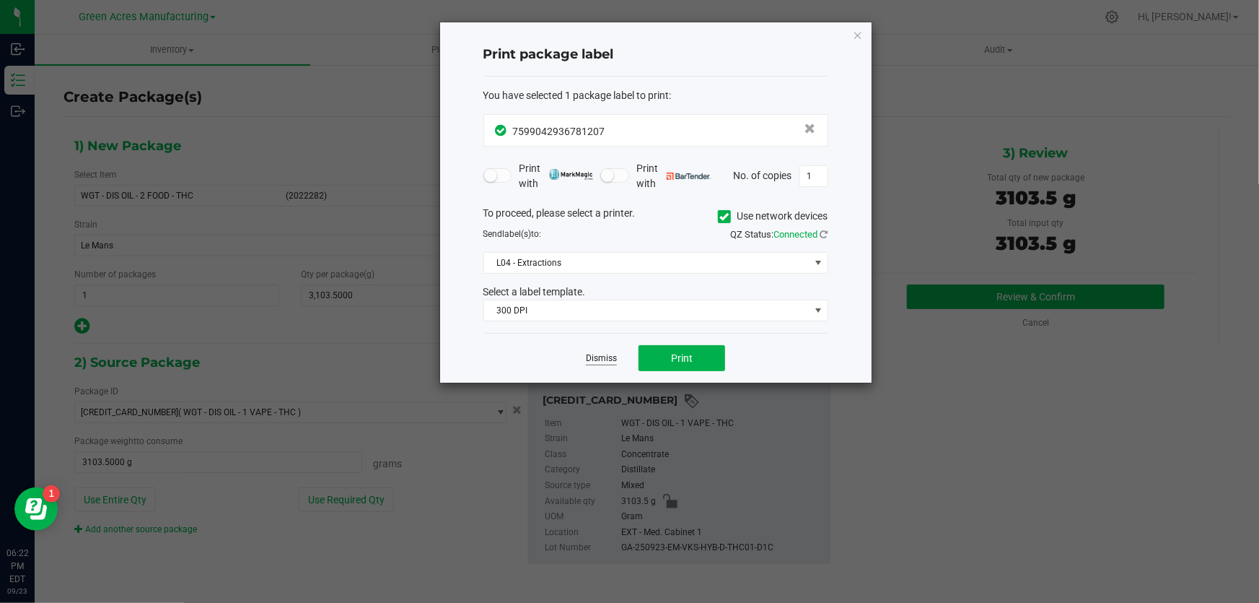
click at [599, 359] on link "Dismiss" at bounding box center [601, 358] width 31 height 12
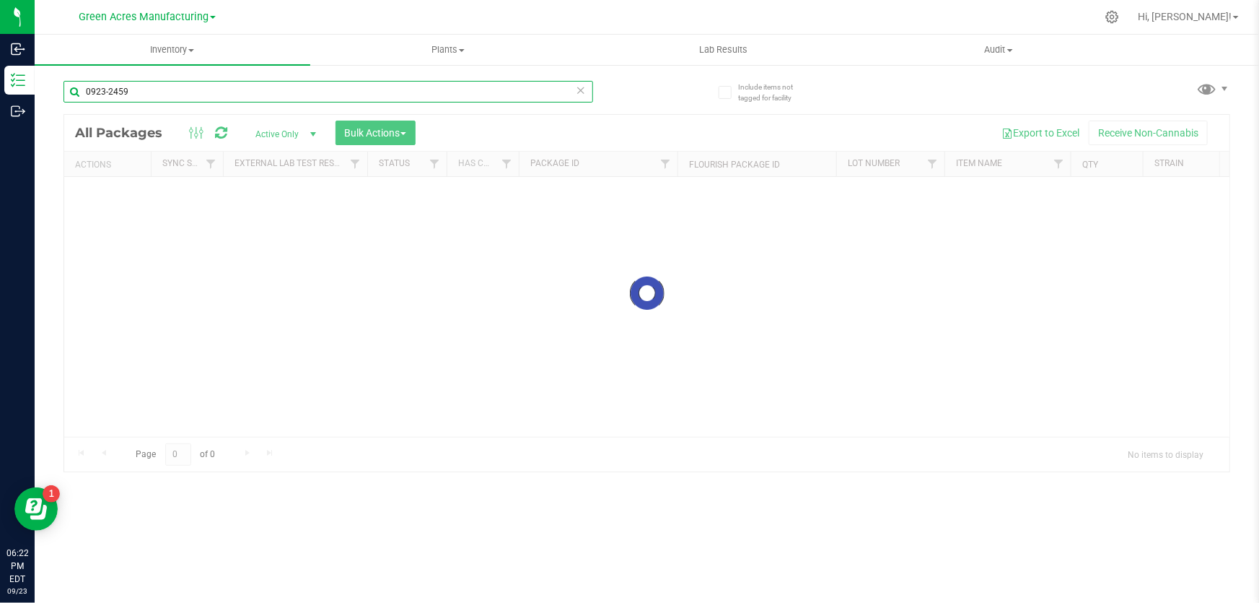
click at [173, 98] on input "0923-2459" at bounding box center [328, 92] width 530 height 22
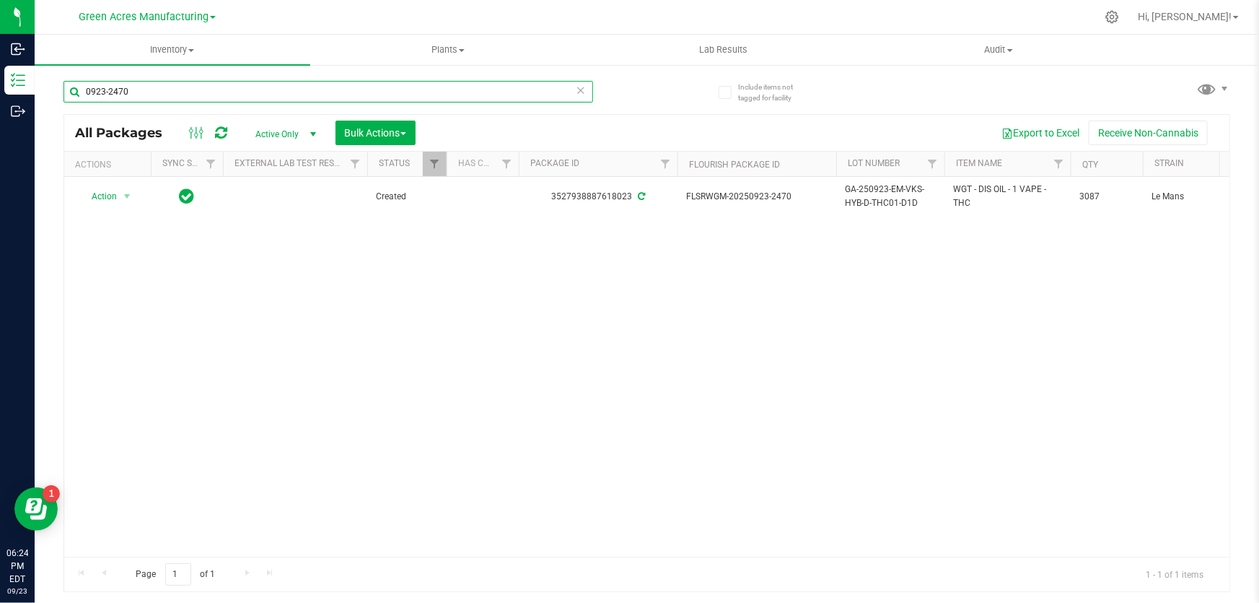
type input "0923-2470"
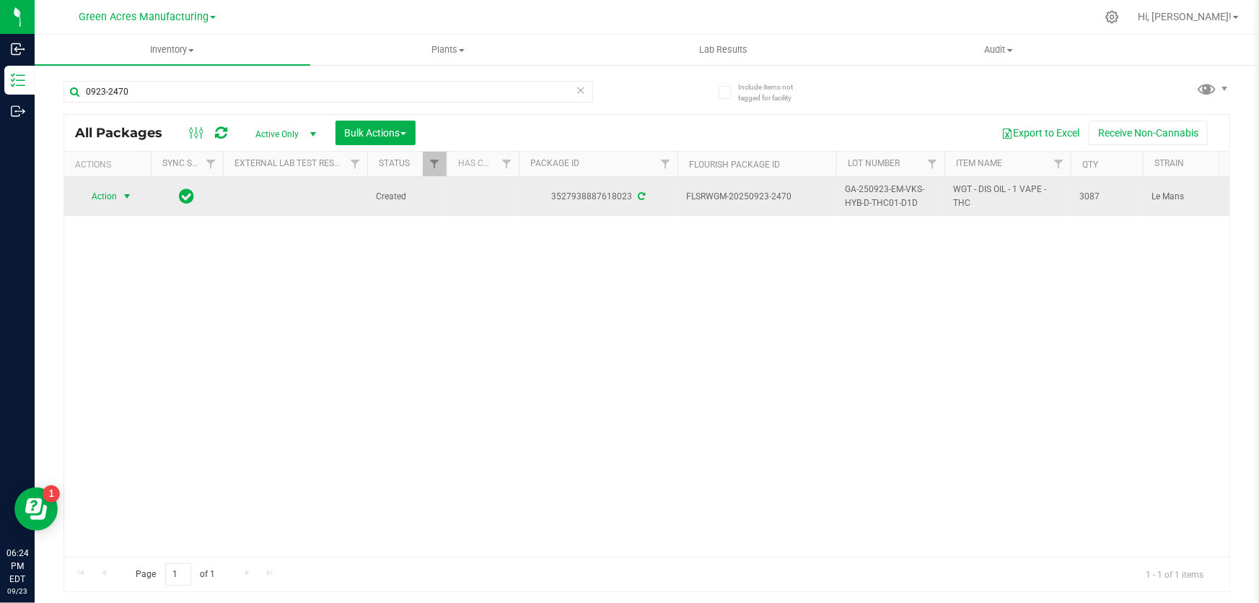
click at [131, 193] on span "select" at bounding box center [127, 196] width 12 height 12
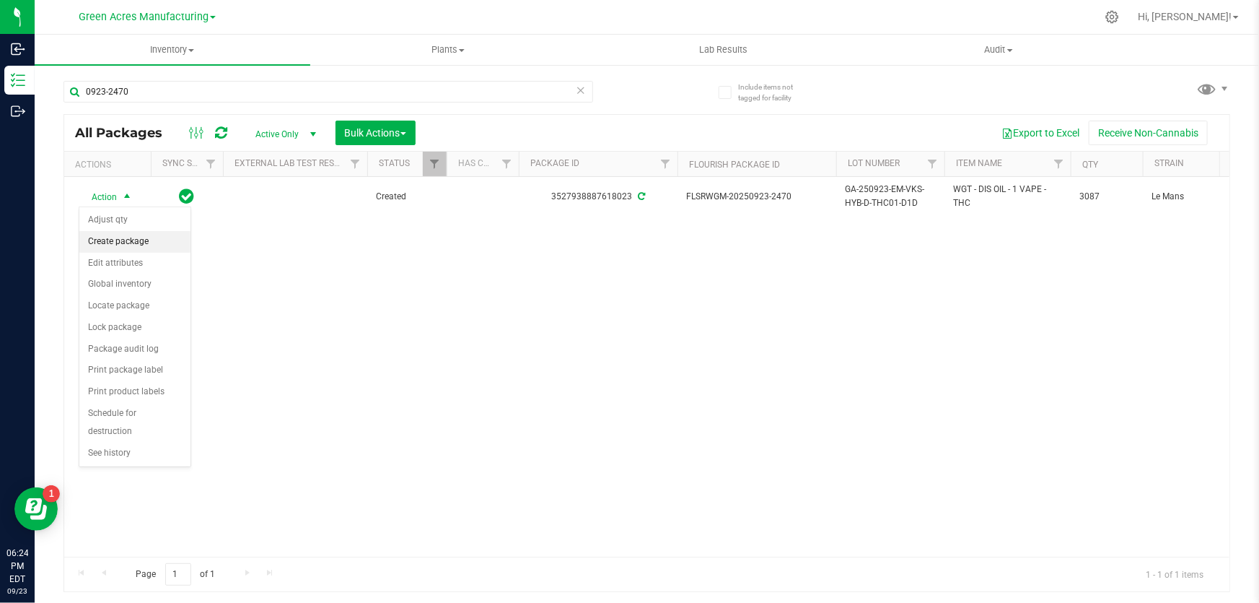
click at [129, 244] on li "Create package" at bounding box center [134, 242] width 111 height 22
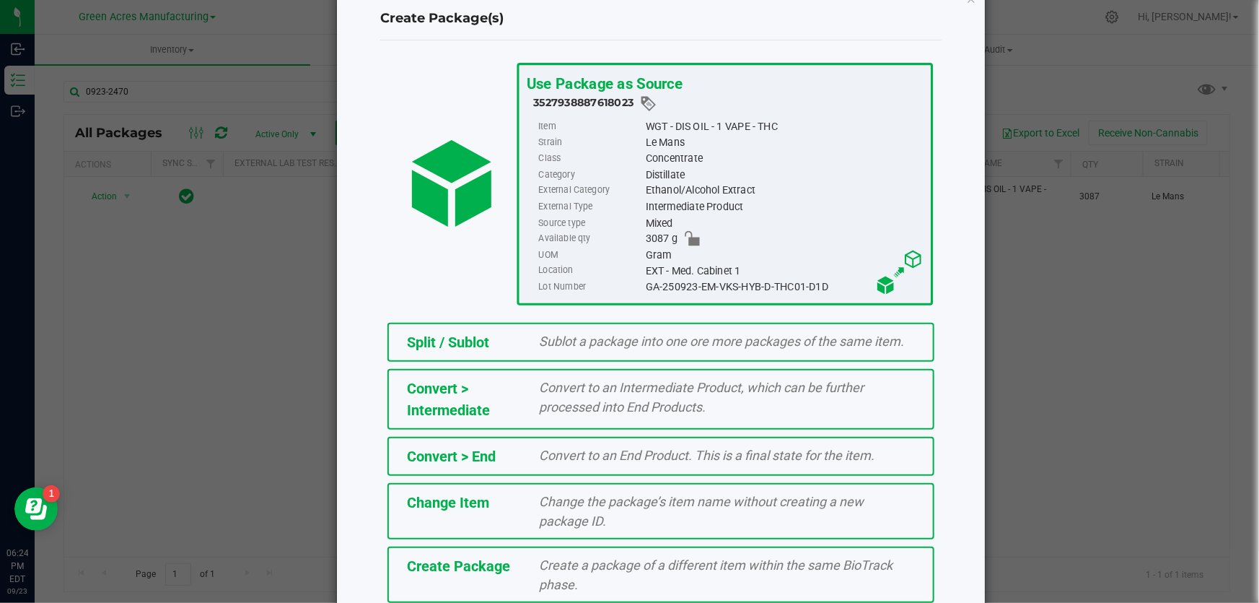
scroll to position [99, 0]
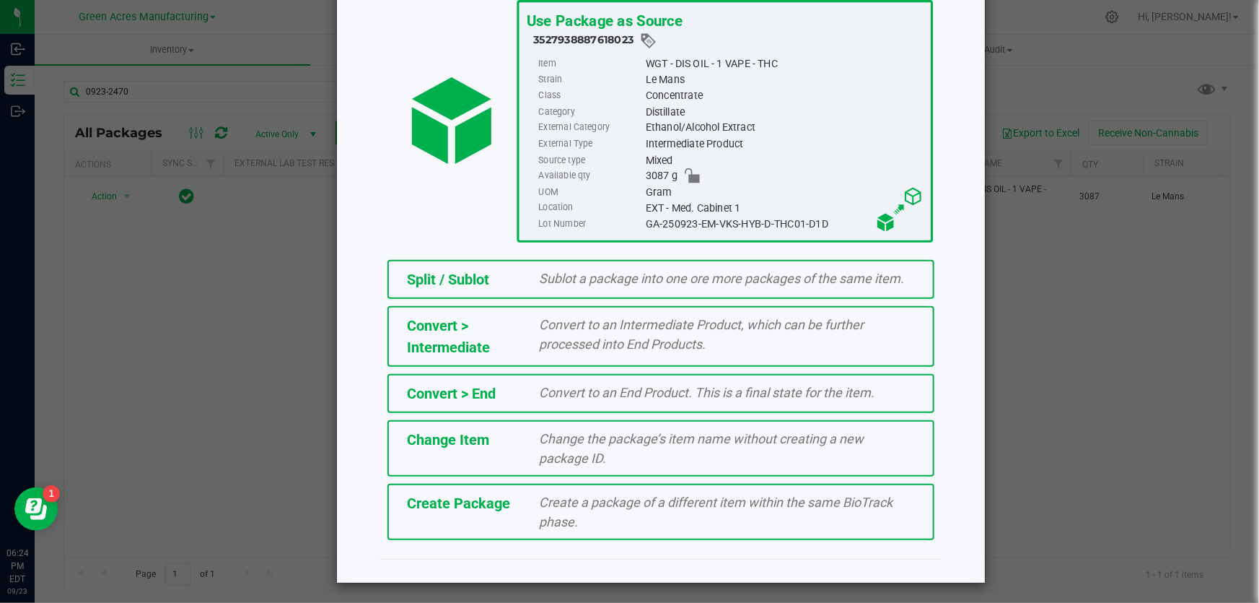
click at [529, 507] on div "Create a package of a different item within the same BioTrack phase." at bounding box center [728, 511] width 398 height 39
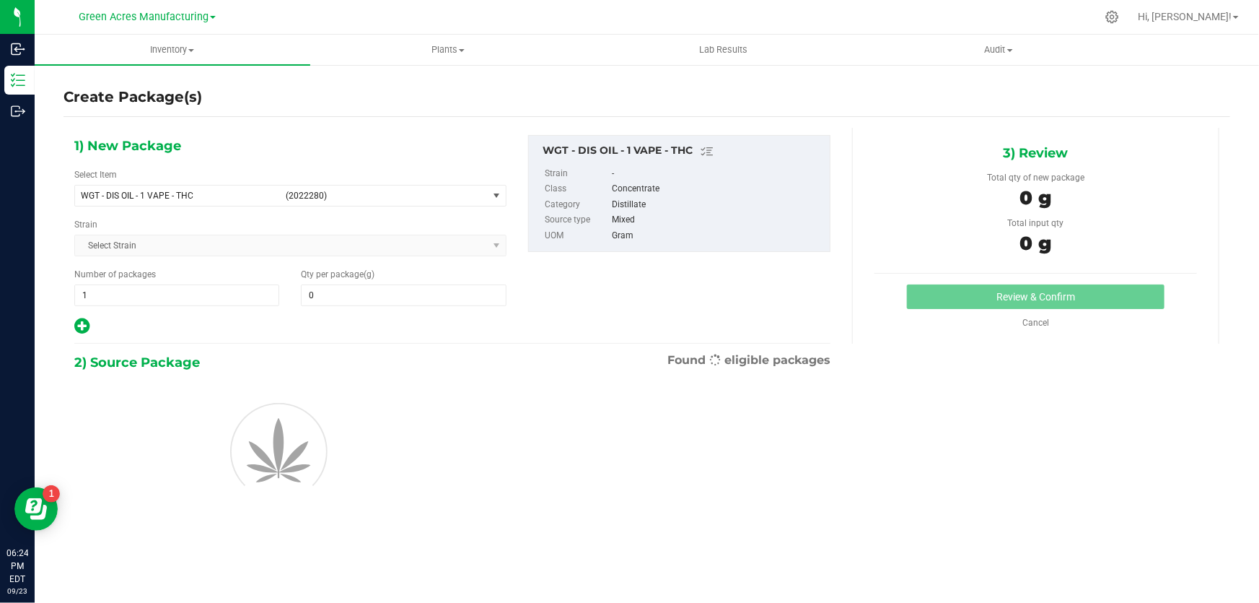
type input "0.0000"
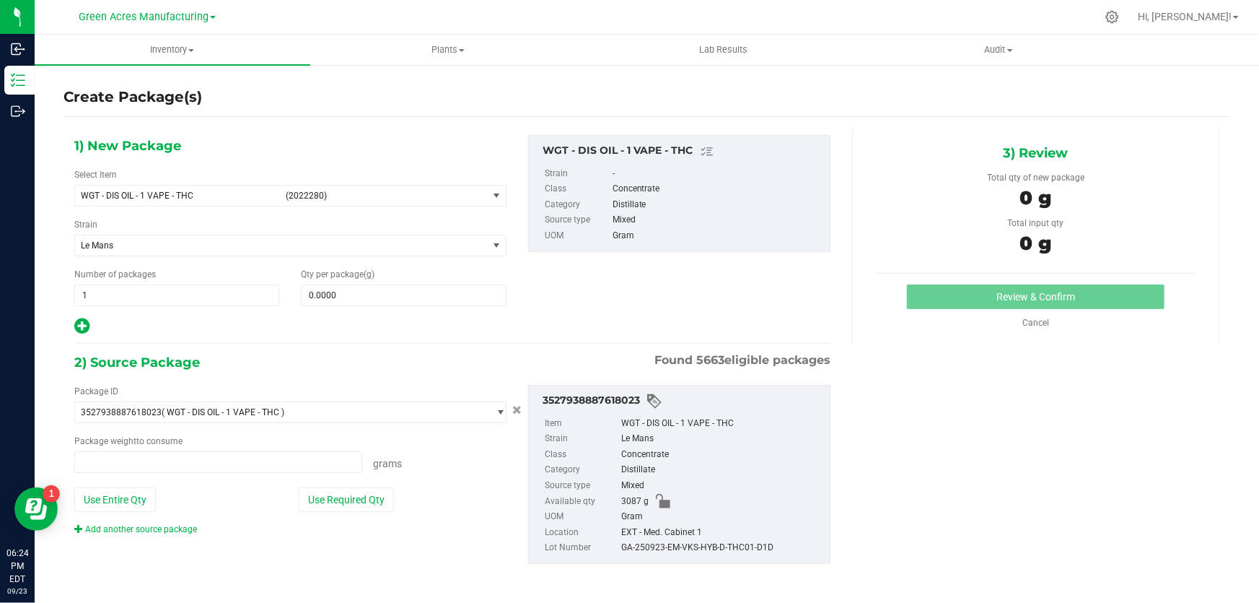
type input "0.0000 g"
click at [496, 198] on span "select" at bounding box center [497, 196] width 12 height 12
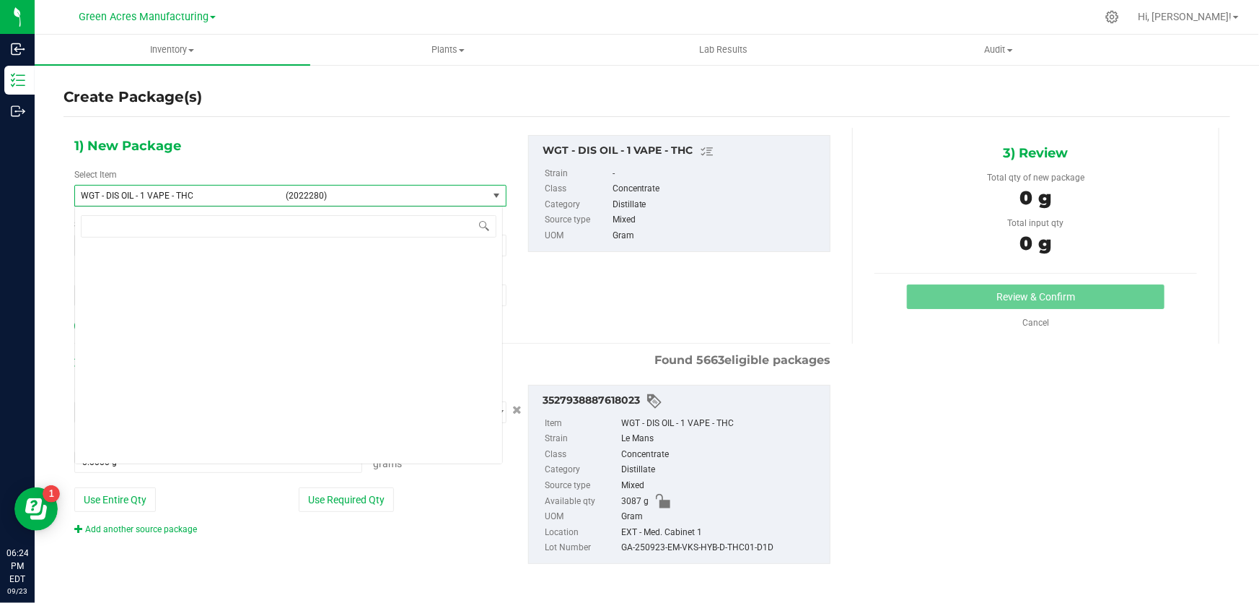
scroll to position [272610, 0]
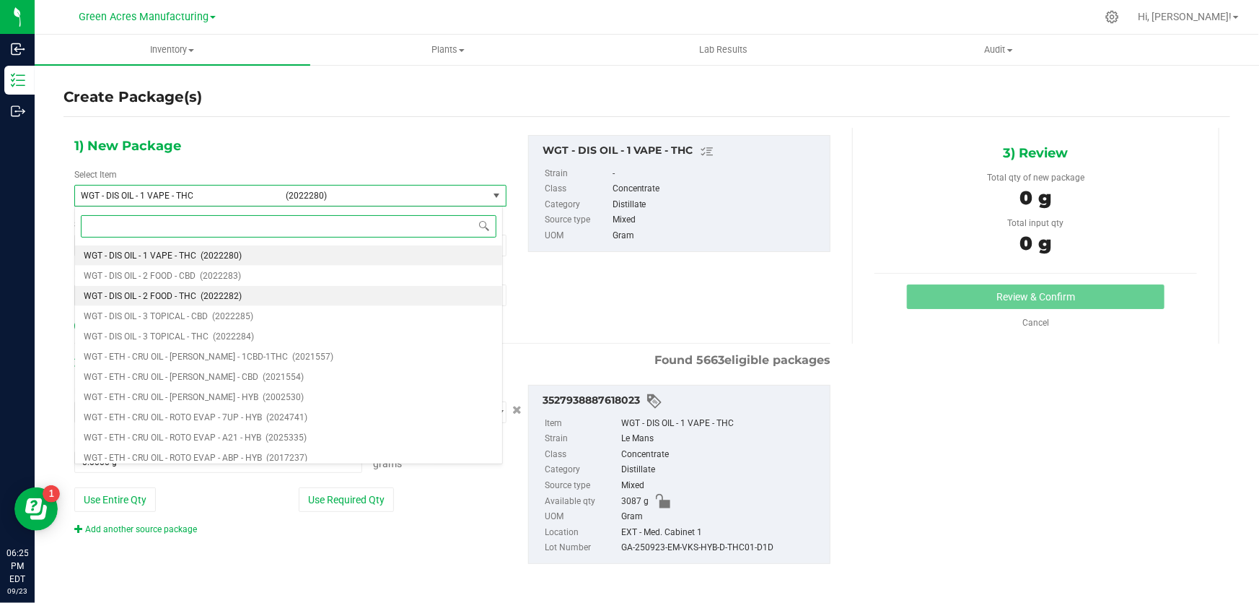
click at [214, 299] on span "(2022282)" at bounding box center [221, 296] width 41 height 10
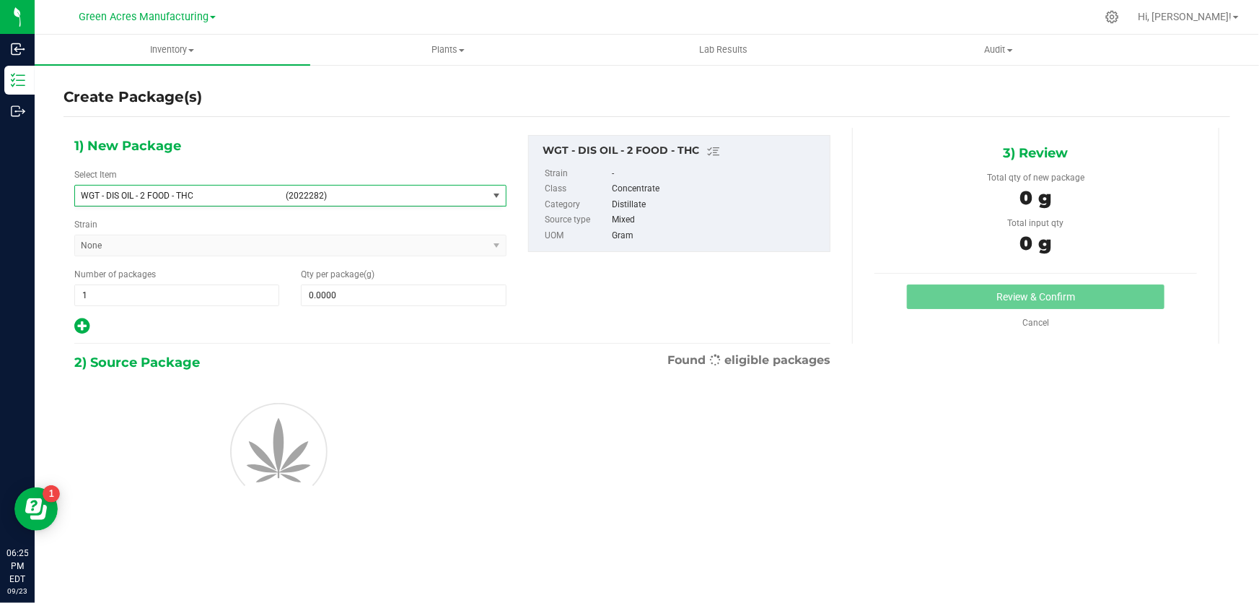
type input "0.0000"
click at [404, 296] on span at bounding box center [403, 295] width 205 height 22
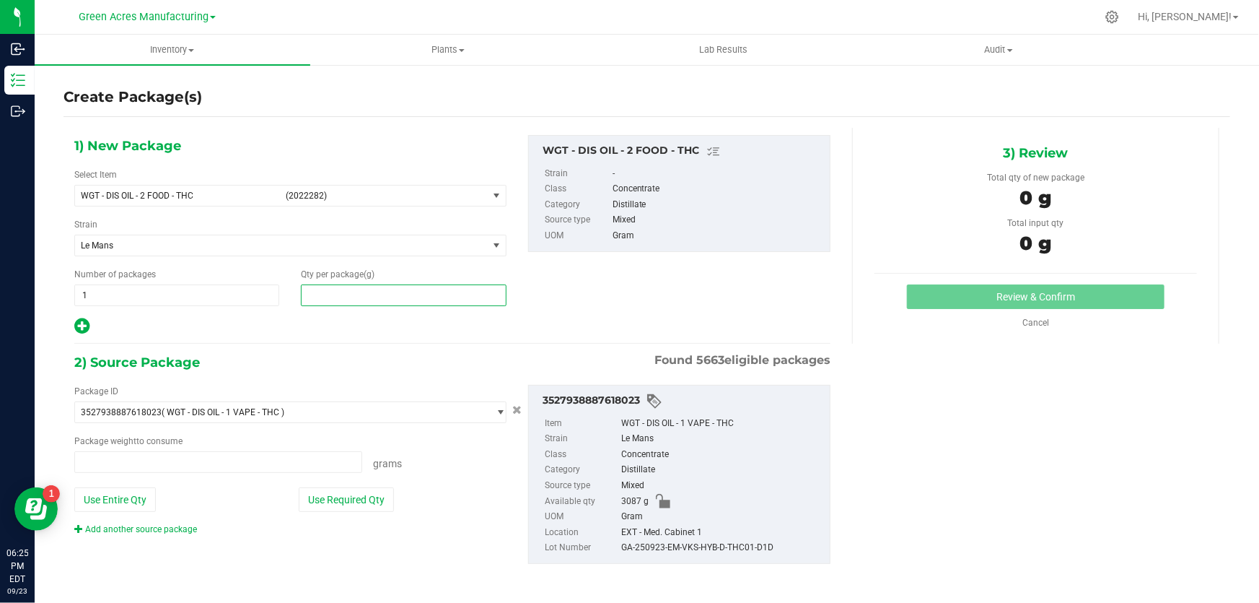
type input "0.0000 g"
type input "0.0000"
click at [138, 499] on button "Use Entire Qty" at bounding box center [115, 498] width 82 height 25
type input "3087.0000 g"
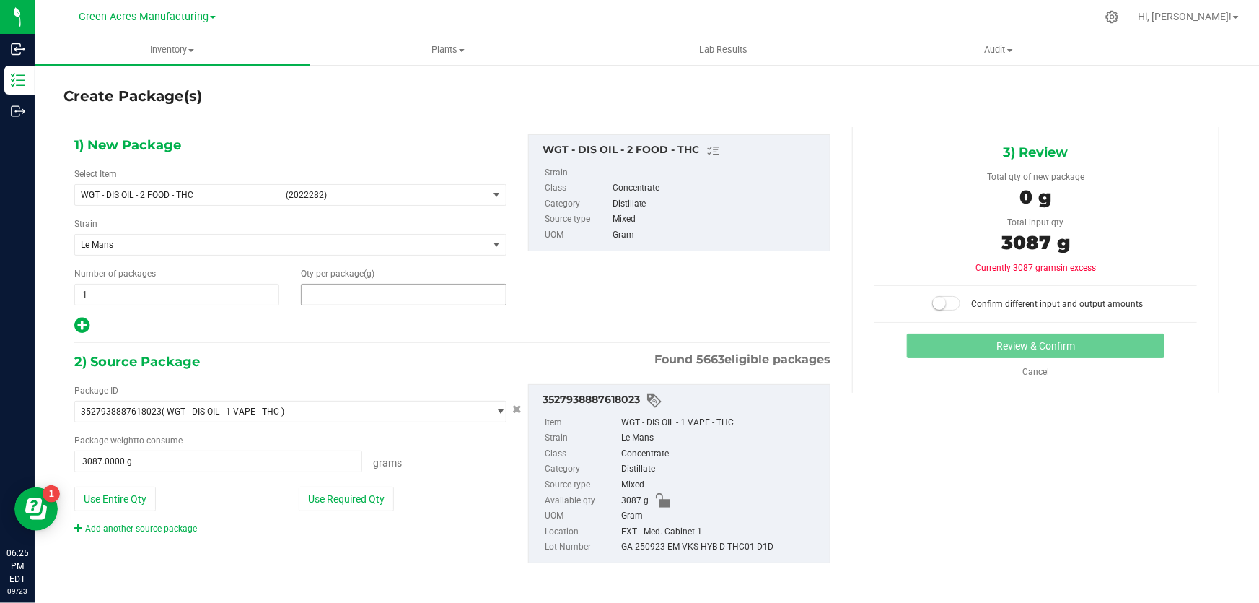
click at [395, 299] on span at bounding box center [403, 295] width 205 height 22
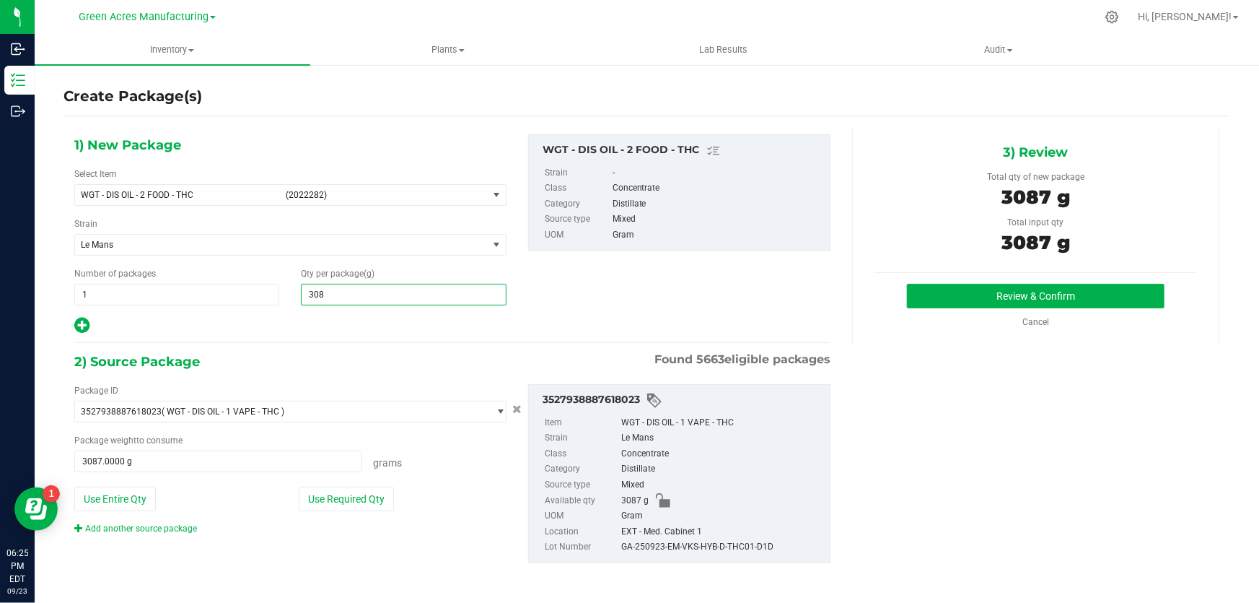
type input "3087"
type input "3,087.0000"
click at [960, 287] on button "Review & Confirm" at bounding box center [1036, 296] width 258 height 25
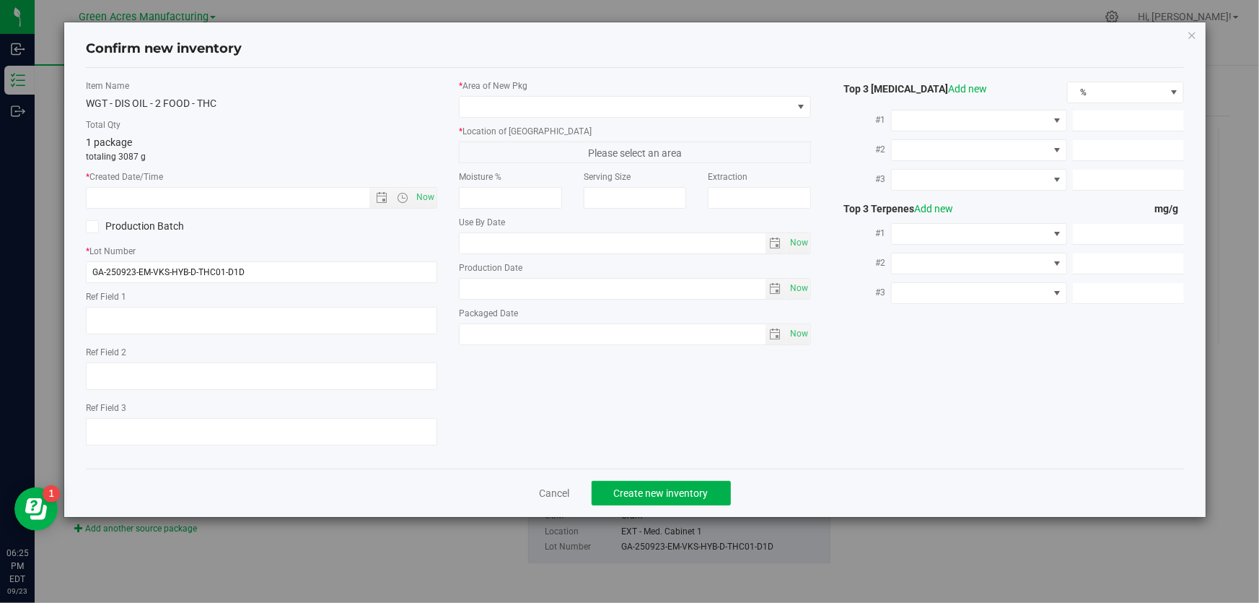
type textarea "D1D"
click at [432, 198] on span "Now" at bounding box center [425, 197] width 25 height 21
type input "9/23/2025 6:25 PM"
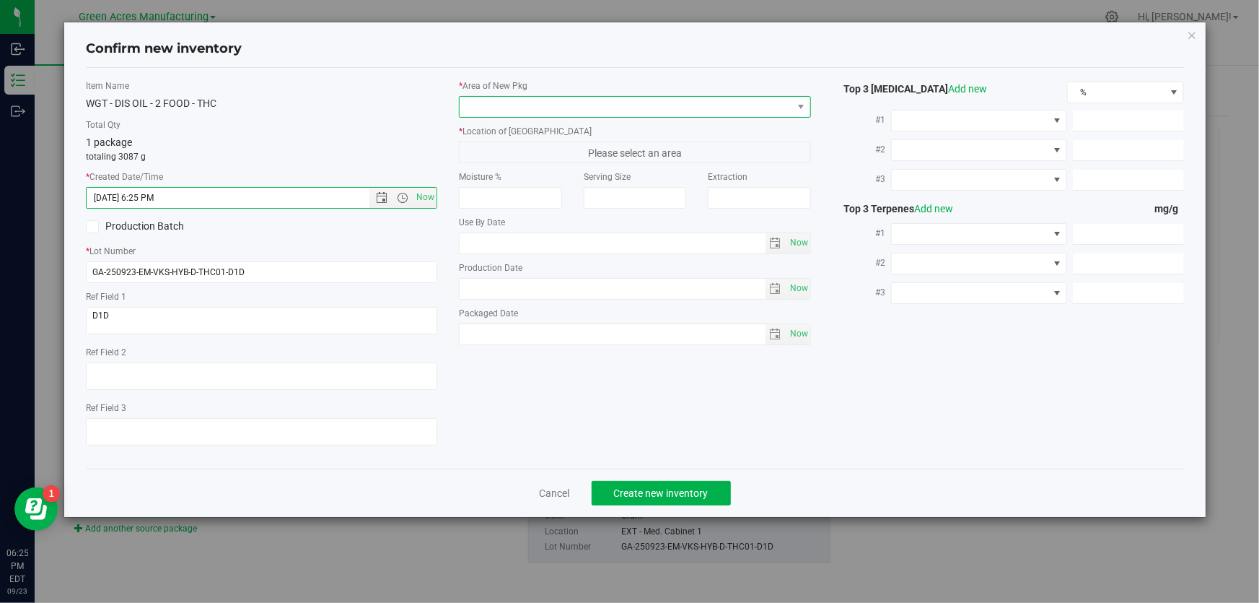
click at [755, 101] on span at bounding box center [626, 107] width 332 height 20
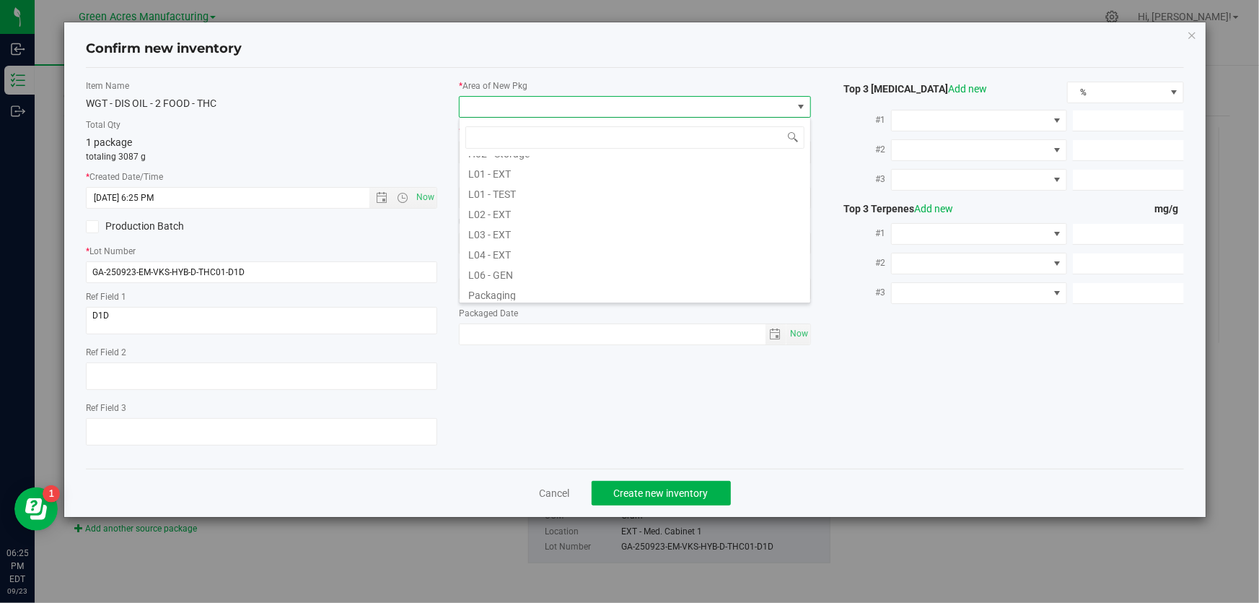
scroll to position [262, 0]
click at [515, 229] on li "L03 - EXT" at bounding box center [635, 227] width 351 height 20
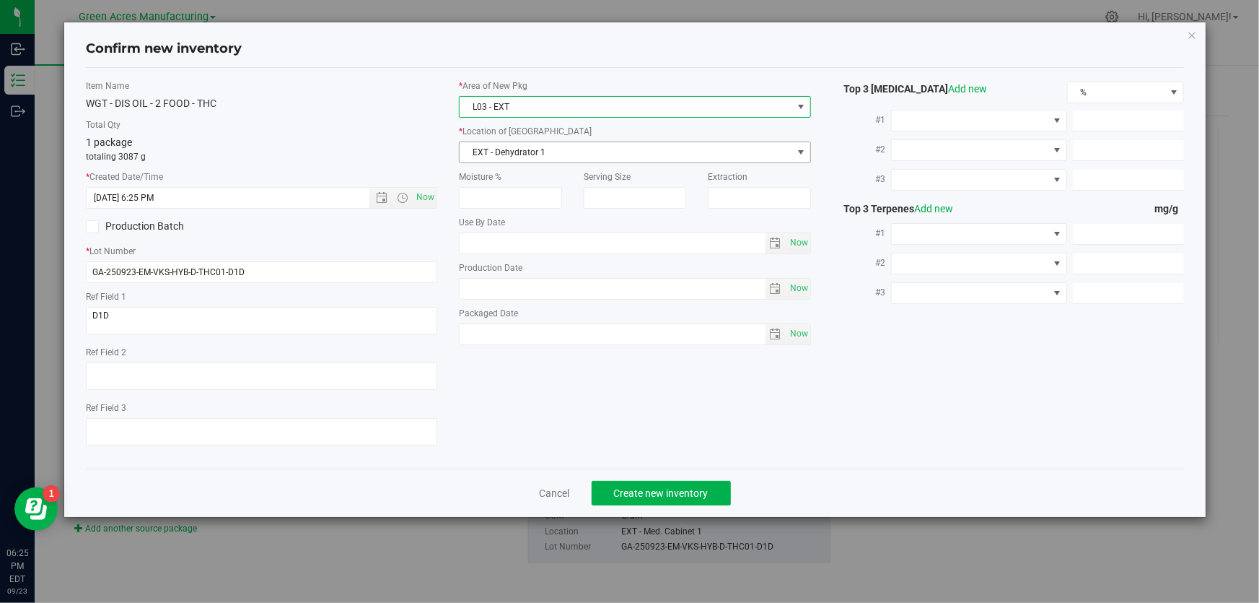
click at [546, 152] on span "EXT - Dehydrator 1" at bounding box center [626, 152] width 332 height 20
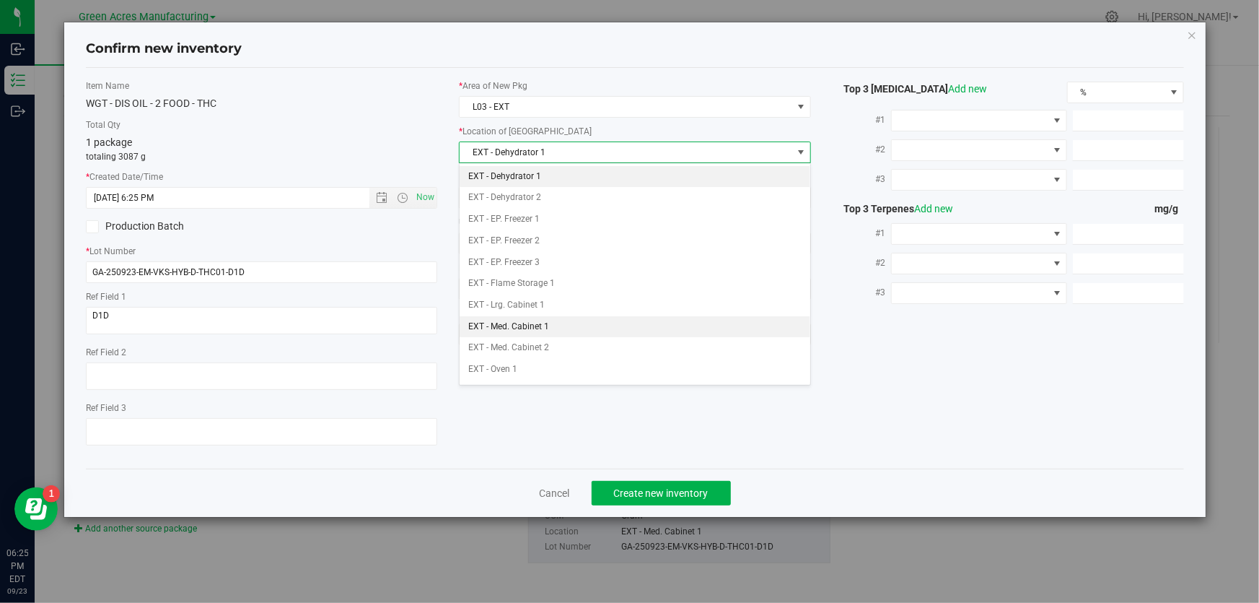
click at [560, 330] on li "EXT - Med. Cabinet 1" at bounding box center [635, 327] width 351 height 22
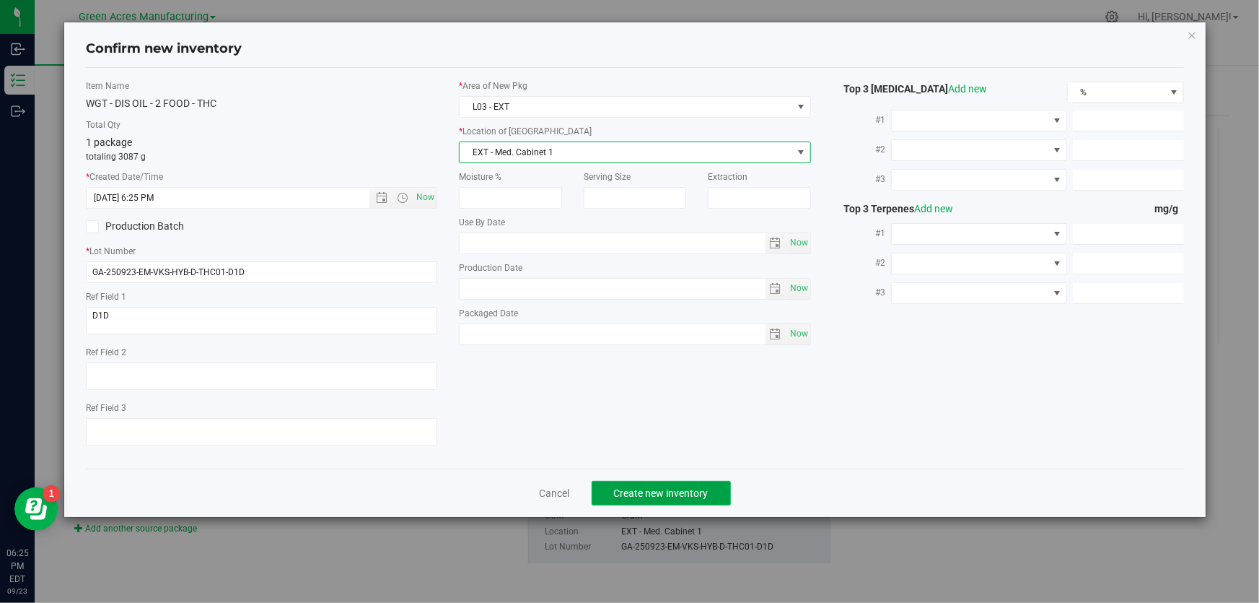
click at [655, 489] on span "Create new inventory" at bounding box center [661, 493] width 95 height 12
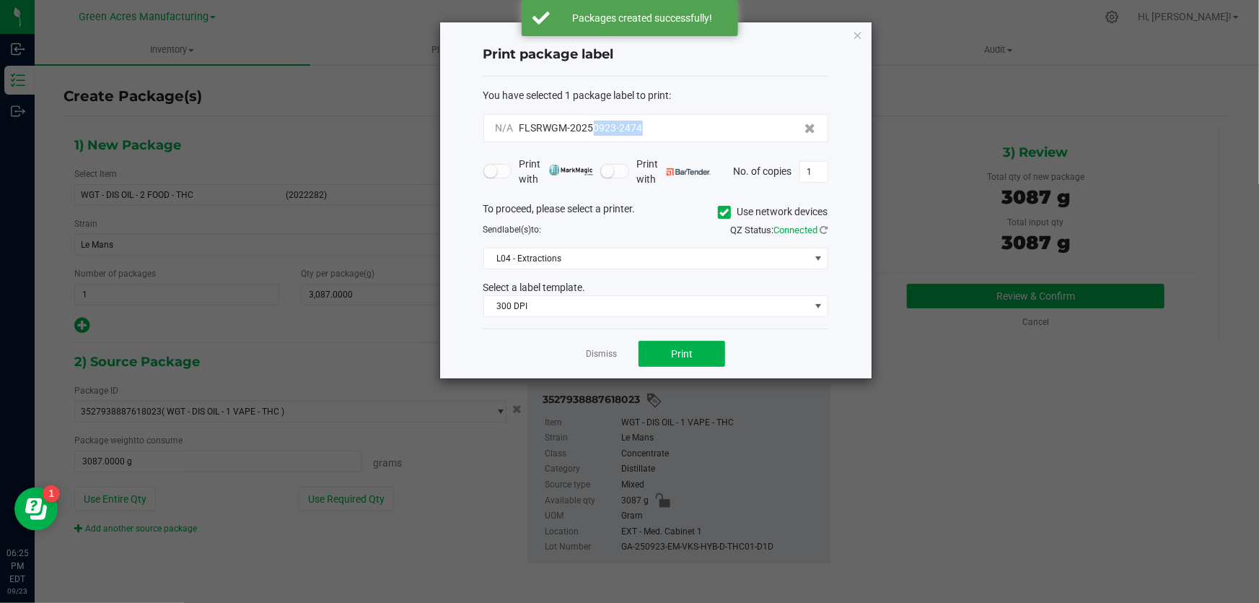
drag, startPoint x: 651, startPoint y: 133, endPoint x: 591, endPoint y: 139, distance: 60.2
click at [591, 139] on div "N/A FLSRWGM-20250923-2474" at bounding box center [655, 128] width 345 height 28
copy span "0923-2474"
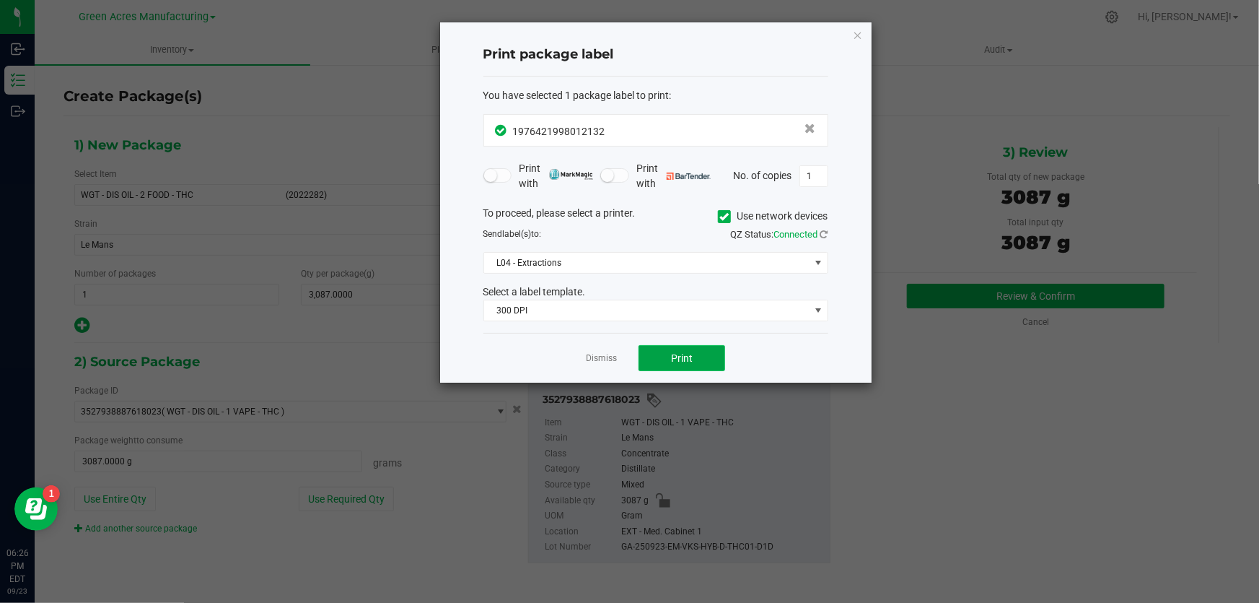
click at [667, 356] on button "Print" at bounding box center [682, 358] width 87 height 26
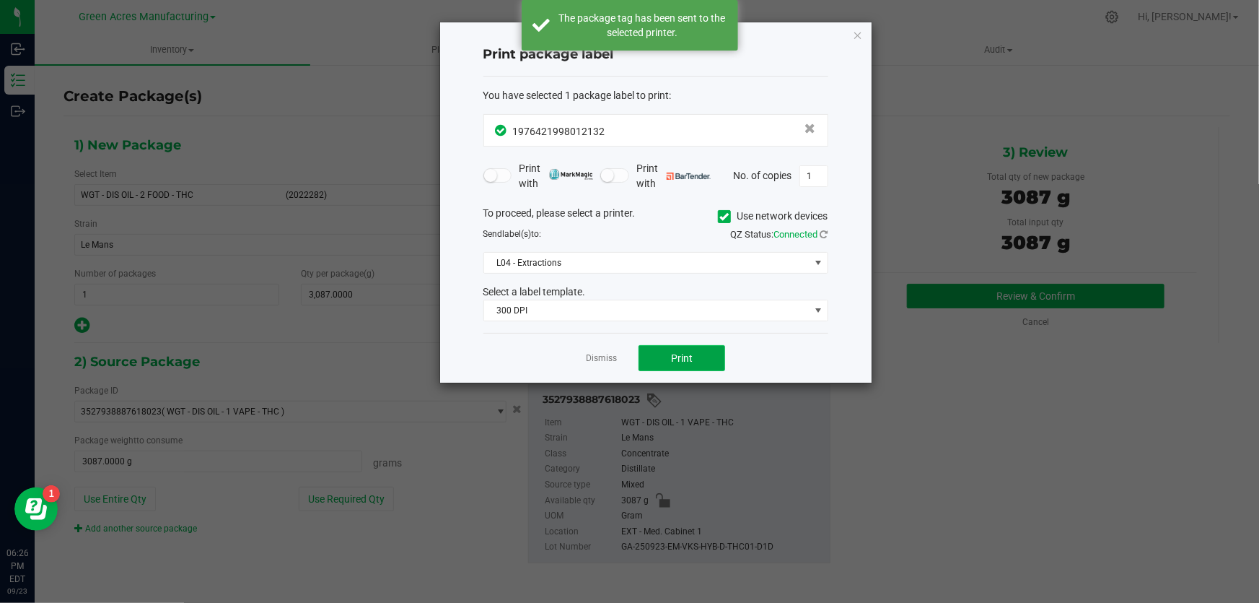
click at [671, 356] on span "Print" at bounding box center [682, 358] width 22 height 12
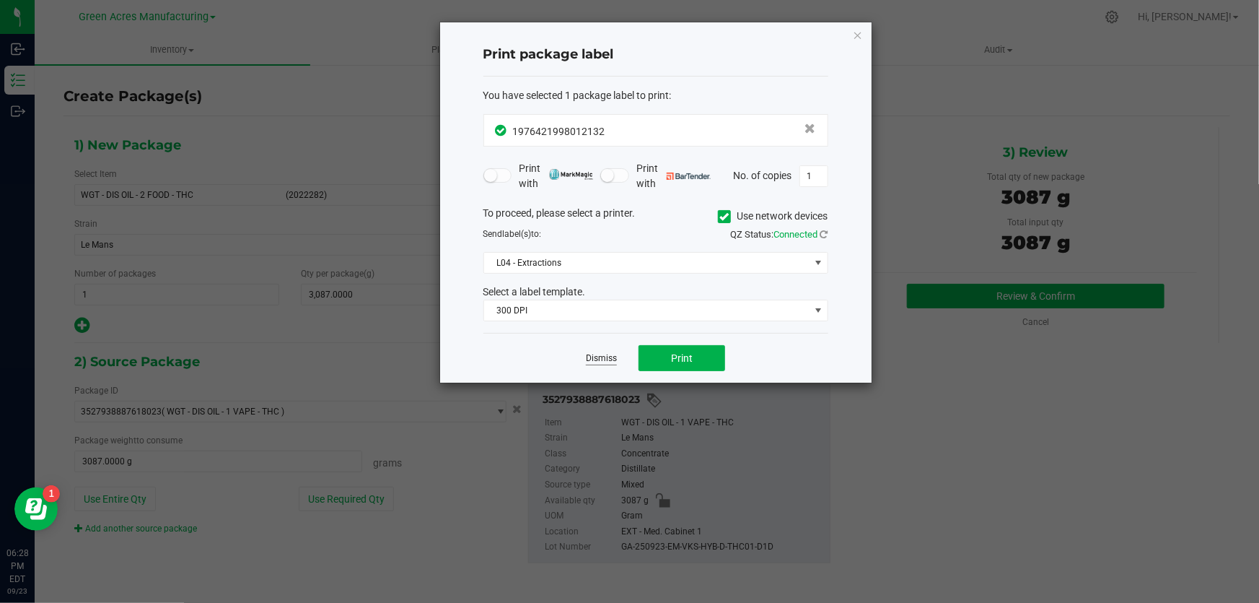
click at [613, 362] on link "Dismiss" at bounding box center [601, 358] width 31 height 12
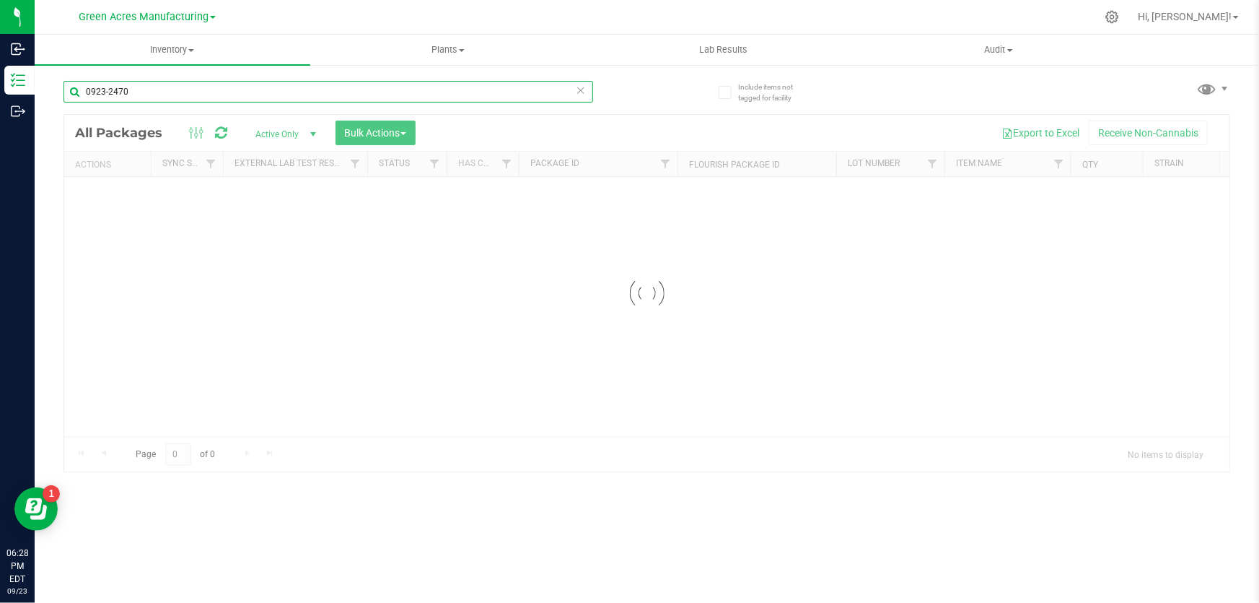
click at [167, 89] on input "0923-2470" at bounding box center [328, 92] width 530 height 22
type input "0923-704"
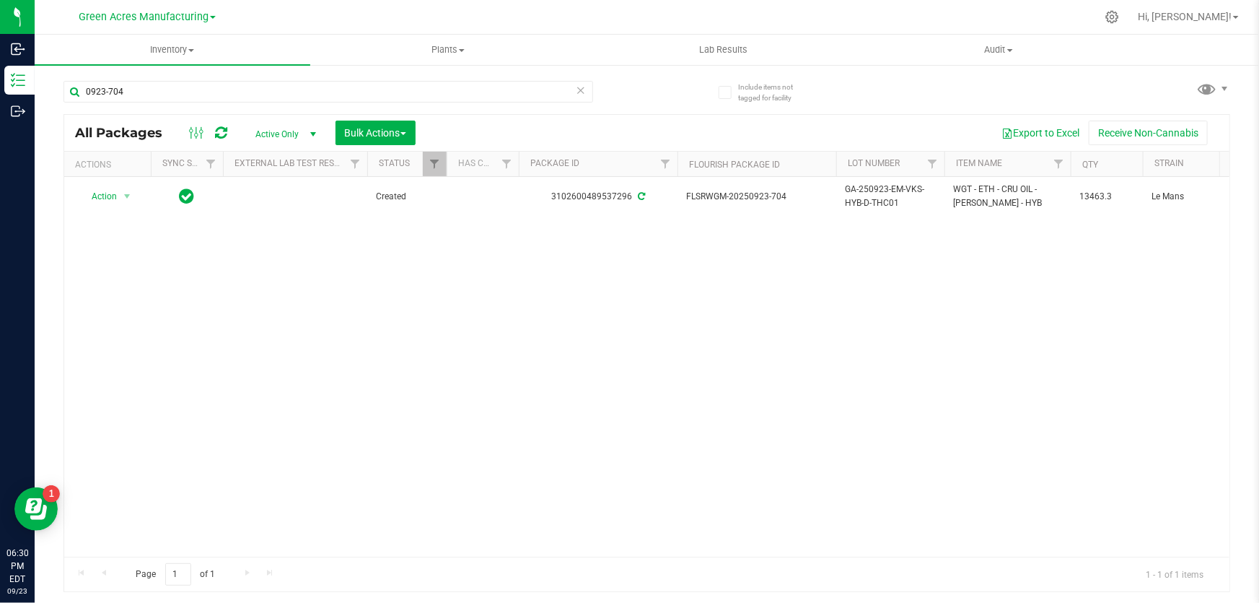
click at [896, 303] on div "Action Action Adjust qty Create package Edit attributes Global inventory Locate…" at bounding box center [646, 367] width 1165 height 380
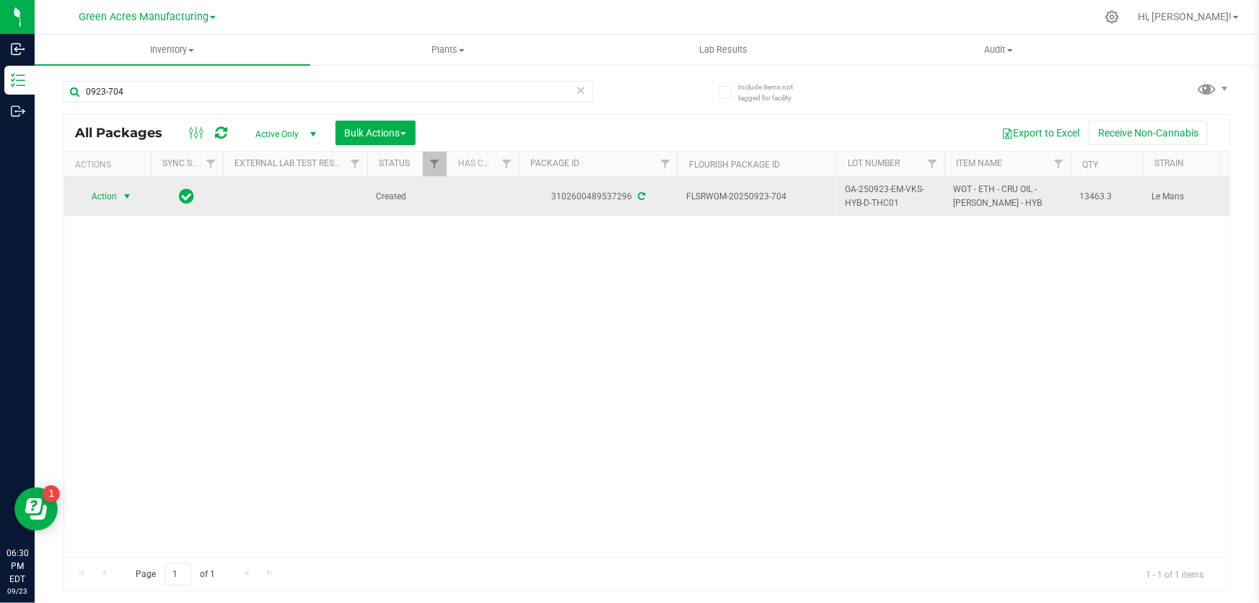
click at [123, 196] on span "select" at bounding box center [127, 196] width 12 height 12
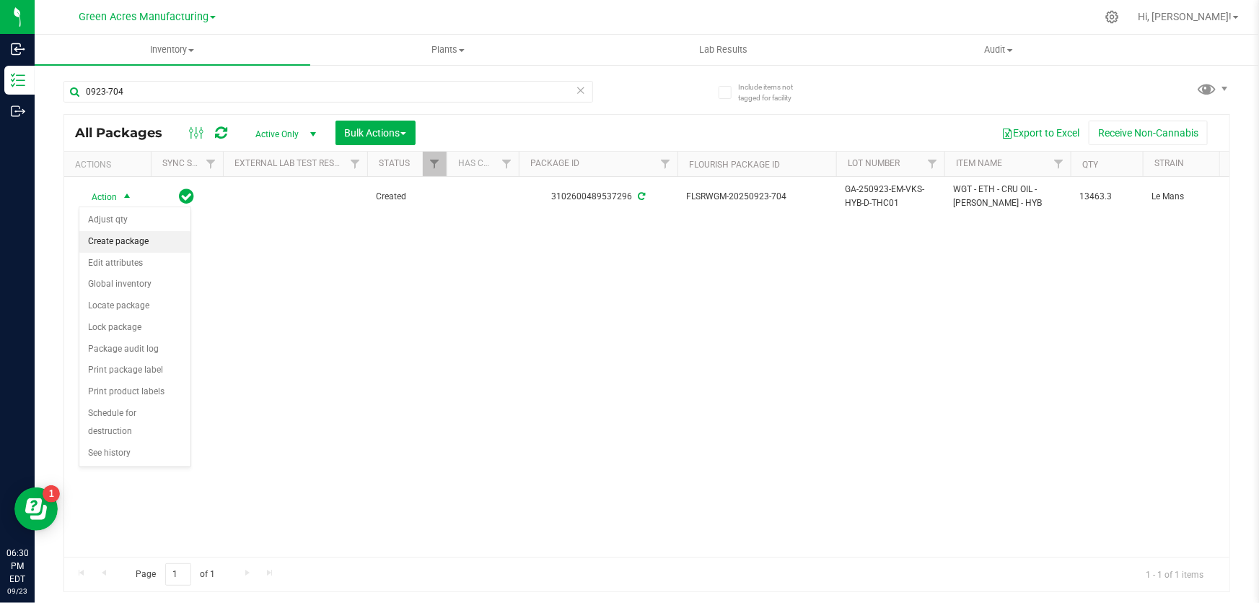
click at [142, 238] on li "Create package" at bounding box center [134, 242] width 111 height 22
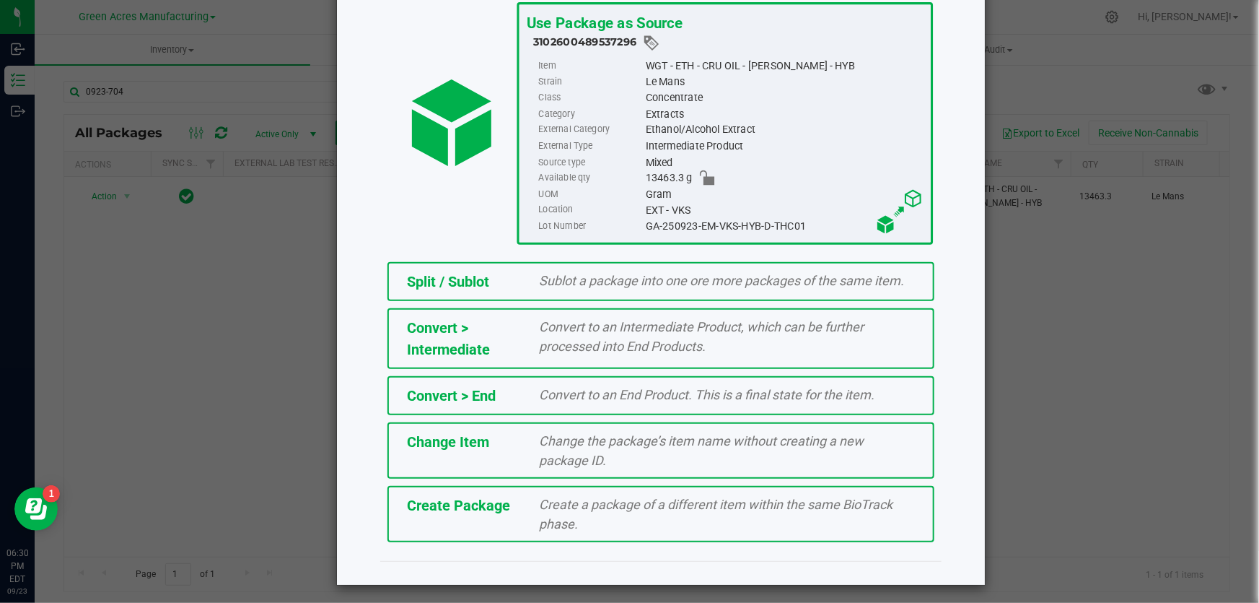
scroll to position [99, 0]
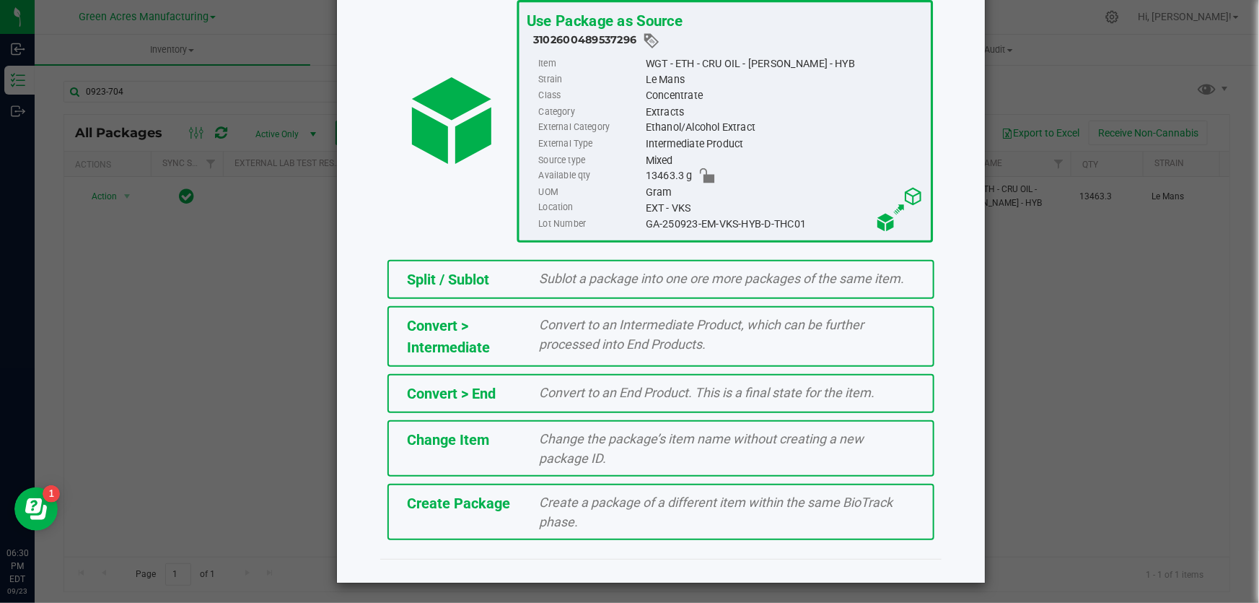
click at [516, 511] on div "Create Package" at bounding box center [462, 503] width 133 height 22
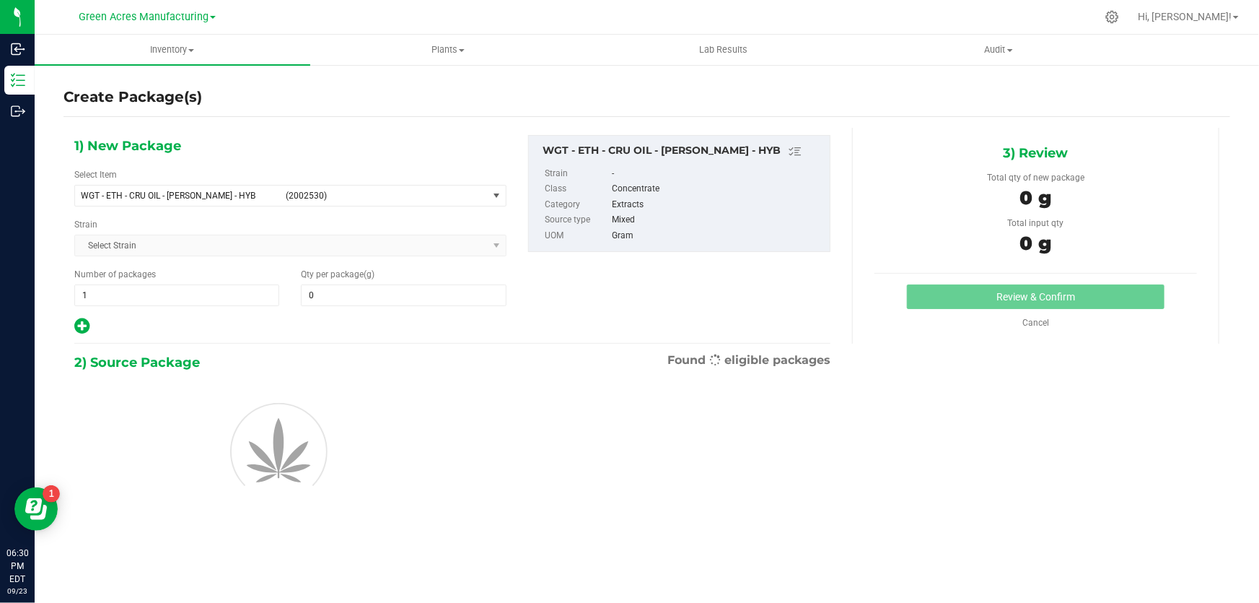
type input "0.0000"
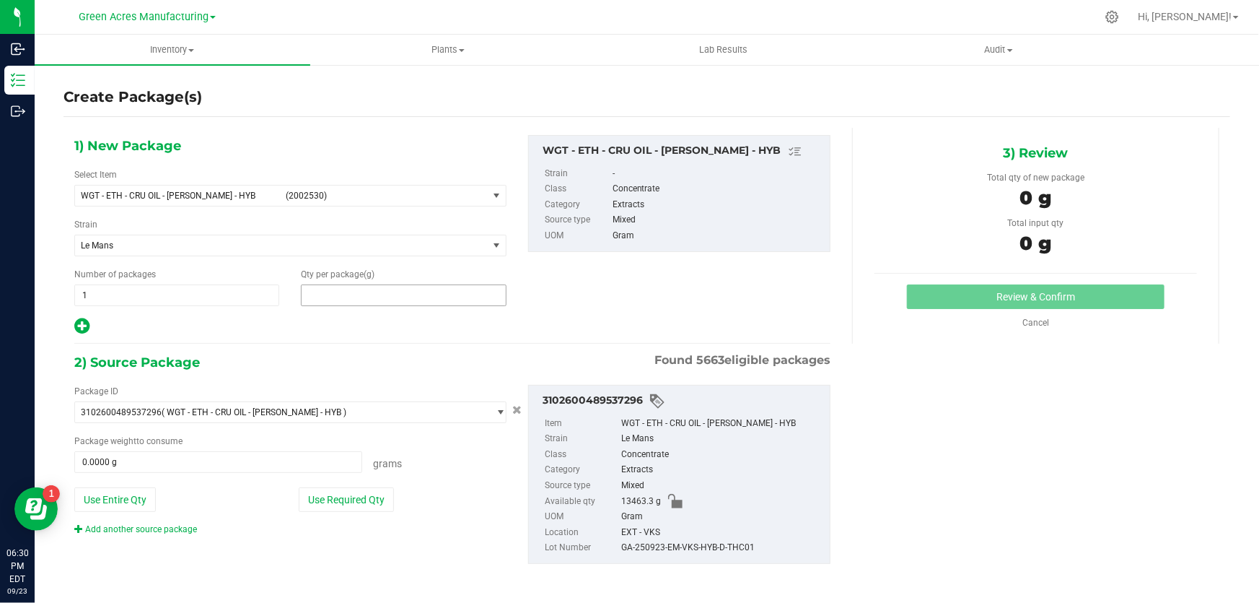
click at [360, 290] on span at bounding box center [403, 295] width 205 height 22
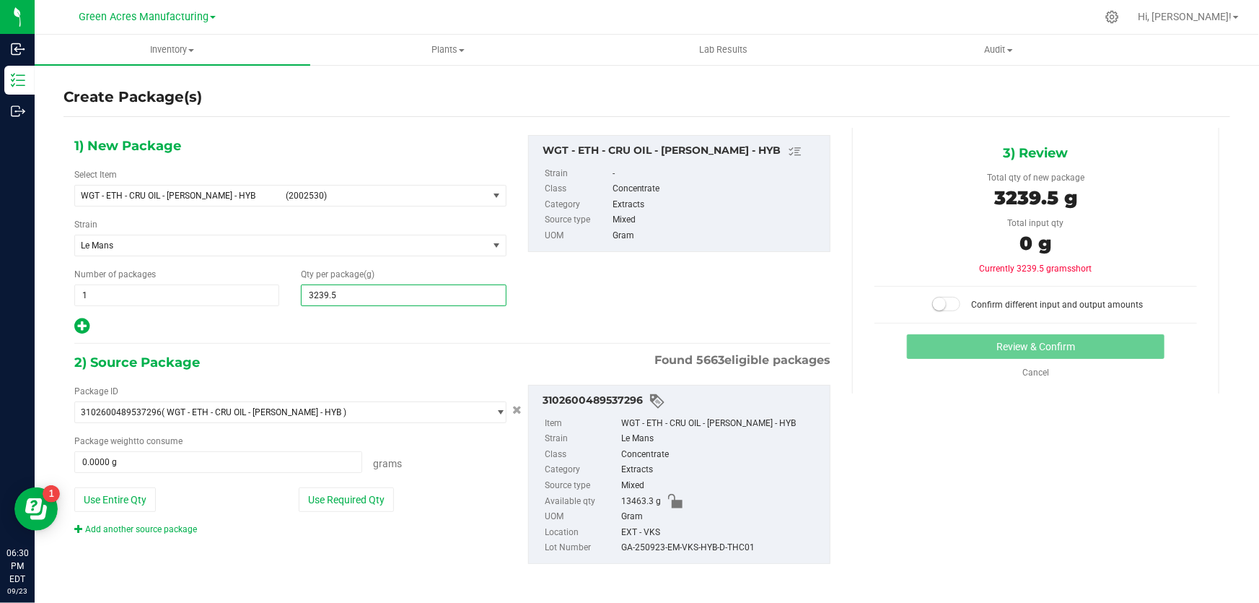
type input "3239.53"
type input "3,239.5300"
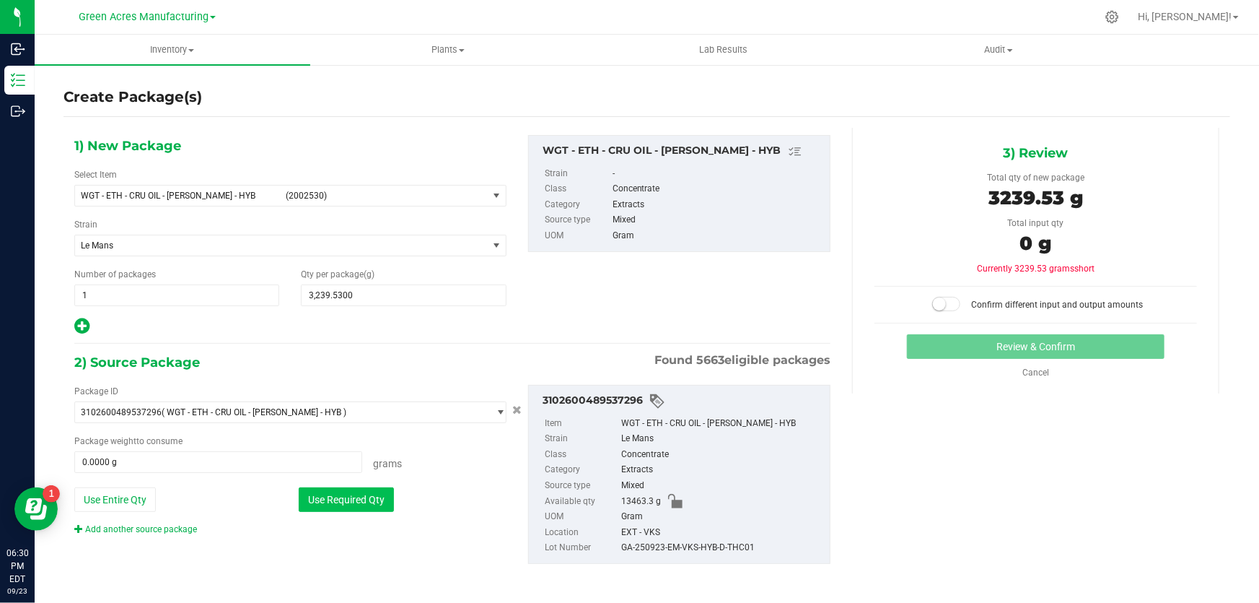
click at [333, 505] on button "Use Required Qty" at bounding box center [346, 499] width 95 height 25
type input "3239.5300 g"
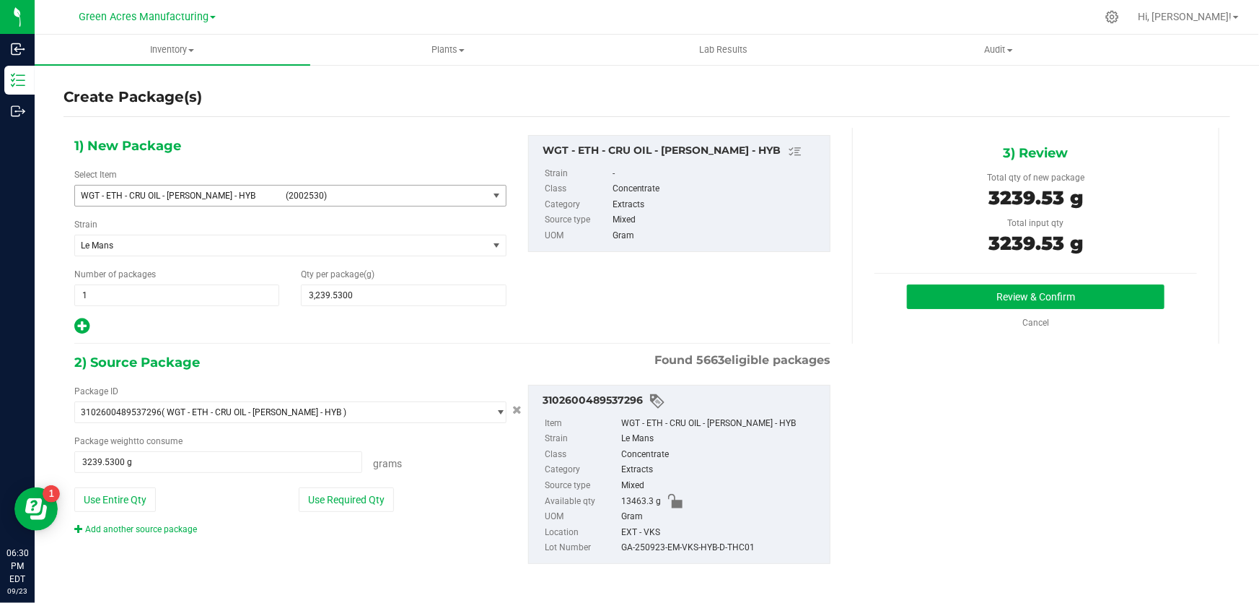
click at [495, 188] on span "select" at bounding box center [497, 195] width 18 height 20
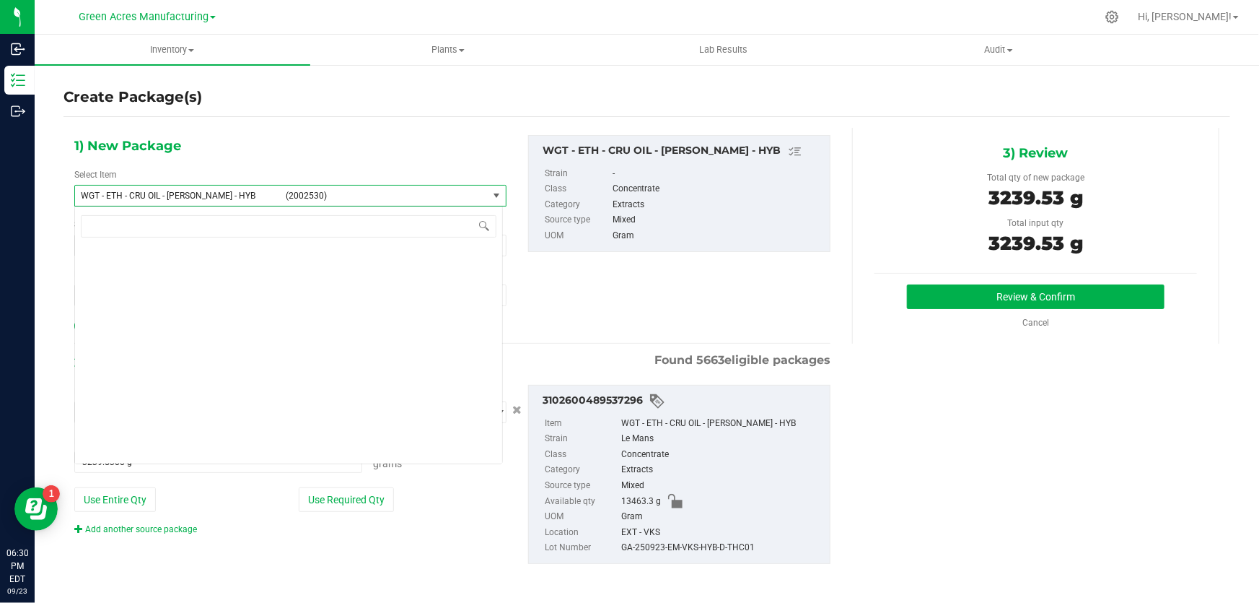
scroll to position [272753, 0]
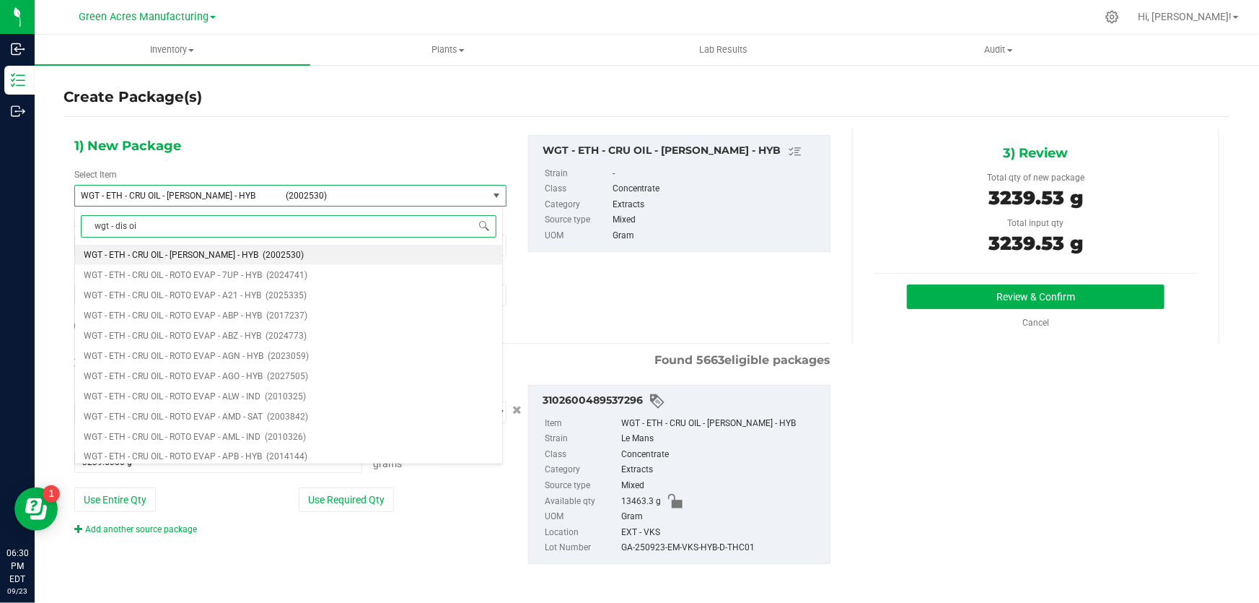
type input "wgt - dis oil"
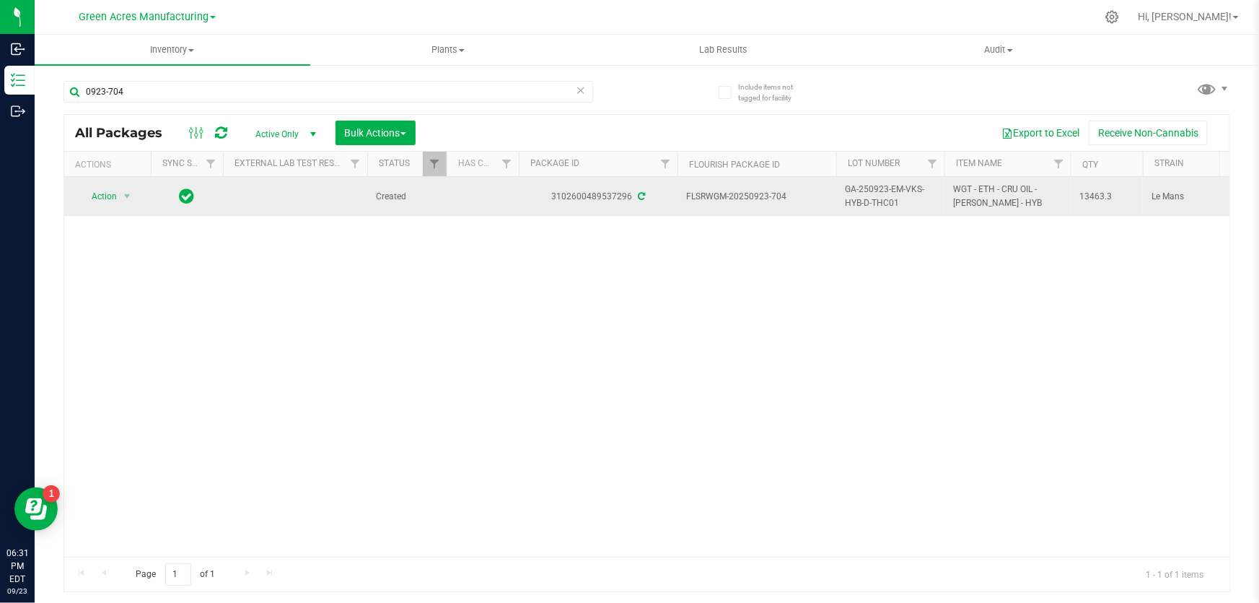
click at [121, 200] on span "select" at bounding box center [127, 196] width 18 height 20
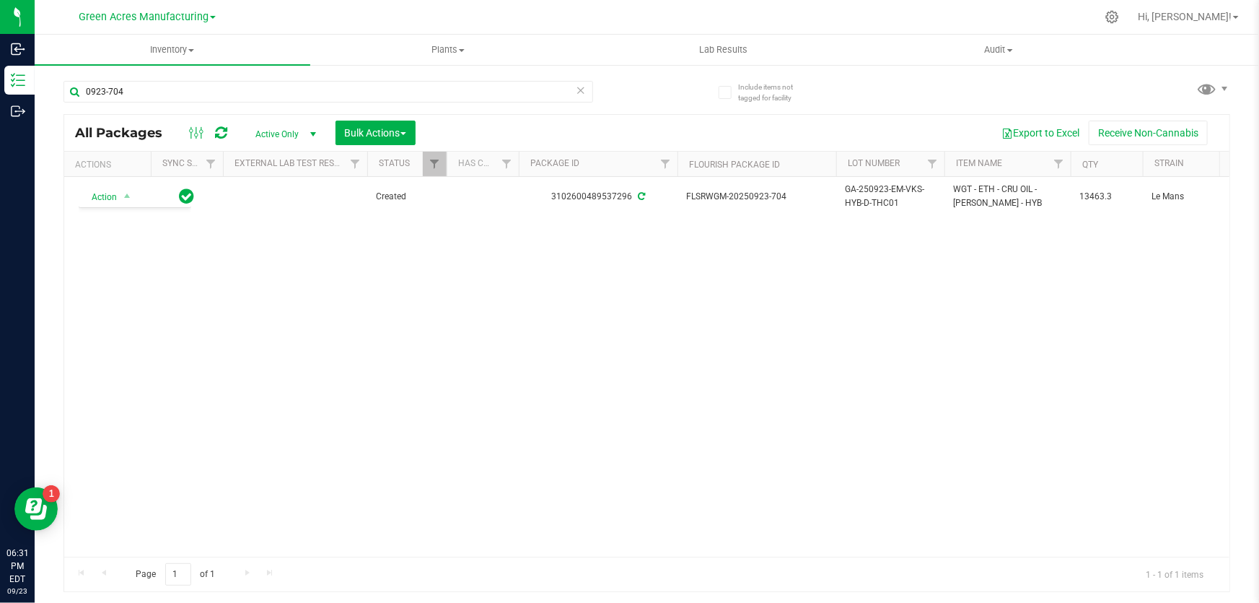
drag, startPoint x: 427, startPoint y: 400, endPoint x: 141, endPoint y: 256, distance: 320.8
click at [426, 400] on div "Action Action Adjust qty Create package Edit attributes Global inventory Locate…" at bounding box center [646, 367] width 1165 height 380
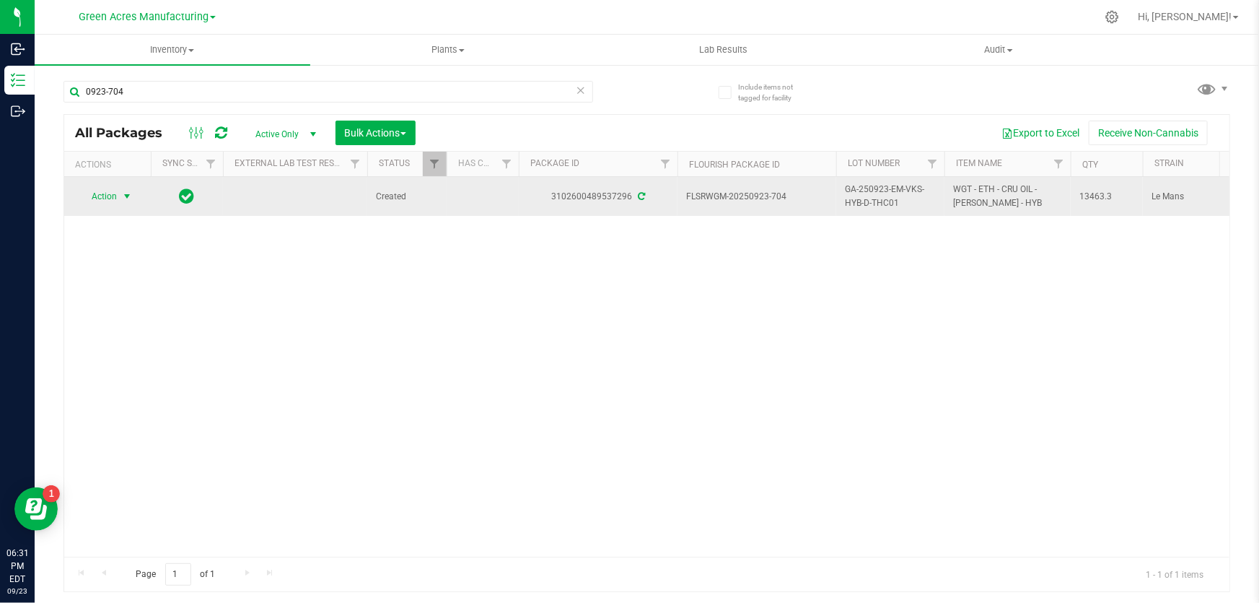
click at [123, 193] on span "select" at bounding box center [127, 196] width 12 height 12
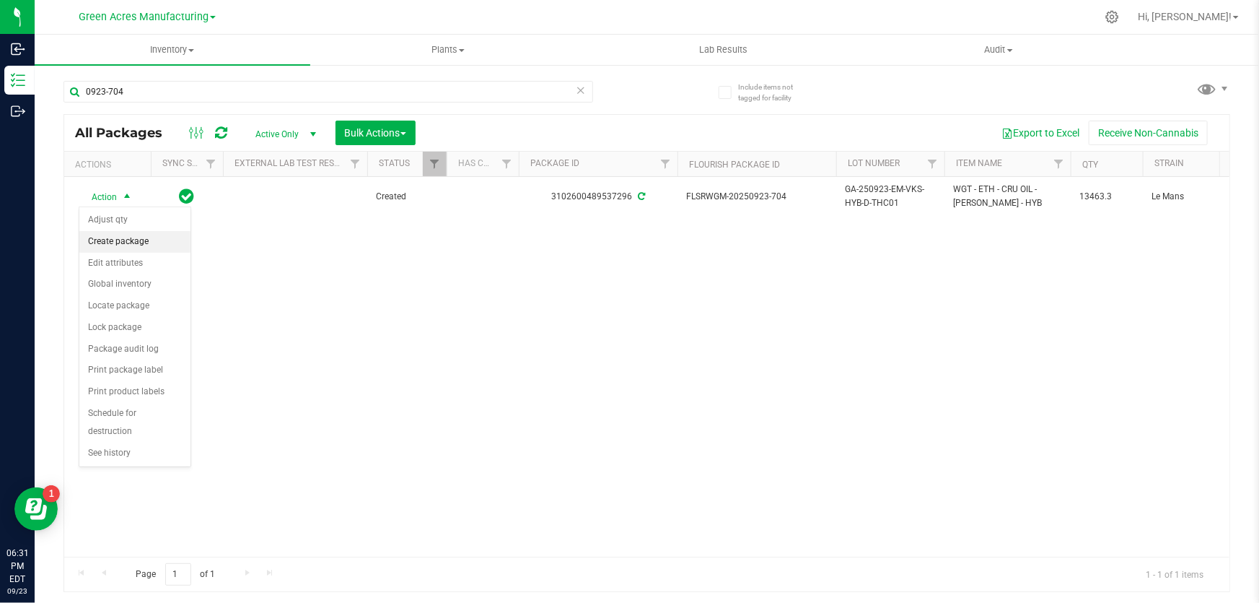
click at [141, 239] on li "Create package" at bounding box center [134, 242] width 111 height 22
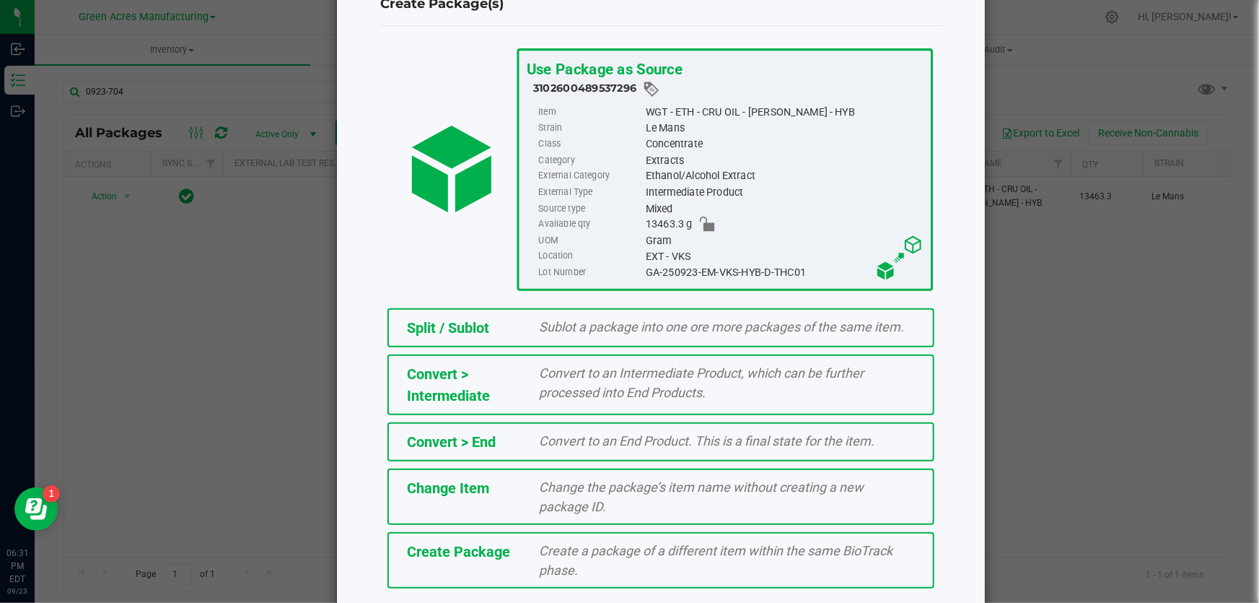
scroll to position [99, 0]
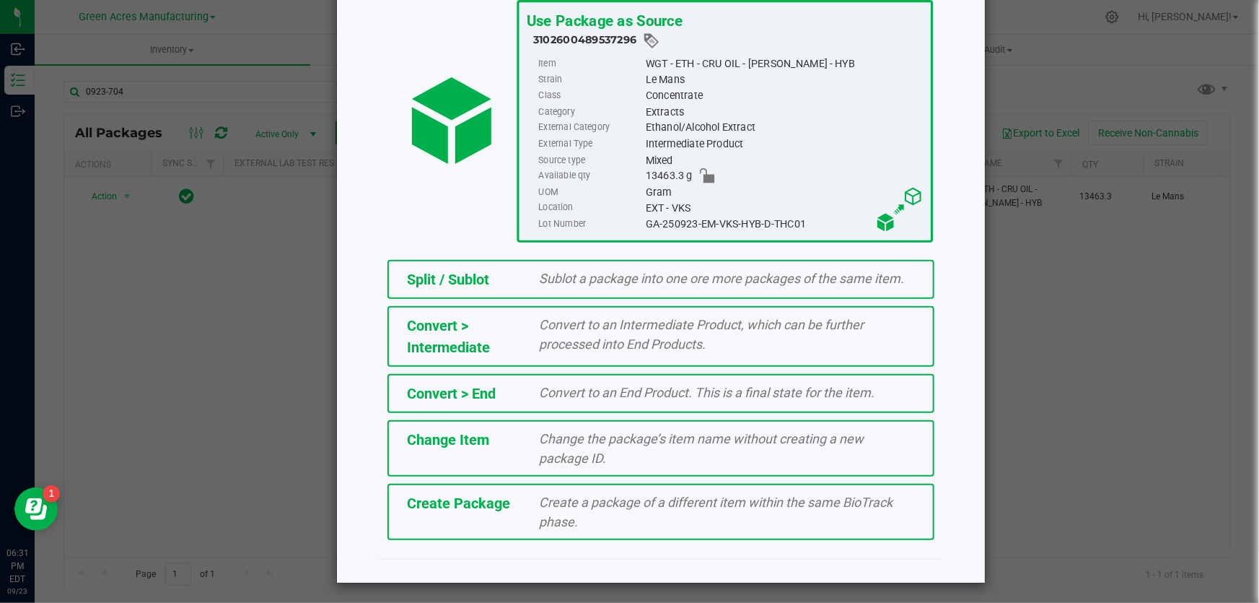
click at [520, 518] on div "Create Package Create a package of a different item within the same BioTrack ph…" at bounding box center [660, 511] width 547 height 56
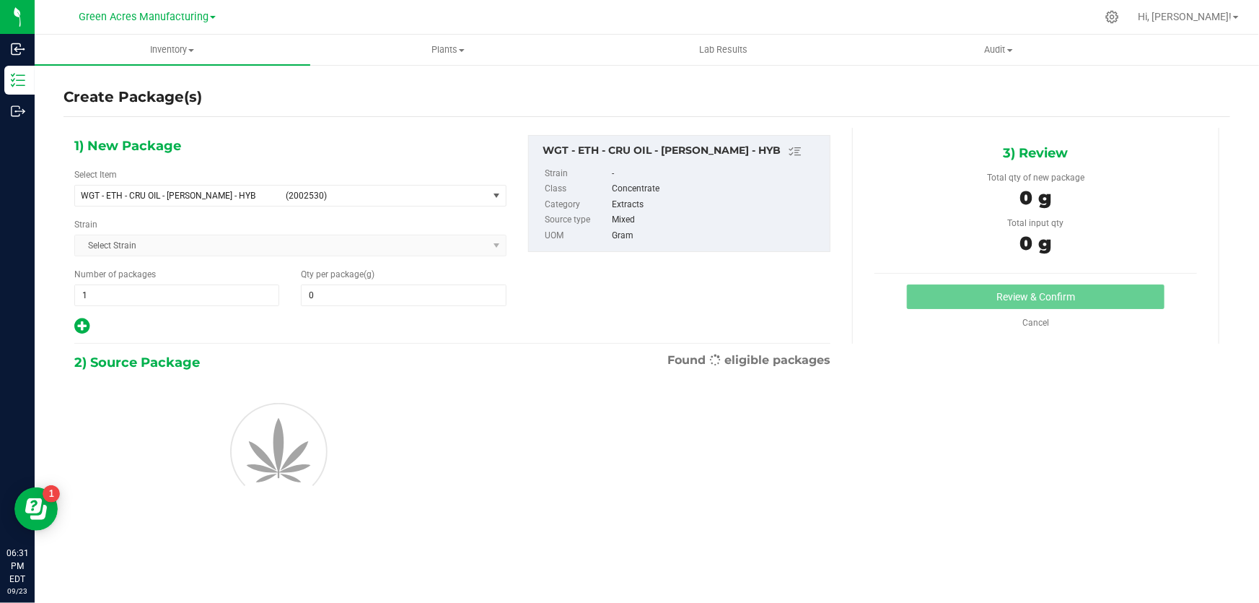
type input "0.0000"
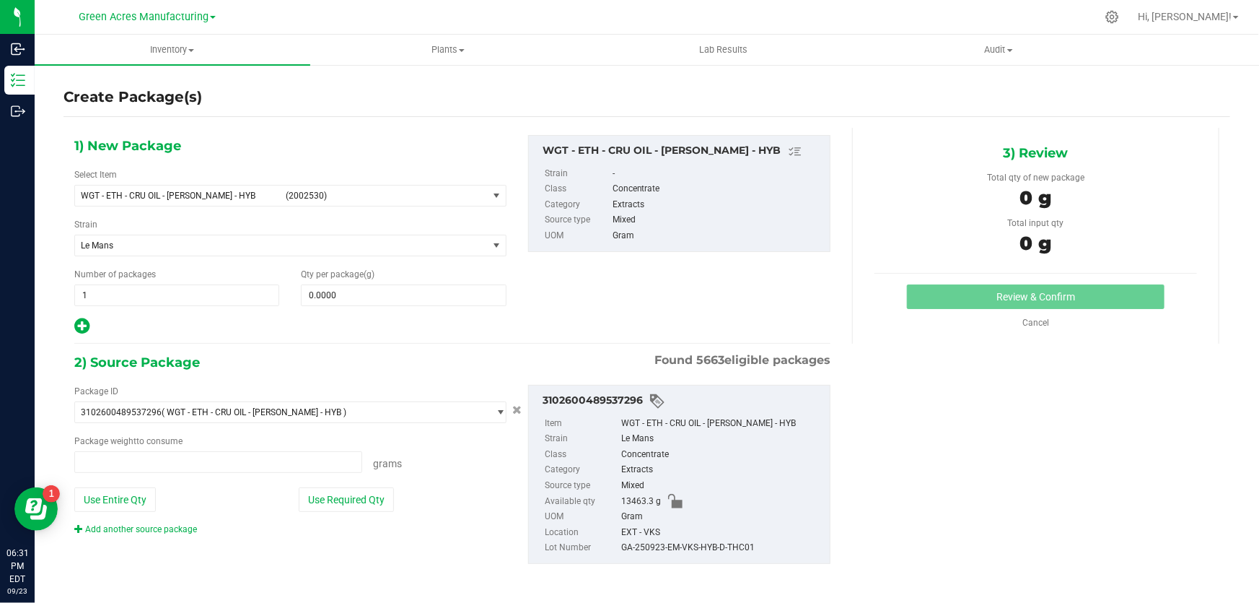
type input "0.0000 g"
click at [491, 201] on span "select" at bounding box center [497, 195] width 18 height 20
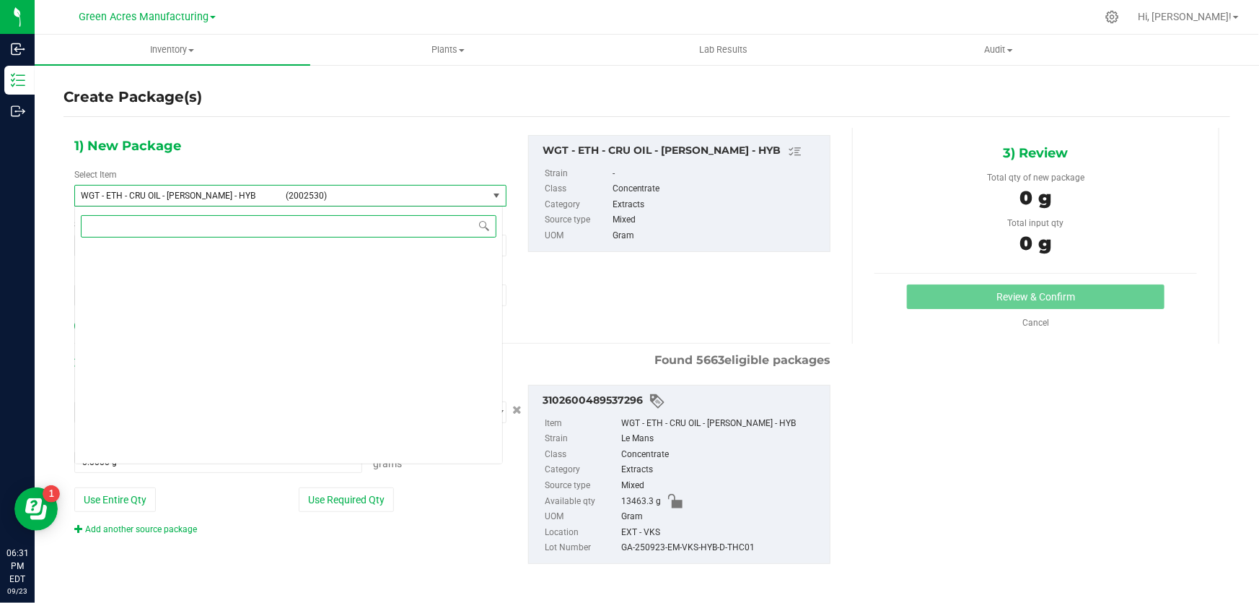
scroll to position [272753, 0]
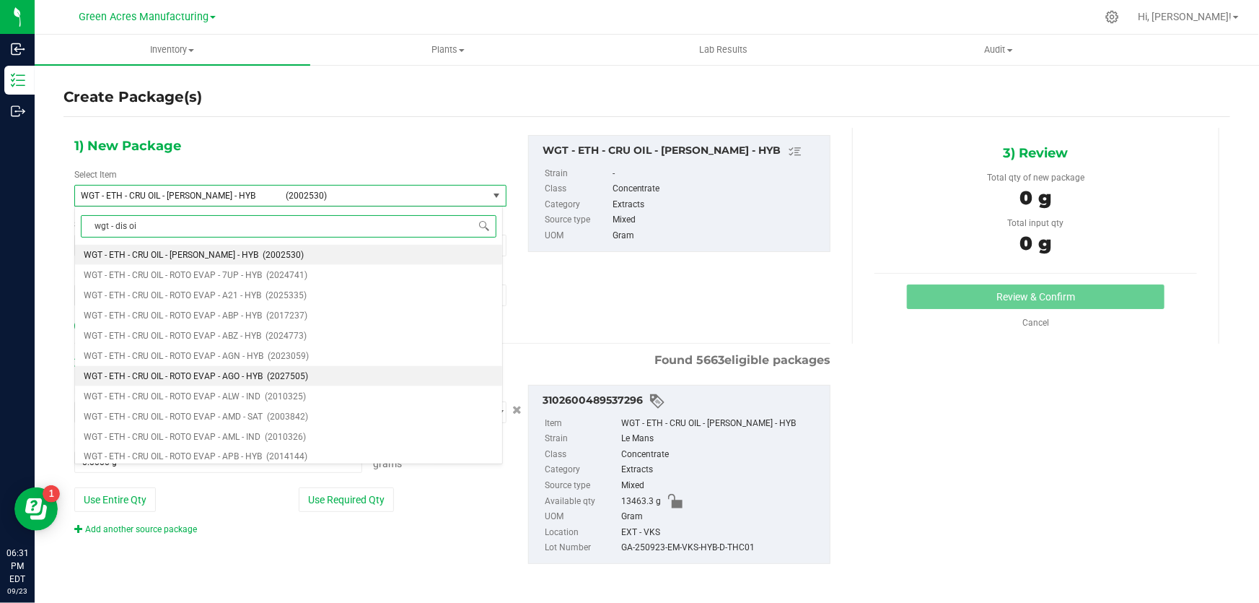
type input "wgt - dis oil"
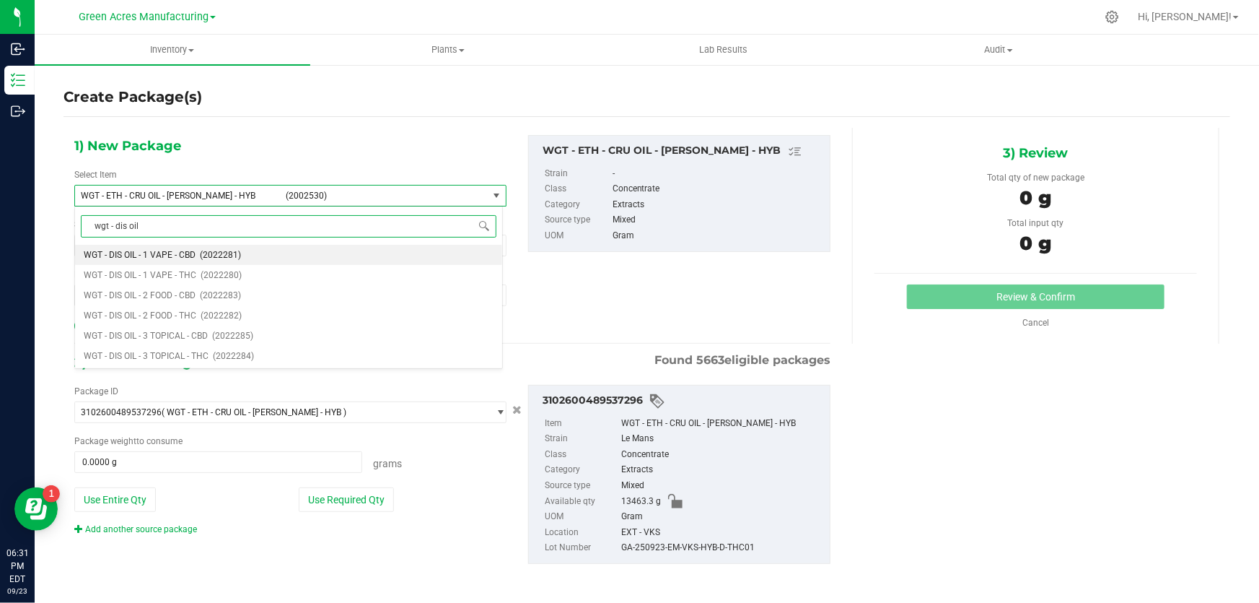
scroll to position [0, 0]
click at [183, 312] on span "WGT - DIS OIL - 2 FOOD - THC" at bounding box center [140, 315] width 113 height 10
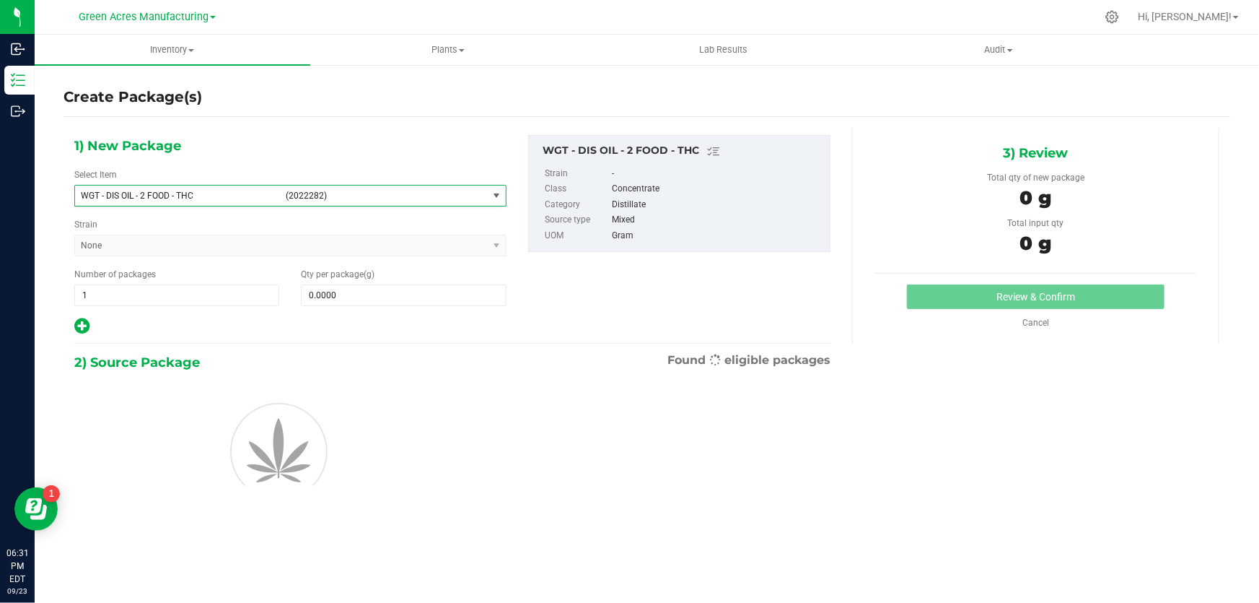
type input "0.0000"
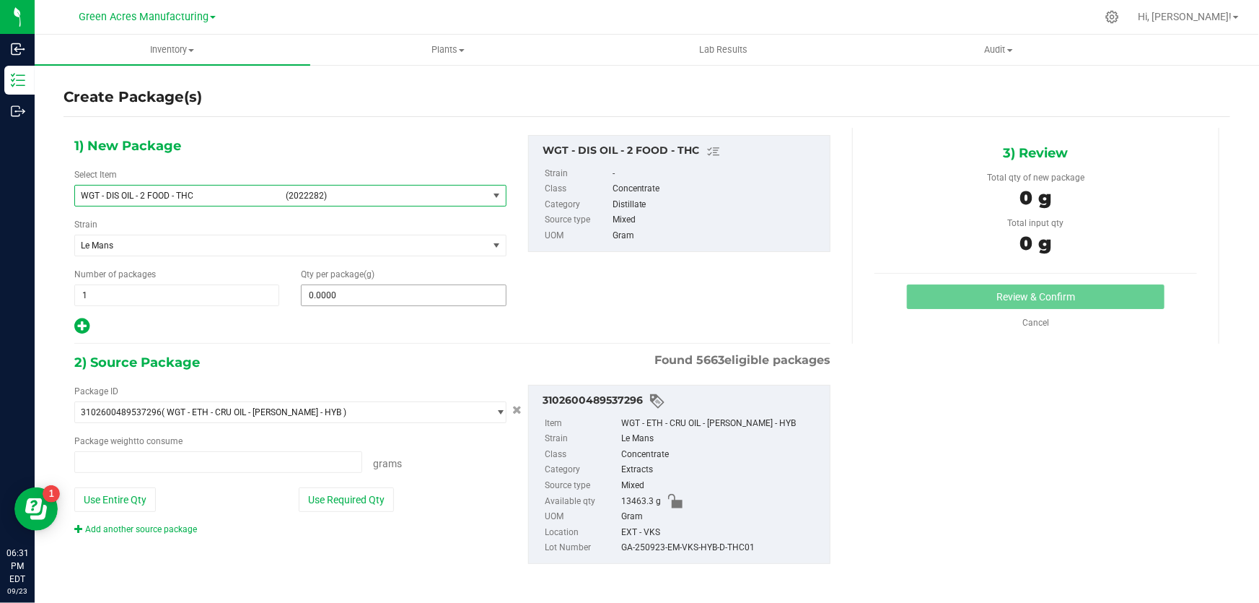
type input "0.0000 g"
click at [377, 298] on span at bounding box center [403, 295] width 205 height 22
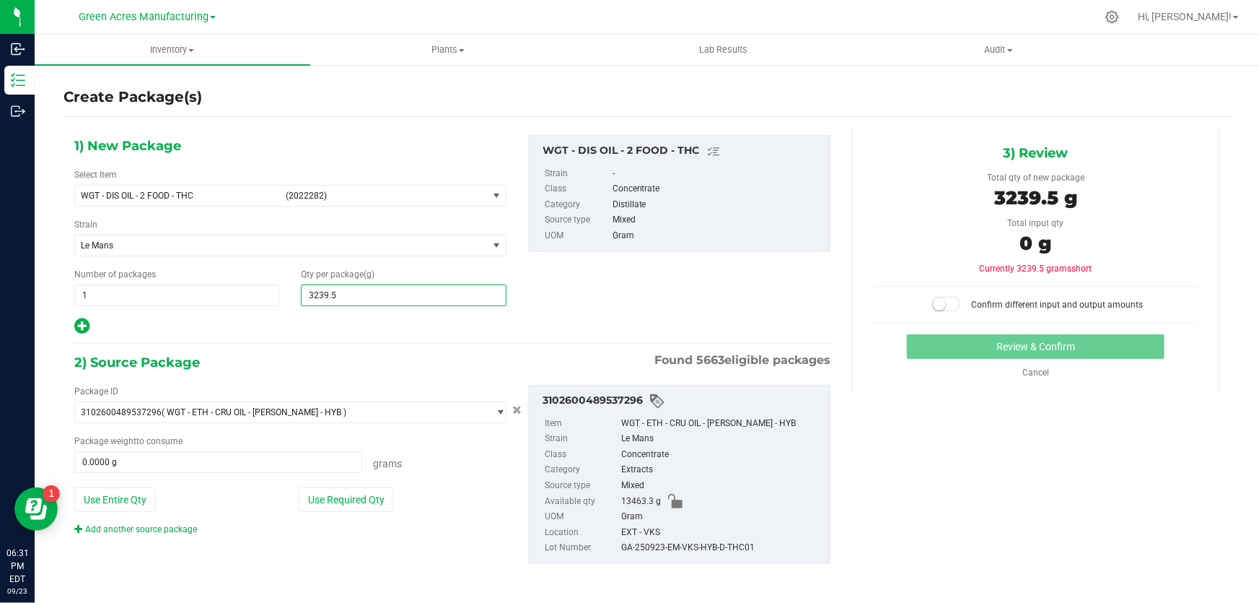
type input "3239.53"
type input "3,239.5300"
click at [340, 508] on button "Use Required Qty" at bounding box center [346, 499] width 95 height 25
type input "3239.5300 g"
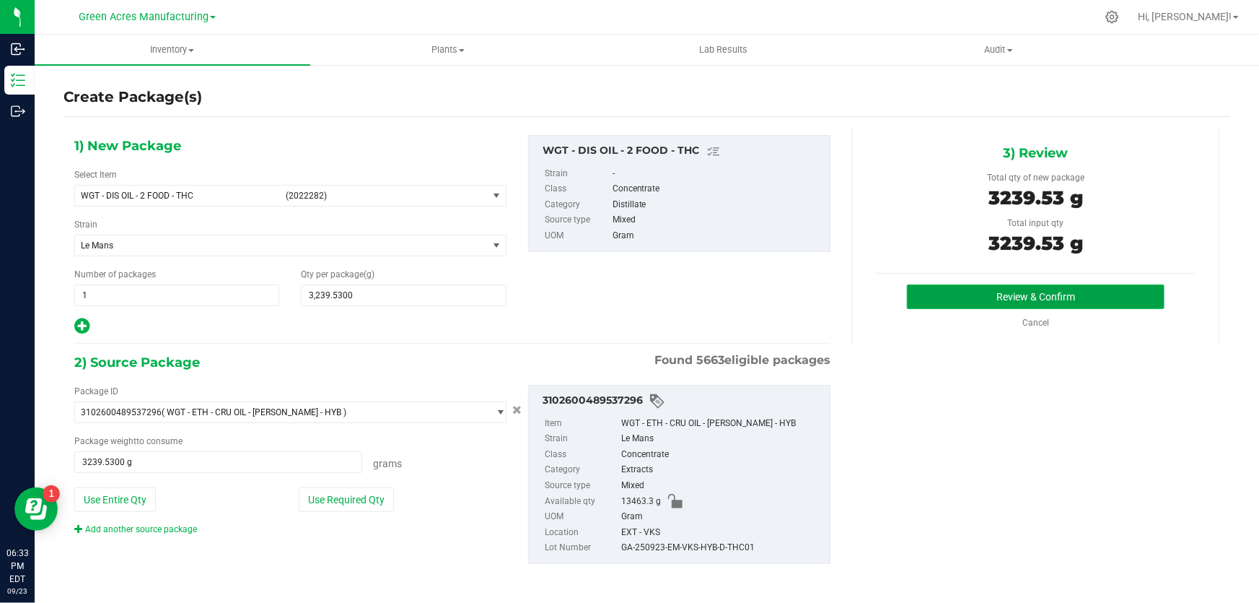
click at [1010, 303] on button "Review & Confirm" at bounding box center [1036, 296] width 258 height 25
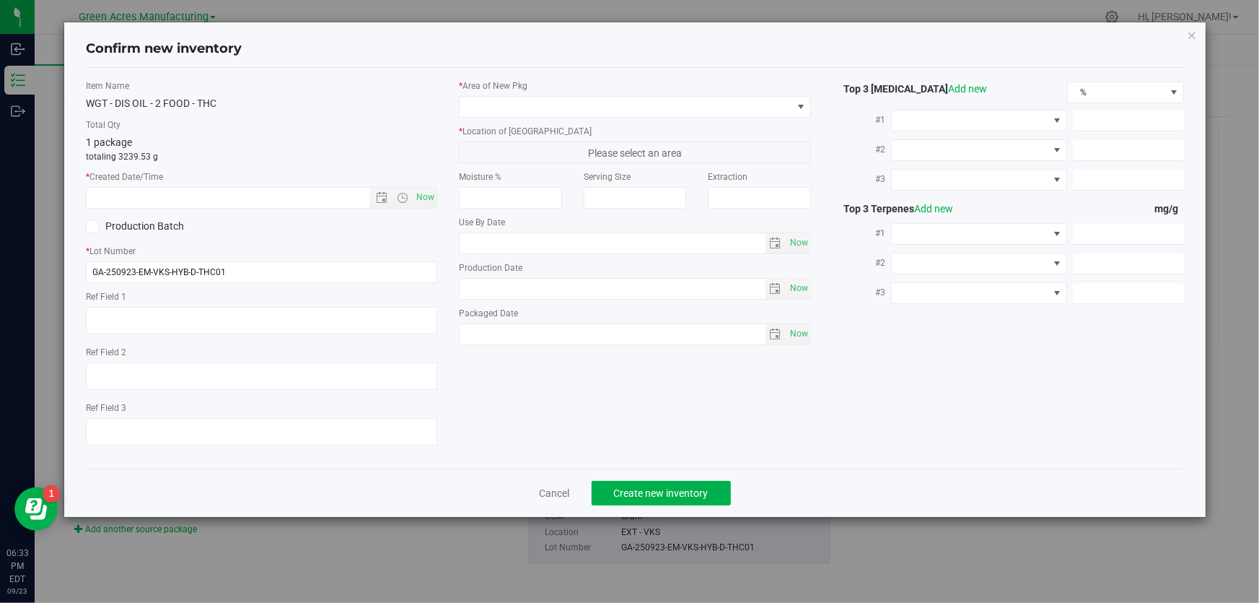
type textarea "JARS A-I"
click at [428, 196] on span "Now" at bounding box center [425, 197] width 25 height 21
type input "9/23/2025 6:33 PM"
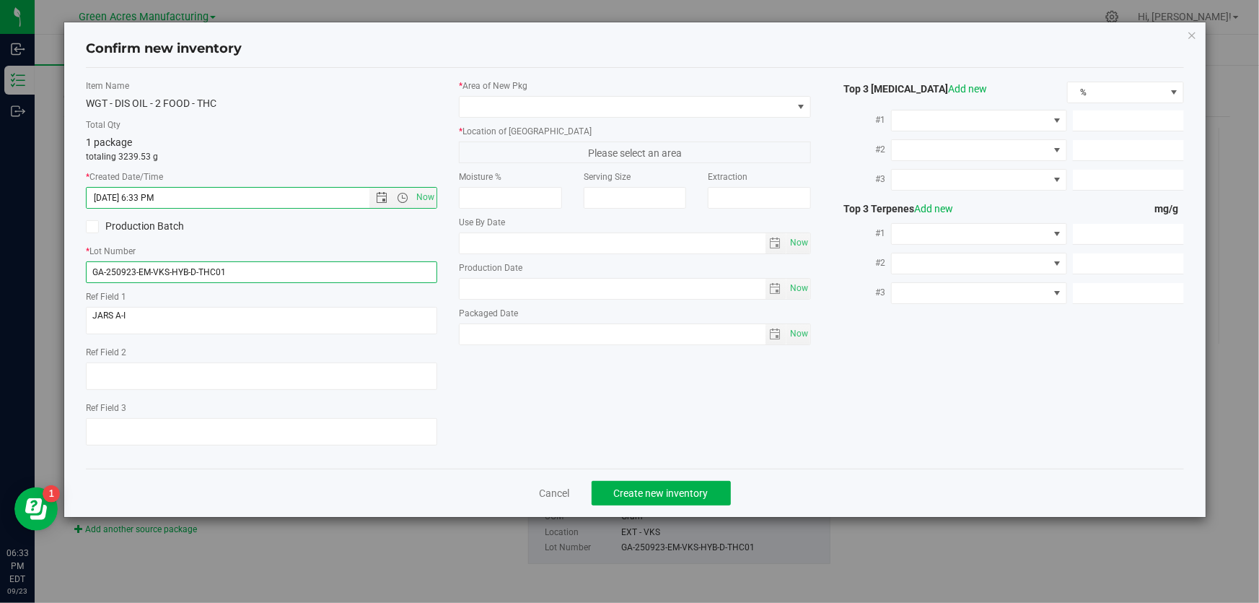
click at [269, 274] on input "GA-250923-EM-VKS-HYB-D-THC01" at bounding box center [261, 272] width 351 height 22
type input "GA-250923-EM-VKS-HYB-D-THC01-D1E"
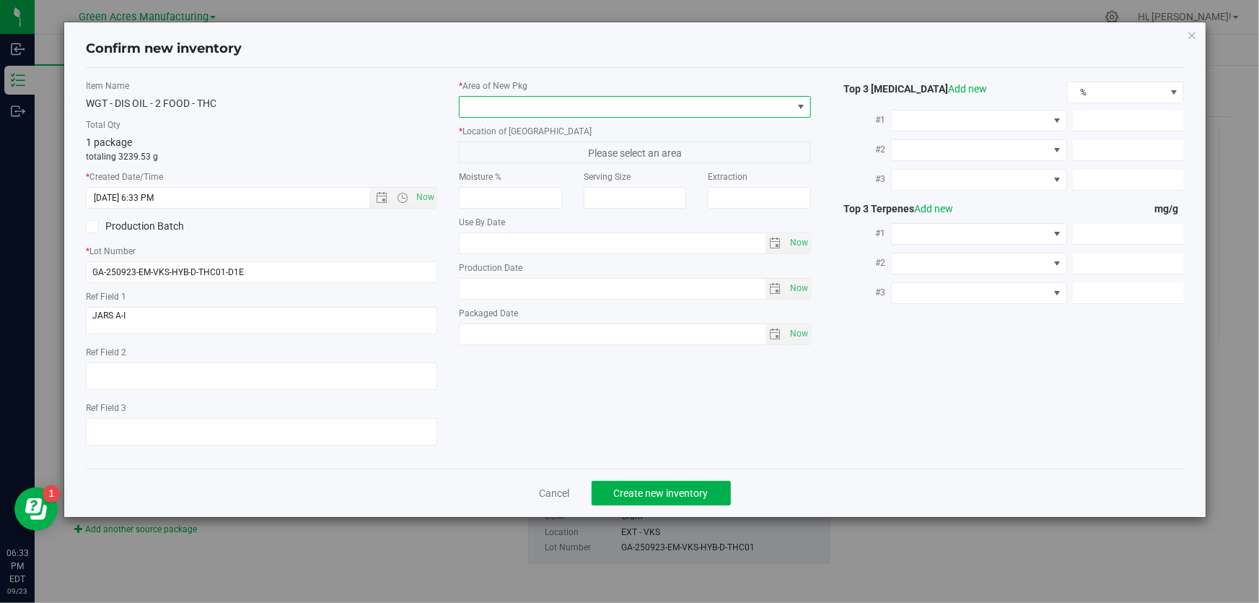
click at [800, 108] on span at bounding box center [801, 107] width 12 height 12
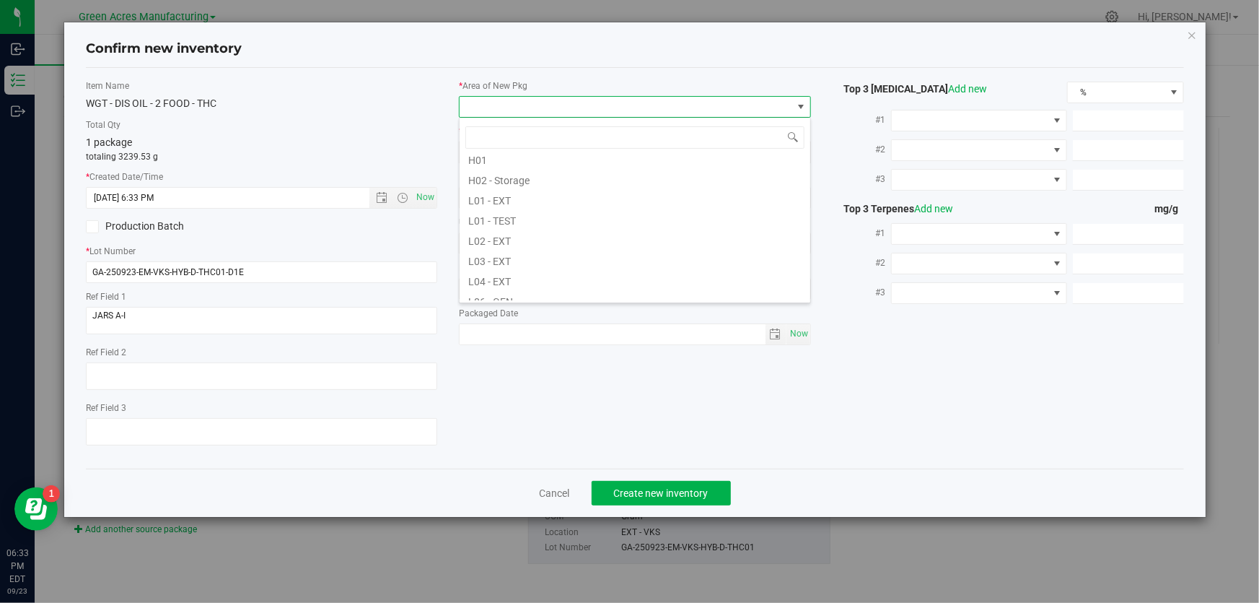
scroll to position [262, 0]
click at [533, 228] on li "L03 - EXT" at bounding box center [635, 227] width 351 height 20
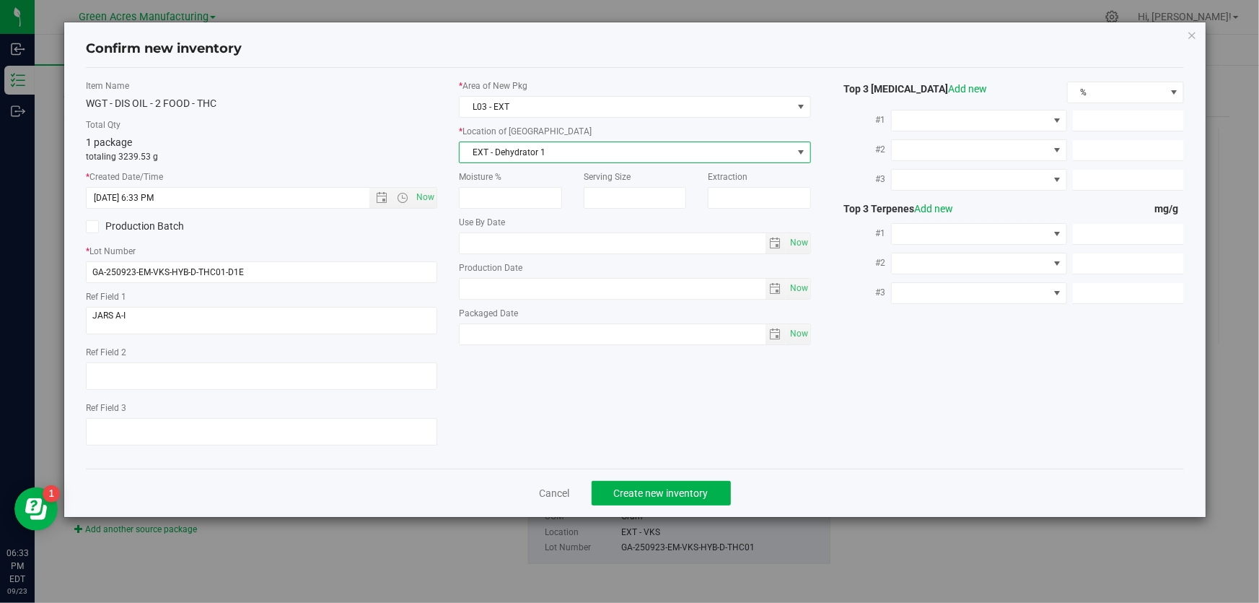
click at [536, 150] on span "EXT - Dehydrator 1" at bounding box center [626, 152] width 332 height 20
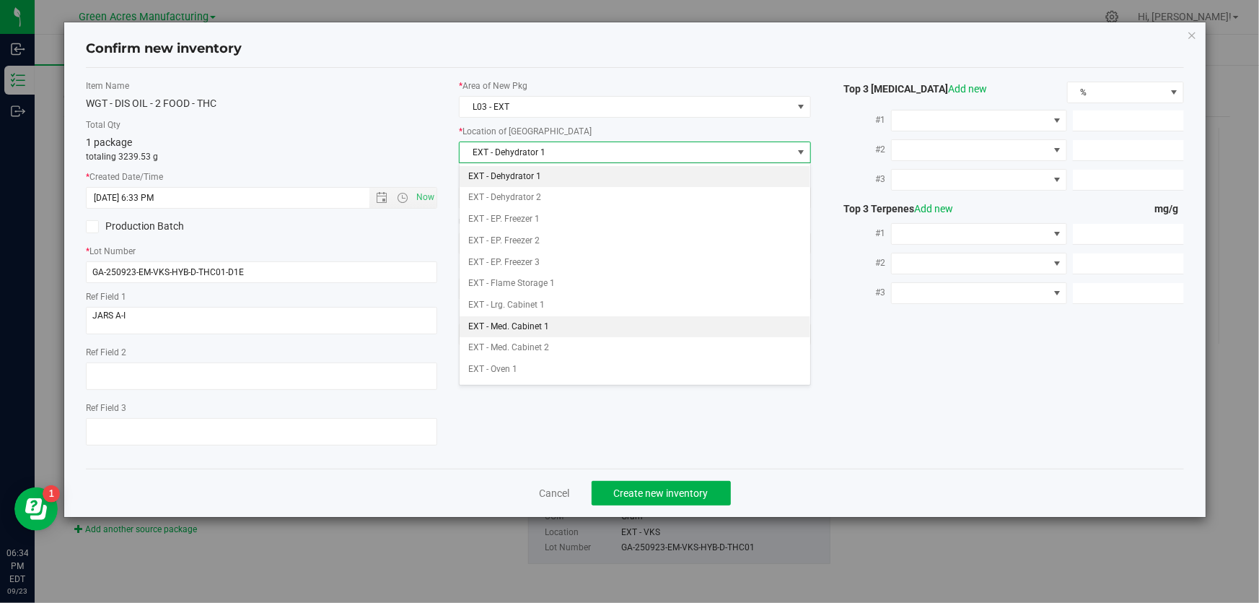
click at [564, 330] on li "EXT - Med. Cabinet 1" at bounding box center [635, 327] width 351 height 22
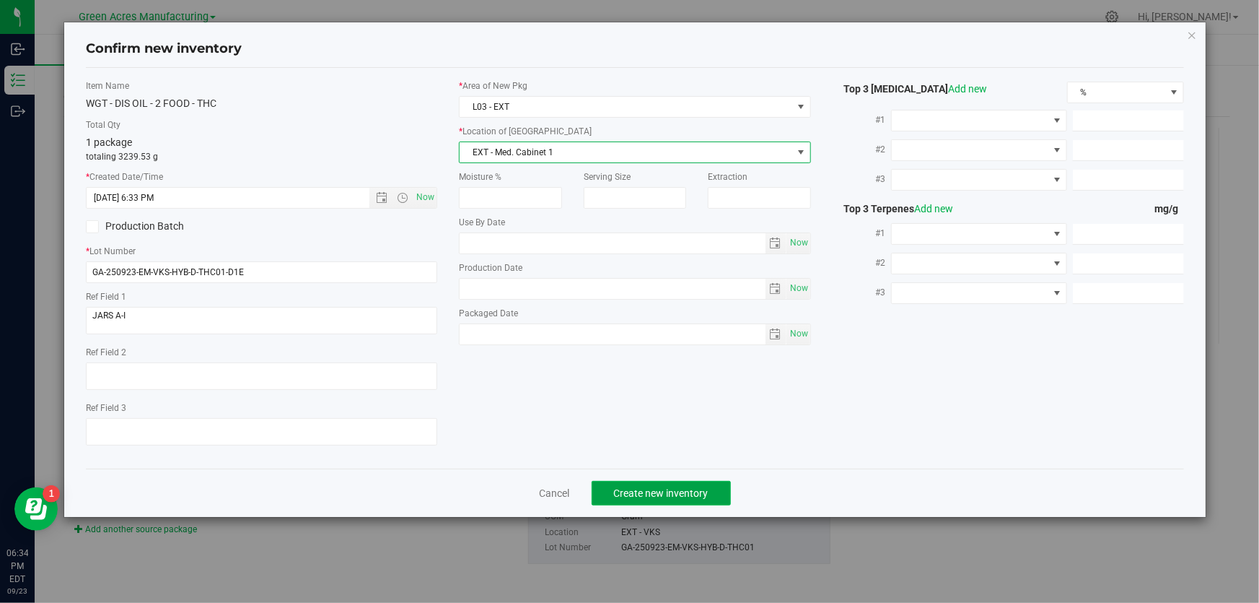
click at [636, 487] on span "Create new inventory" at bounding box center [661, 493] width 95 height 12
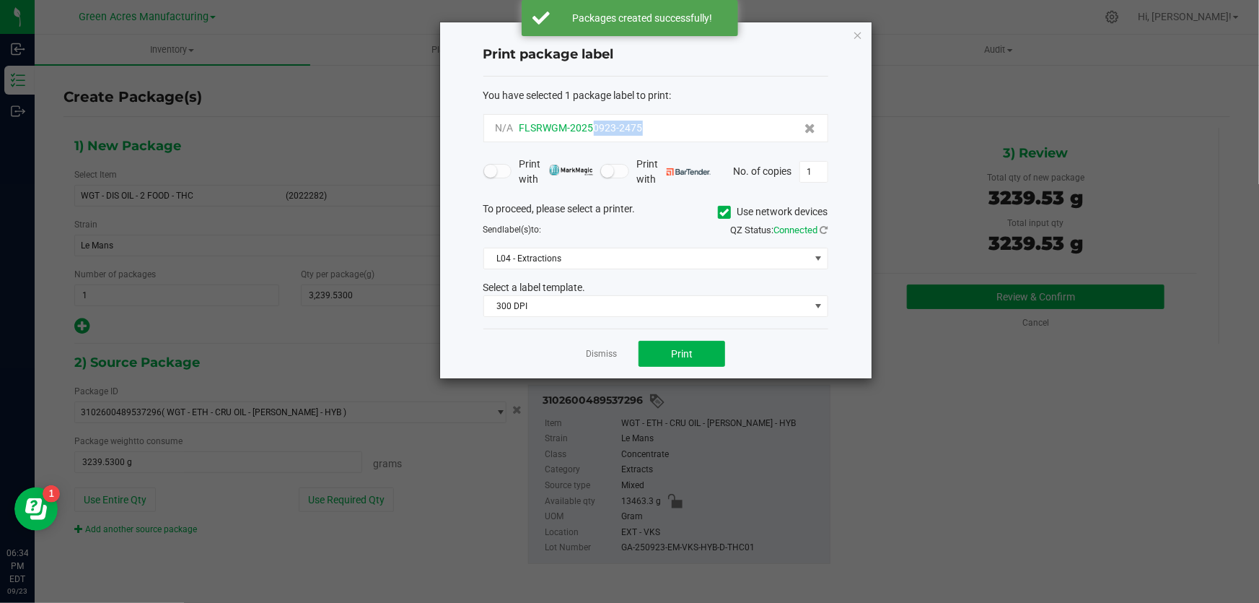
drag, startPoint x: 652, startPoint y: 128, endPoint x: 595, endPoint y: 131, distance: 57.8
click at [595, 131] on div "N/A FLSRWGM-20250923-2475" at bounding box center [656, 128] width 320 height 15
copy span "0923-2475"
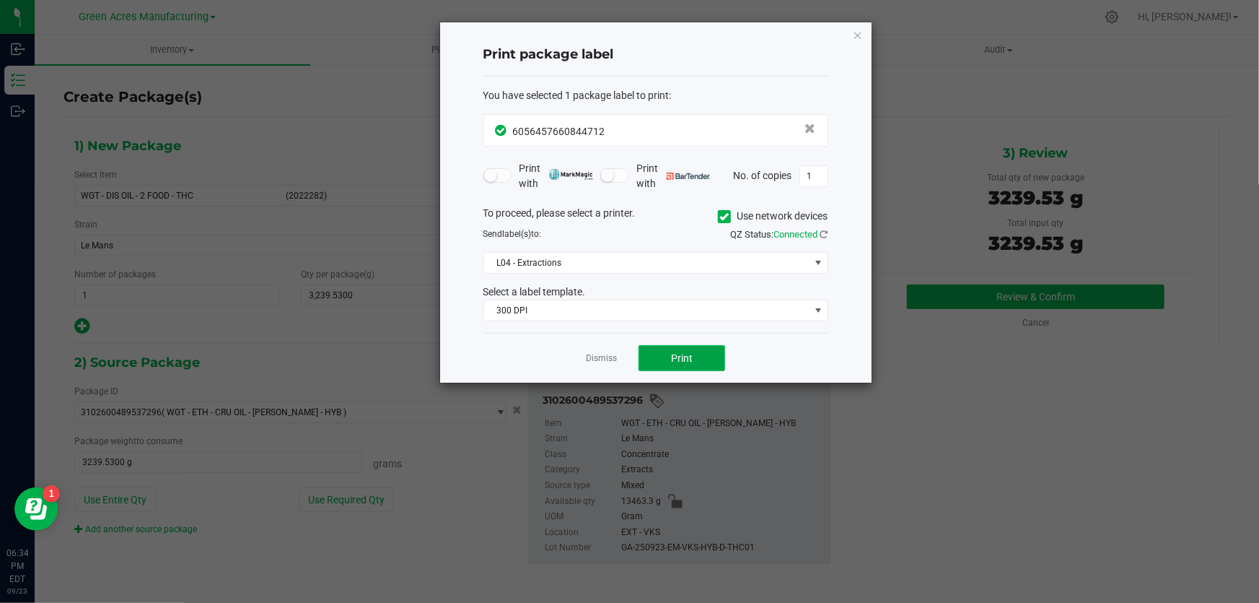
click at [670, 348] on button "Print" at bounding box center [682, 358] width 87 height 26
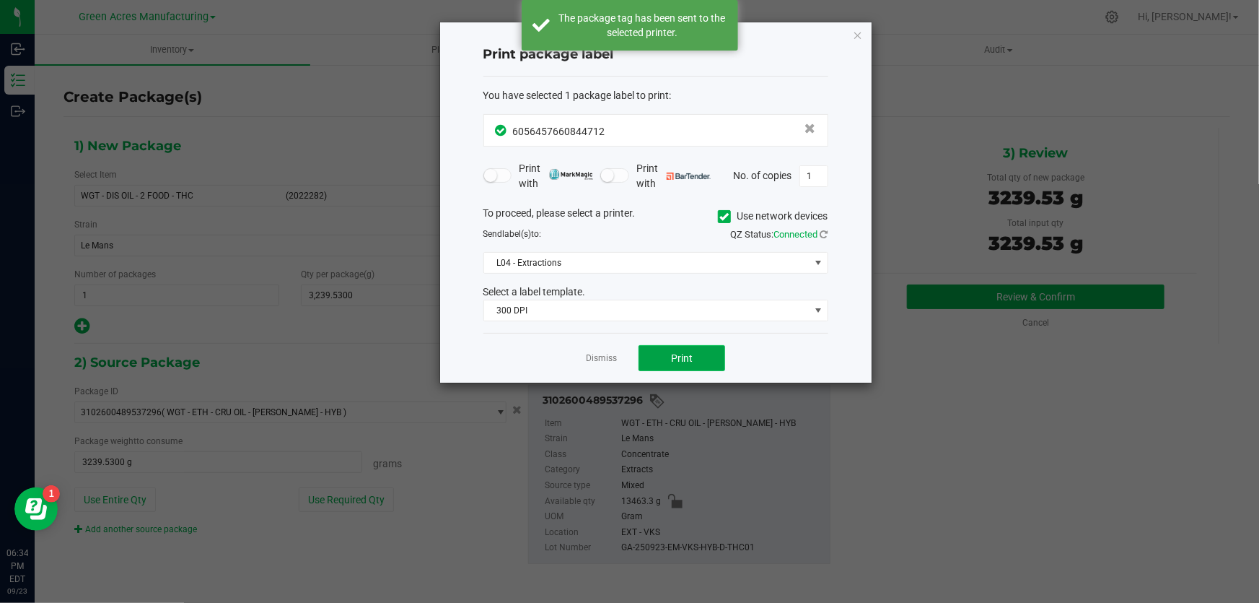
click at [675, 359] on span "Print" at bounding box center [682, 358] width 22 height 12
click at [672, 357] on span "Print" at bounding box center [682, 358] width 22 height 12
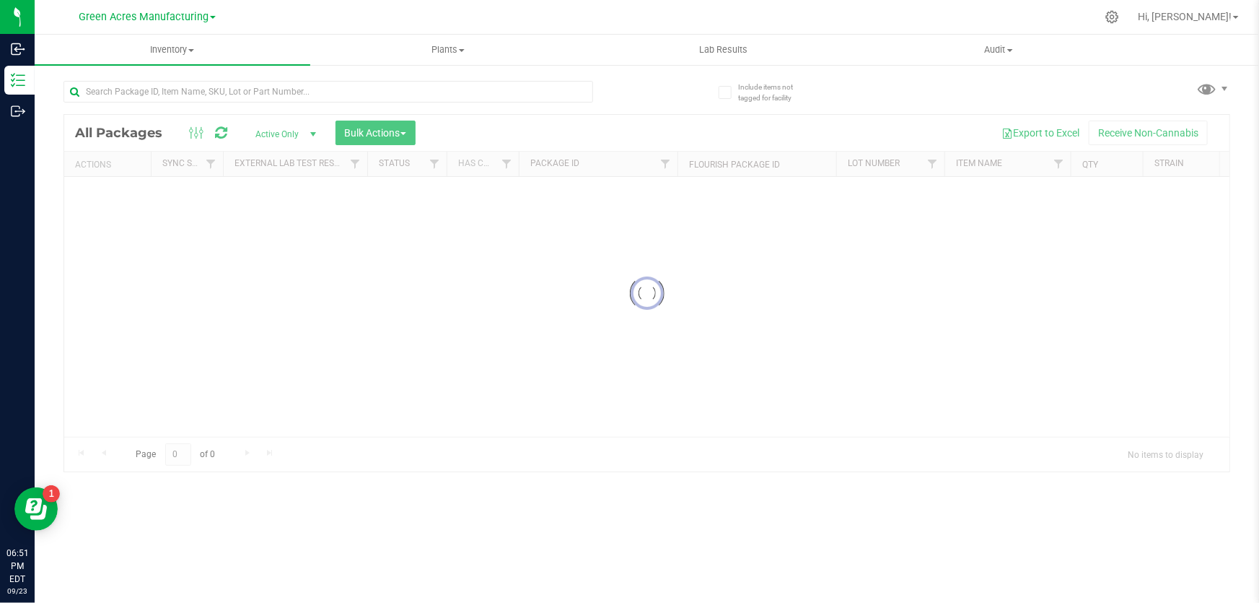
click at [438, 431] on div at bounding box center [646, 293] width 1165 height 356
click at [431, 431] on div at bounding box center [646, 293] width 1165 height 356
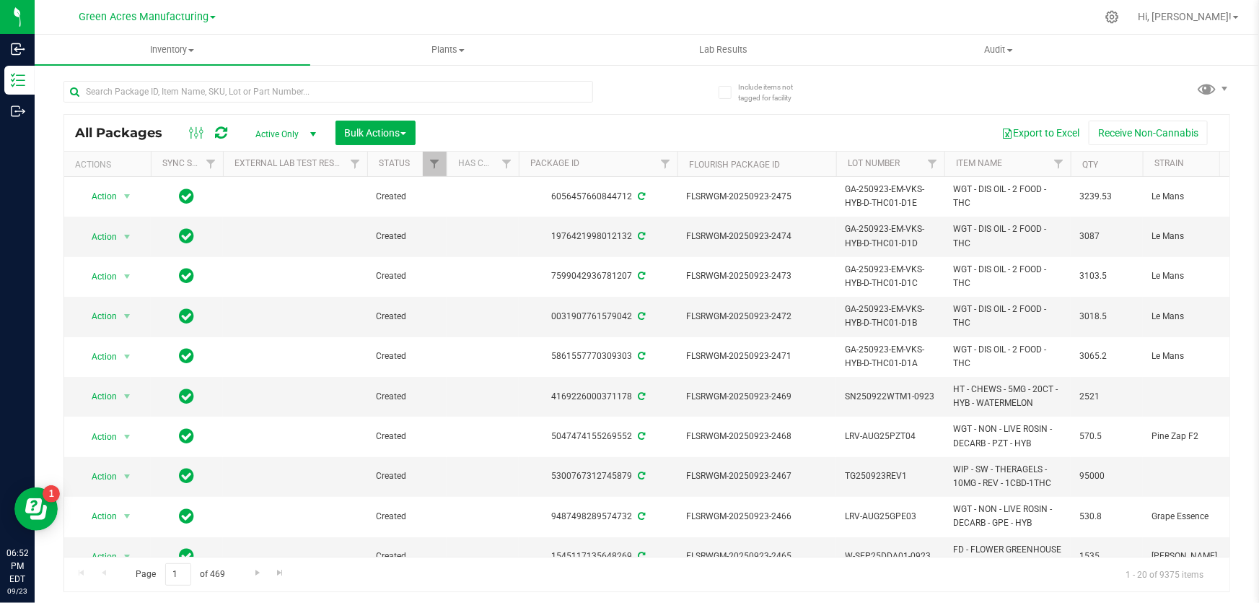
drag, startPoint x: 341, startPoint y: 557, endPoint x: 364, endPoint y: 555, distance: 23.9
click at [361, 556] on div "Page 1 of 469 1 - 20 of 9375 items" at bounding box center [646, 573] width 1165 height 35
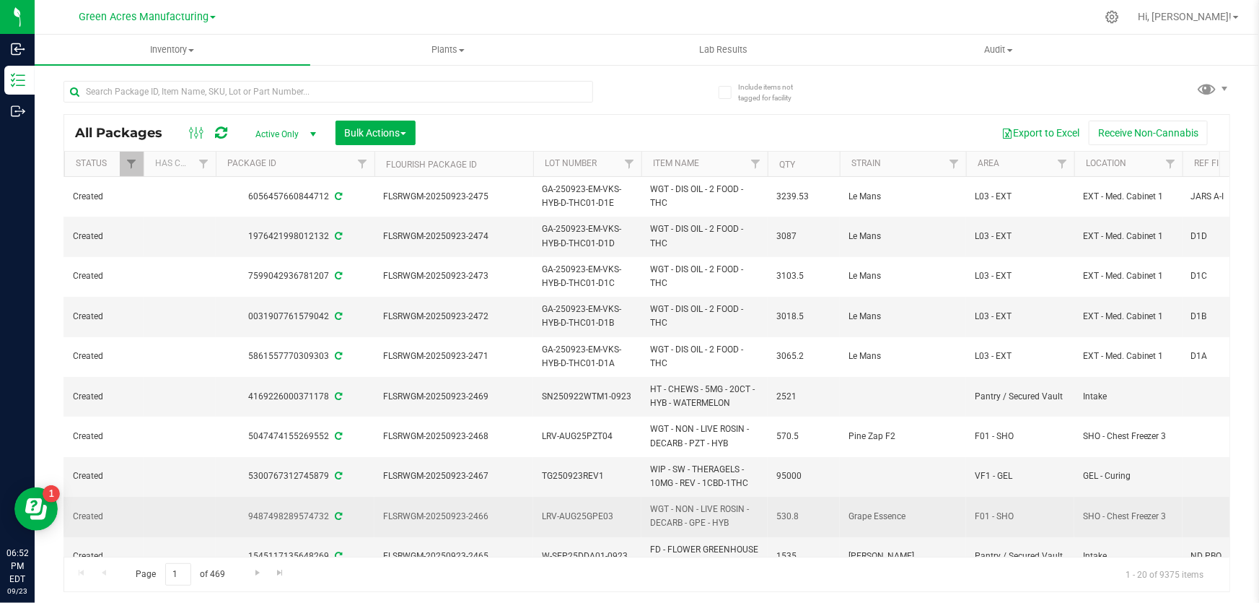
scroll to position [0, 311]
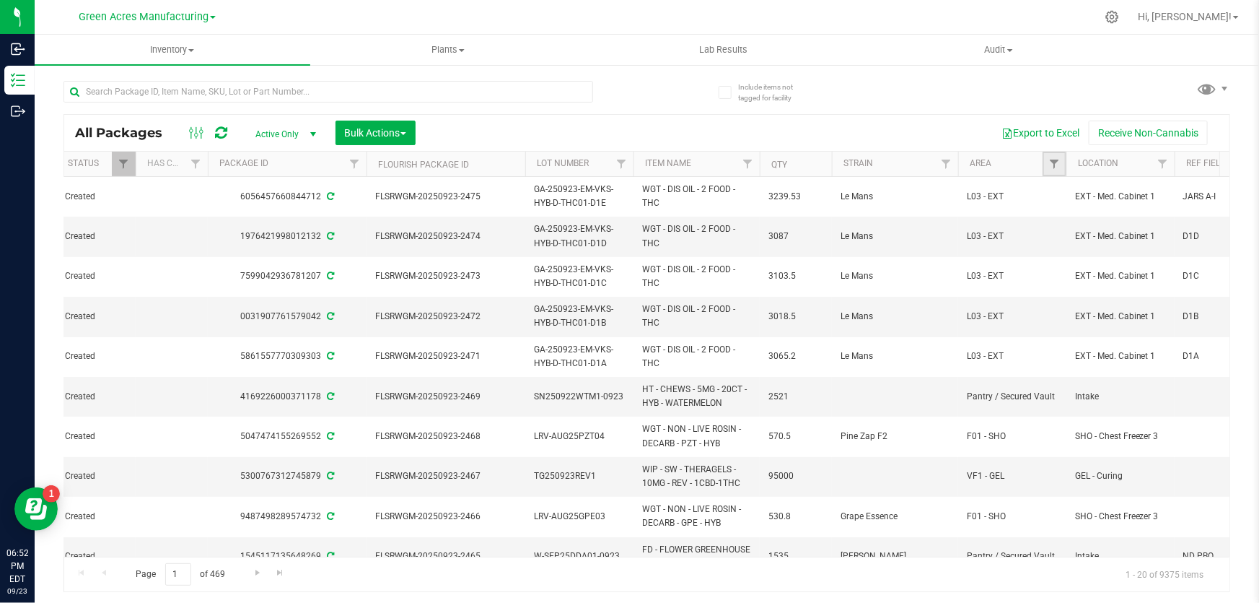
click at [1047, 172] on link "Filter" at bounding box center [1055, 164] width 24 height 25
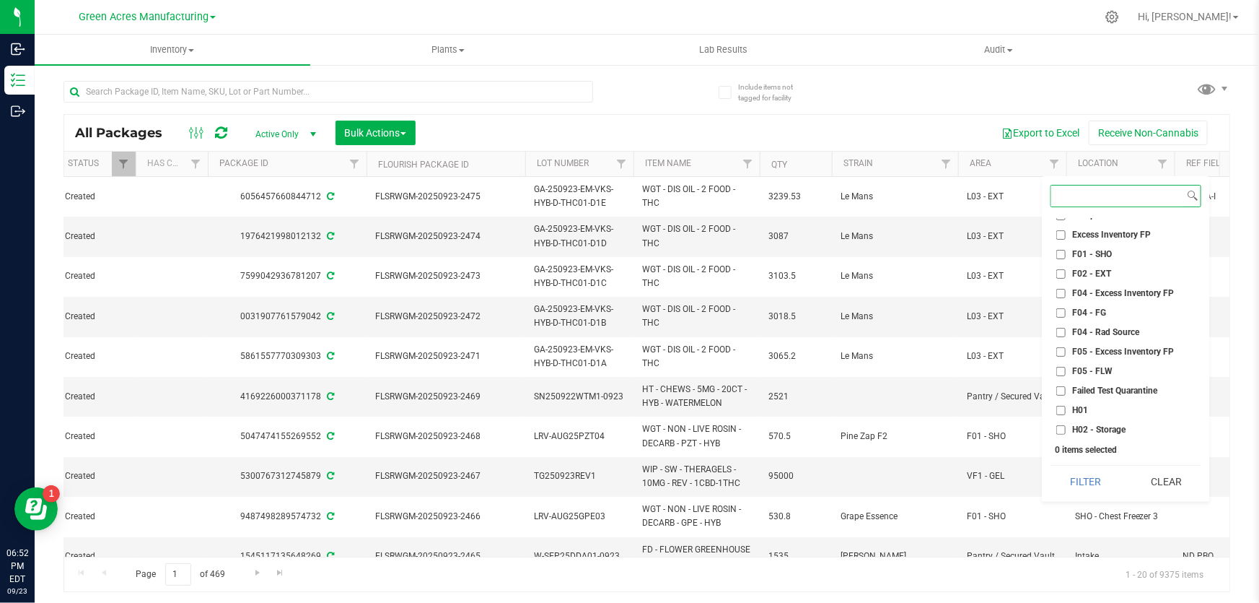
scroll to position [0, 0]
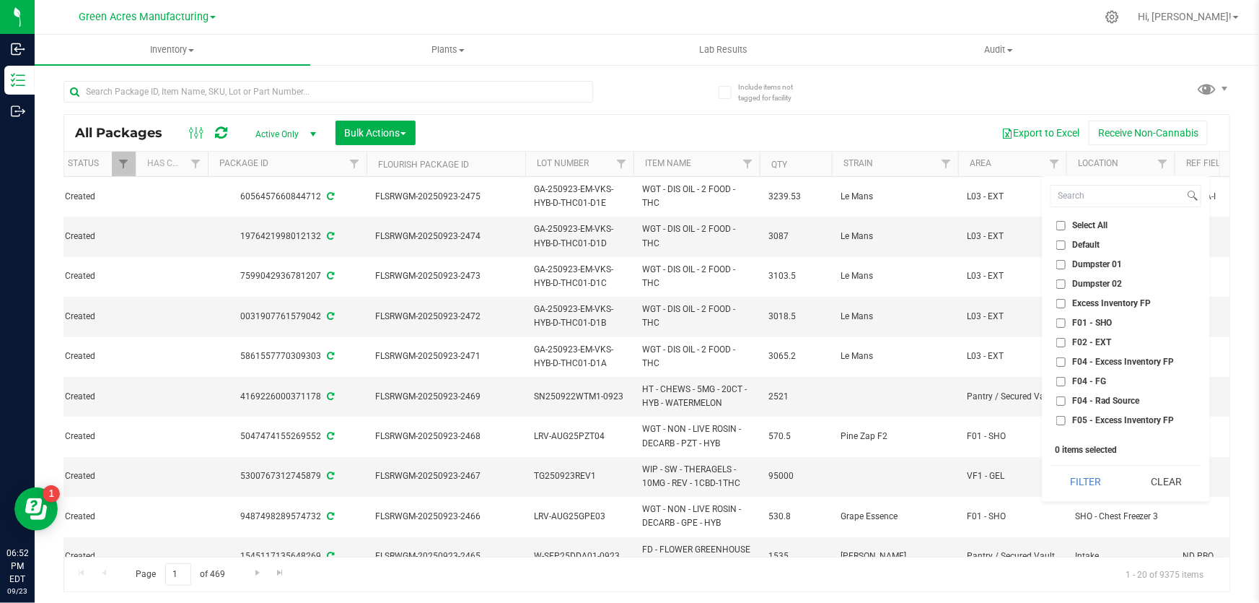
click at [1059, 322] on input "F01 - SHO" at bounding box center [1060, 322] width 9 height 9
checkbox input "true"
click at [1059, 339] on input "F02 - EXT" at bounding box center [1060, 342] width 9 height 9
checkbox input "true"
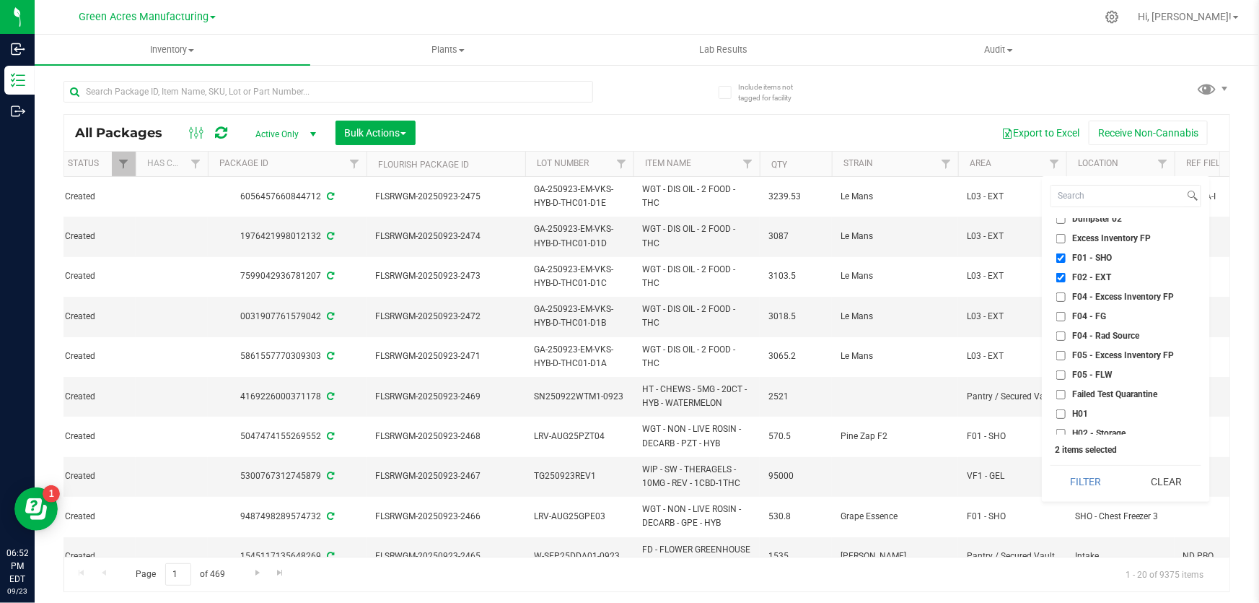
click at [1059, 411] on input "H01" at bounding box center [1060, 413] width 9 height 9
checkbox input "true"
click at [1061, 431] on input "H02 - Storage" at bounding box center [1060, 433] width 9 height 9
checkbox input "true"
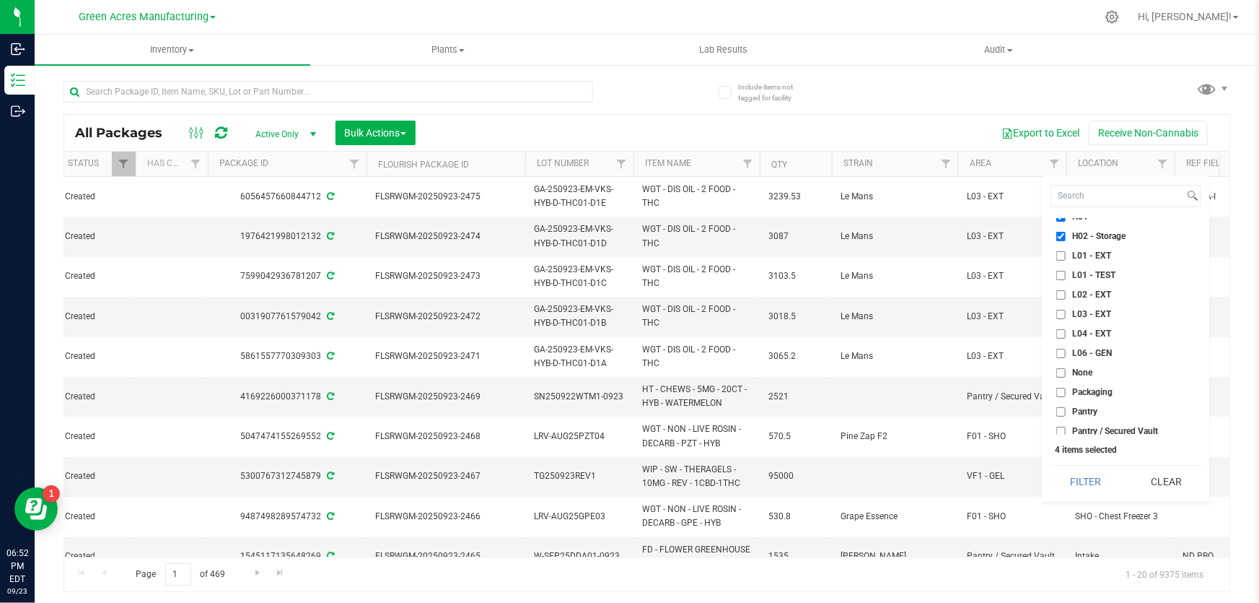
click at [1063, 254] on input "L01 - EXT" at bounding box center [1060, 255] width 9 height 9
checkbox input "true"
click at [1059, 293] on input "L02 - EXT" at bounding box center [1060, 294] width 9 height 9
checkbox input "true"
click at [1062, 315] on input "L03 - EXT" at bounding box center [1060, 314] width 9 height 9
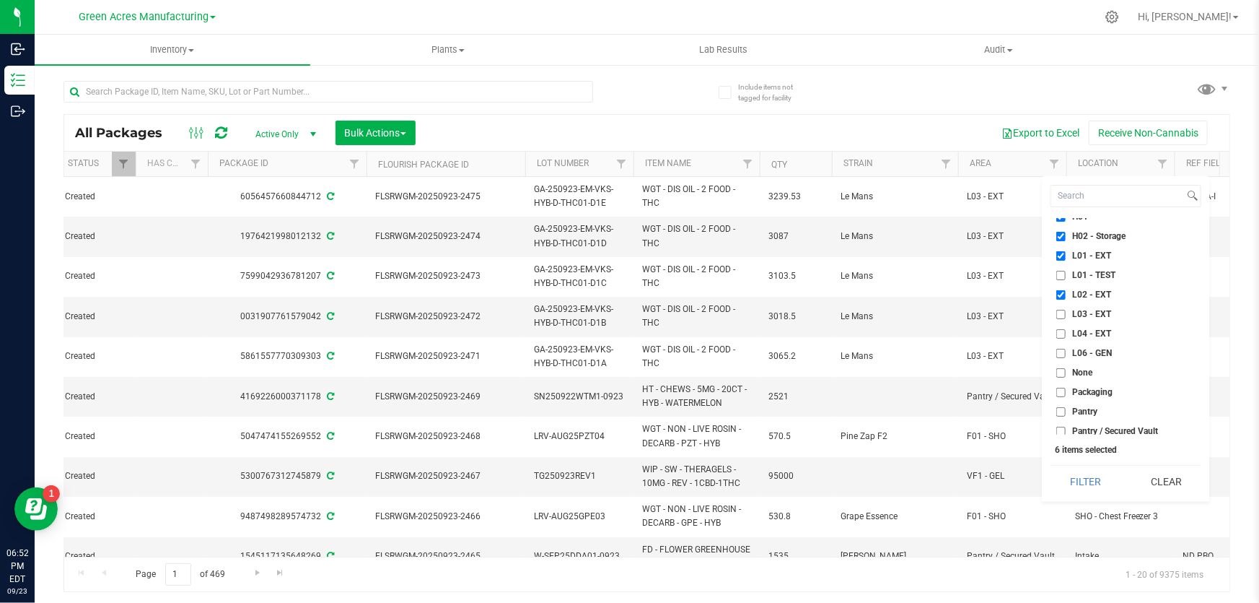
checkbox input "true"
click at [1056, 329] on input "L04 - EXT" at bounding box center [1060, 333] width 9 height 9
checkbox input "true"
click at [1065, 485] on button "Filter" at bounding box center [1086, 481] width 70 height 32
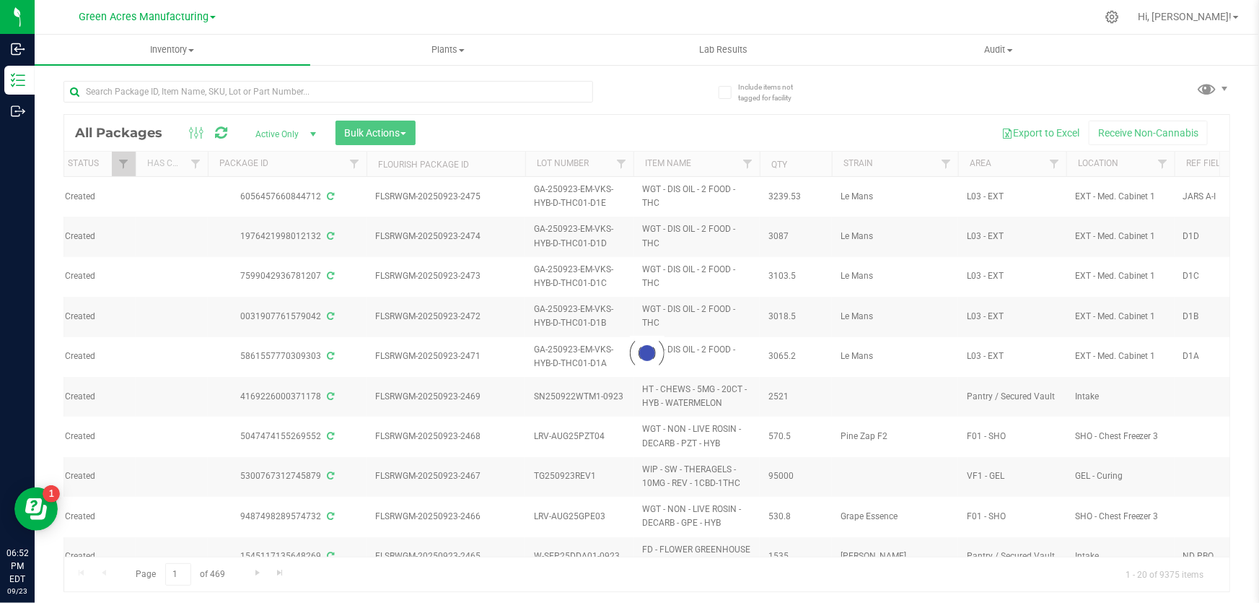
click at [374, 136] on div at bounding box center [646, 353] width 1165 height 476
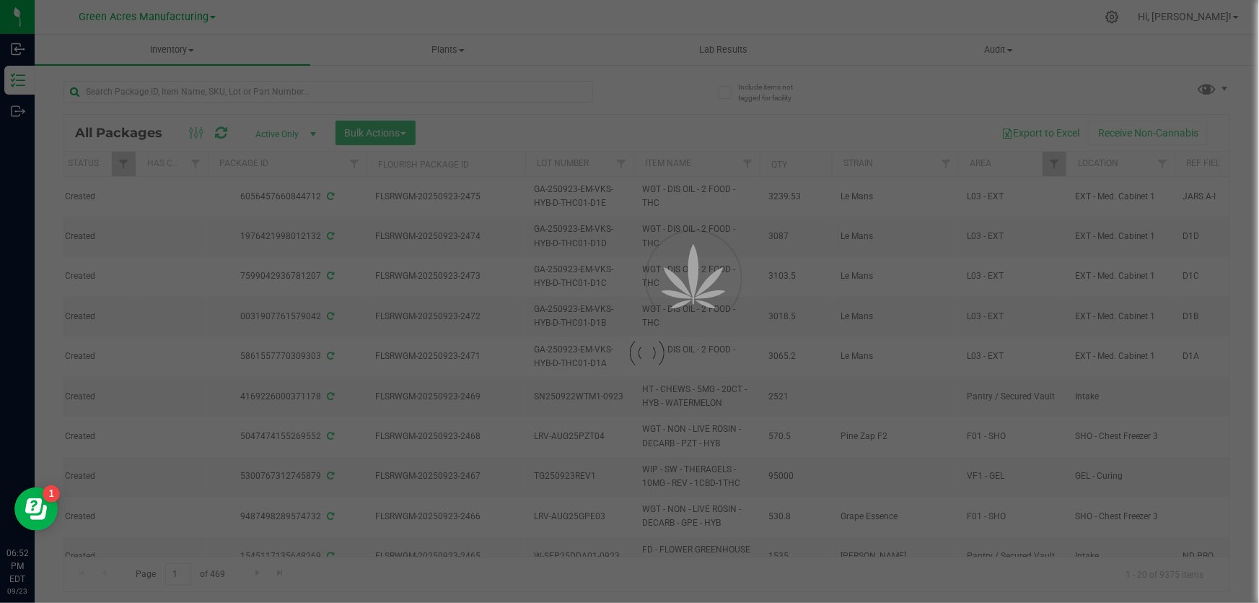
type input "[DATE]"
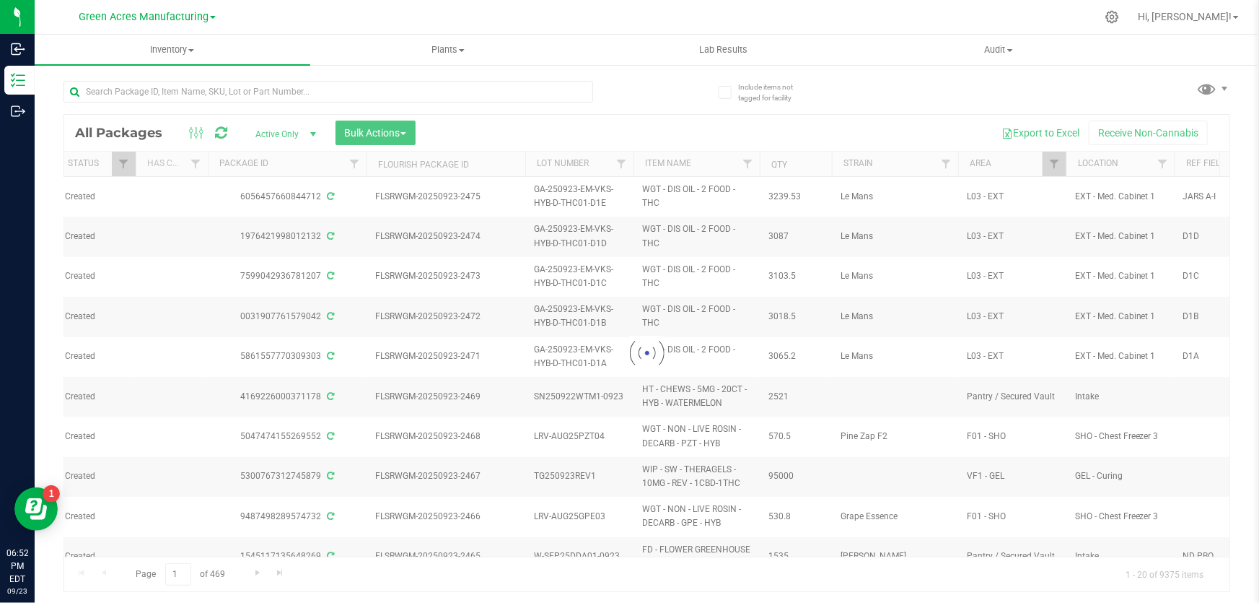
click at [359, 125] on div at bounding box center [646, 353] width 1165 height 476
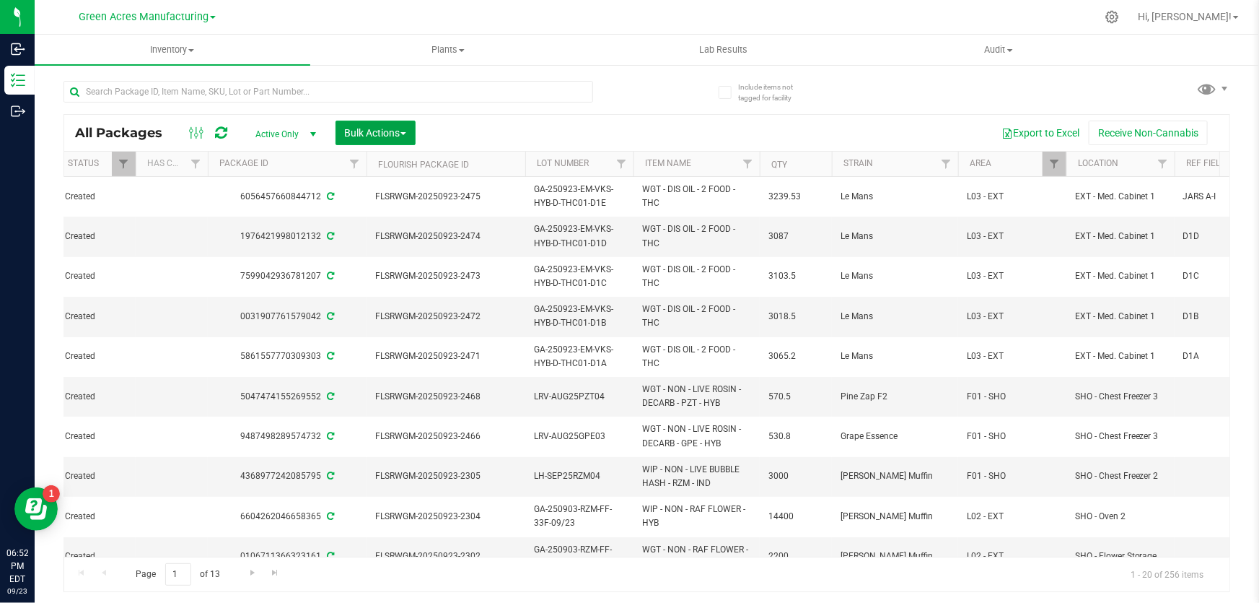
click at [360, 123] on button "Bulk Actions" at bounding box center [376, 133] width 80 height 25
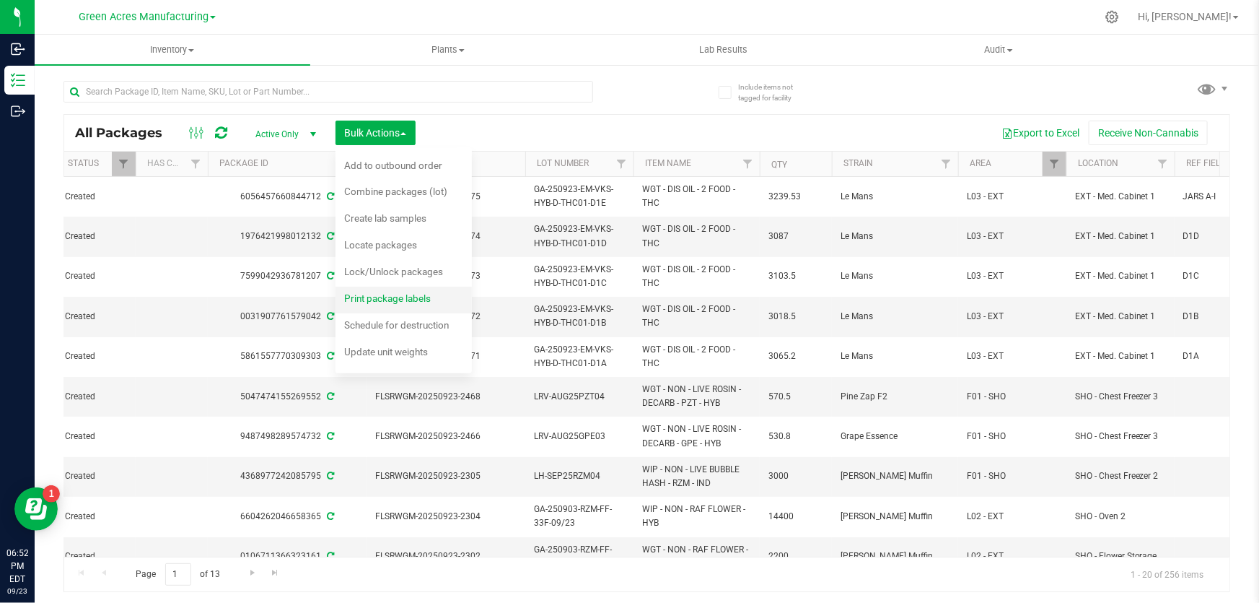
click at [404, 298] on span "Print package labels" at bounding box center [387, 298] width 87 height 12
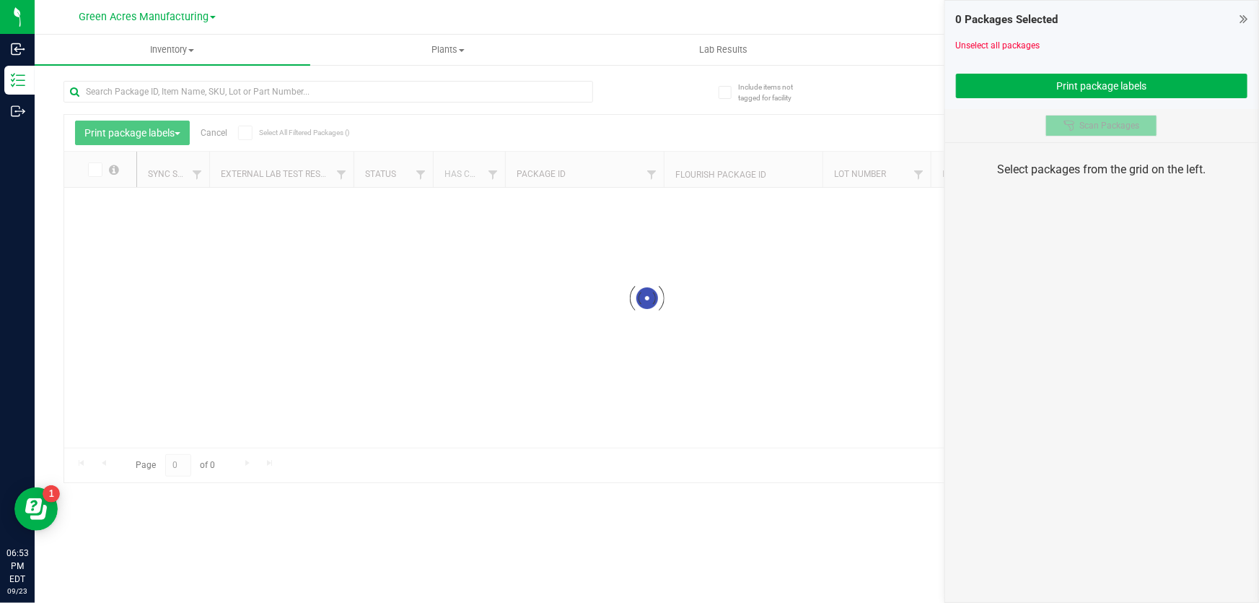
click at [1068, 131] on button "Scan Packages" at bounding box center [1102, 126] width 112 height 22
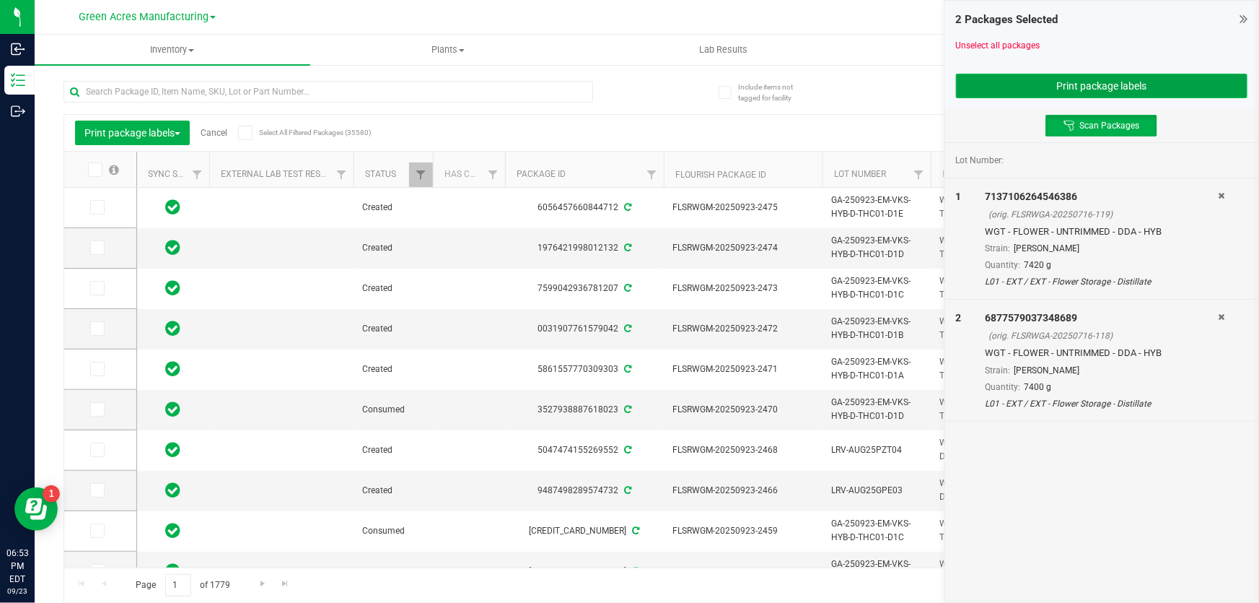
click at [1193, 87] on button "Print package labels" at bounding box center [1102, 86] width 292 height 25
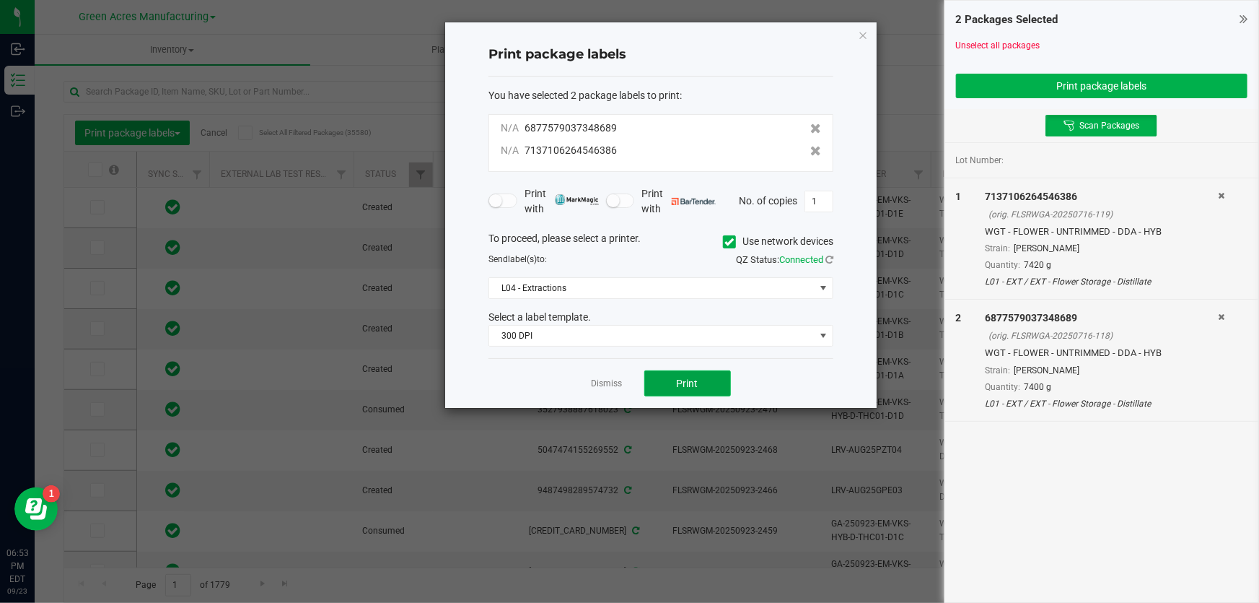
click at [657, 382] on button "Print" at bounding box center [687, 383] width 87 height 26
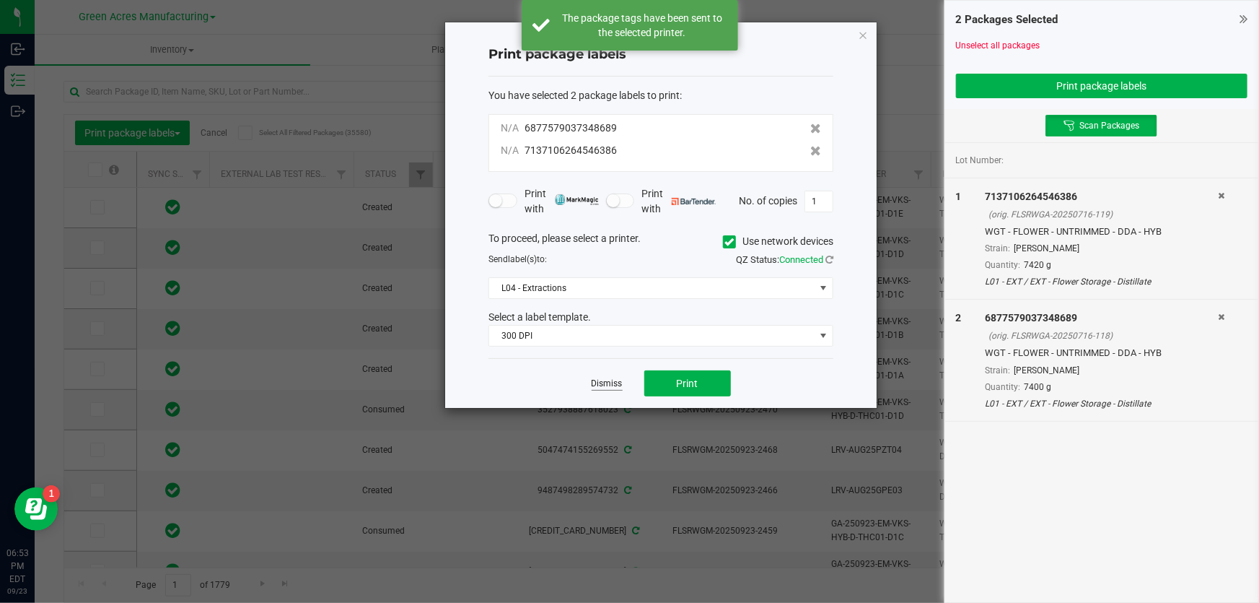
click at [614, 389] on link "Dismiss" at bounding box center [607, 383] width 31 height 12
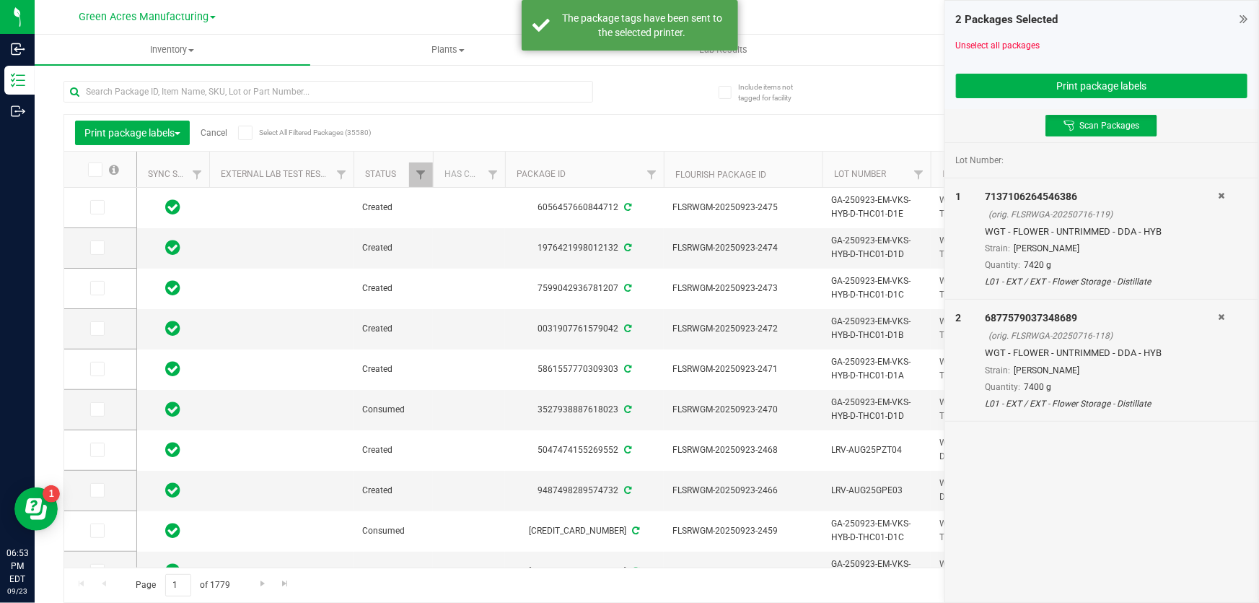
click at [1220, 192] on icon at bounding box center [1222, 195] width 6 height 9
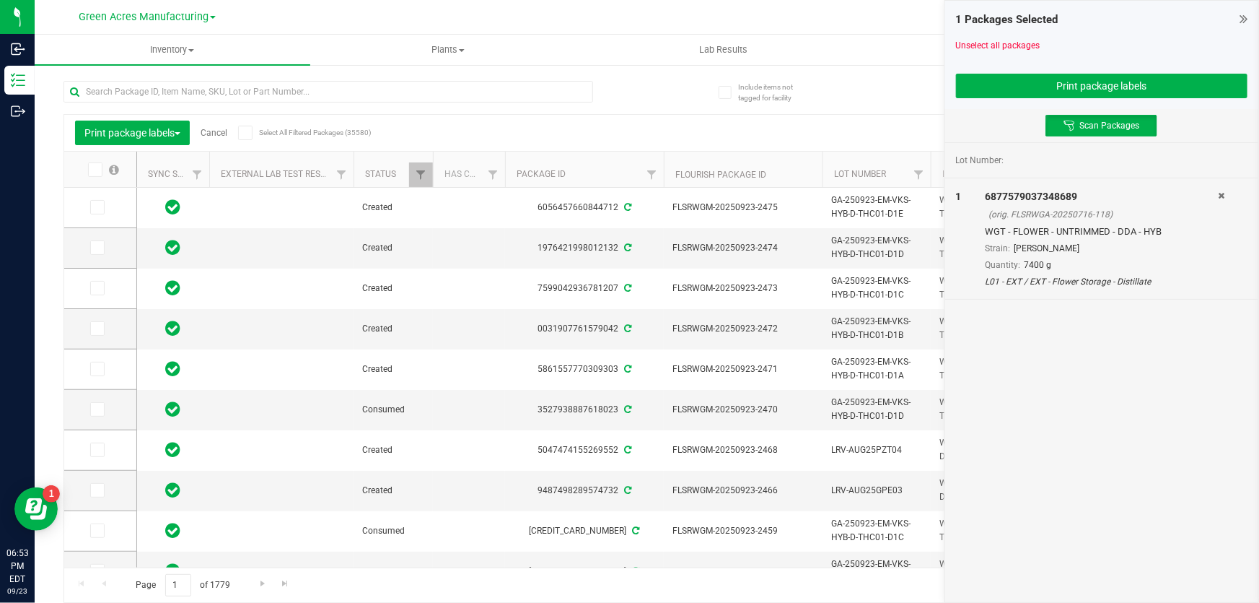
click at [1220, 192] on icon at bounding box center [1222, 195] width 6 height 9
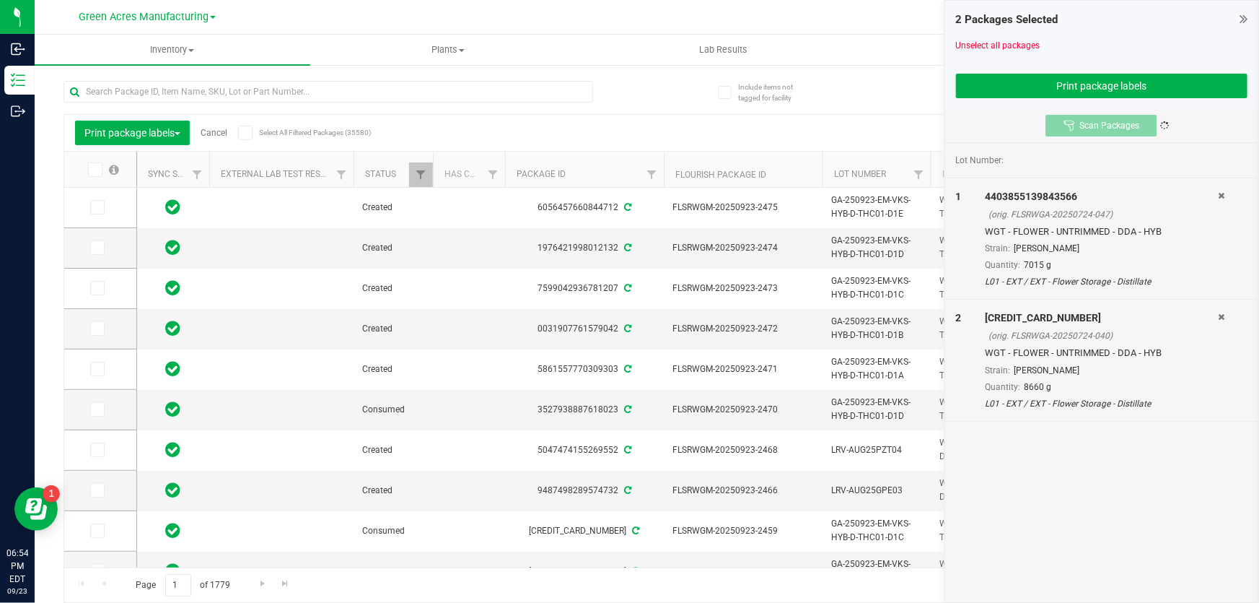
click at [1131, 131] on button "Scan Packages" at bounding box center [1102, 126] width 112 height 22
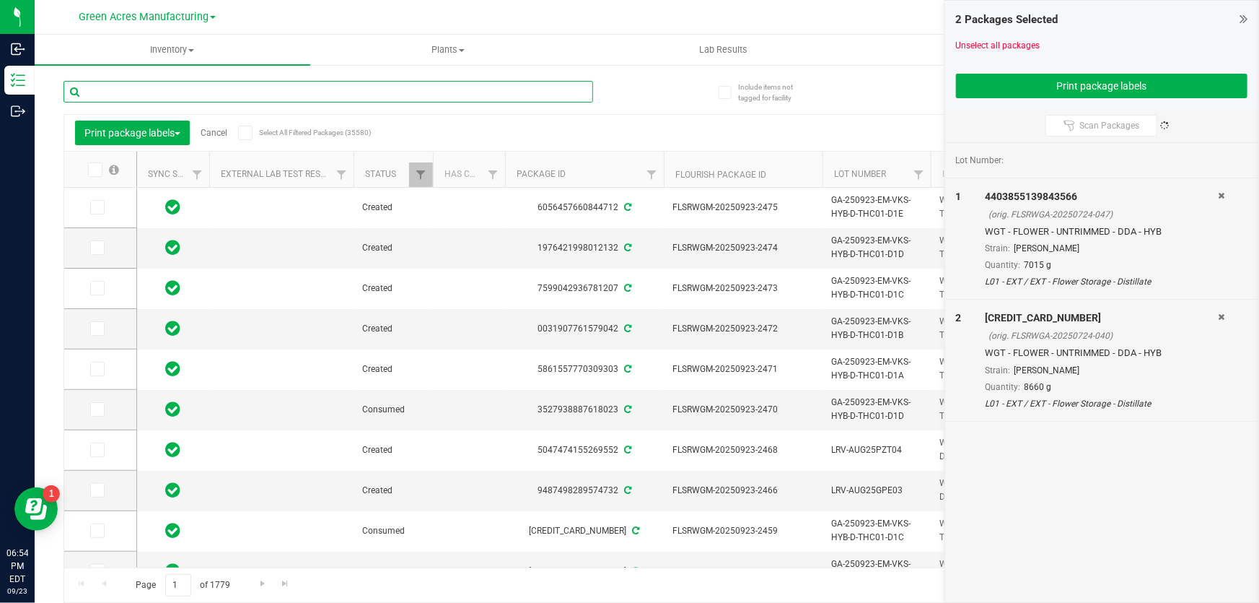
click at [489, 99] on input "text" at bounding box center [328, 92] width 530 height 22
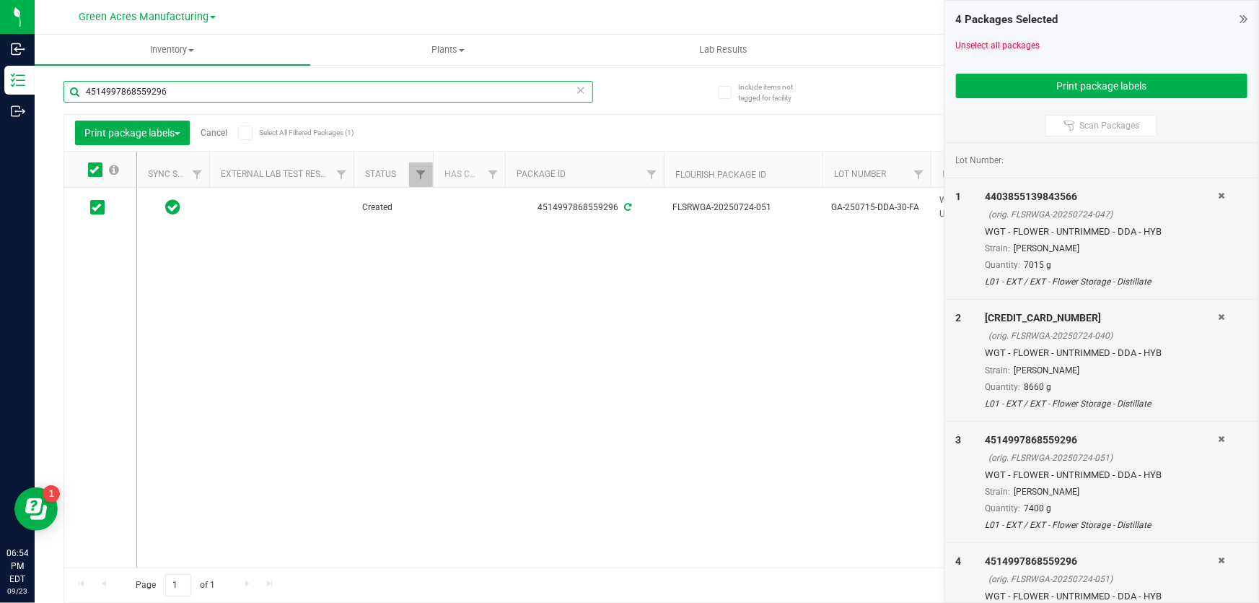
click at [574, 92] on input "4514997868559296" at bounding box center [328, 92] width 530 height 22
type input "4514997868559296"
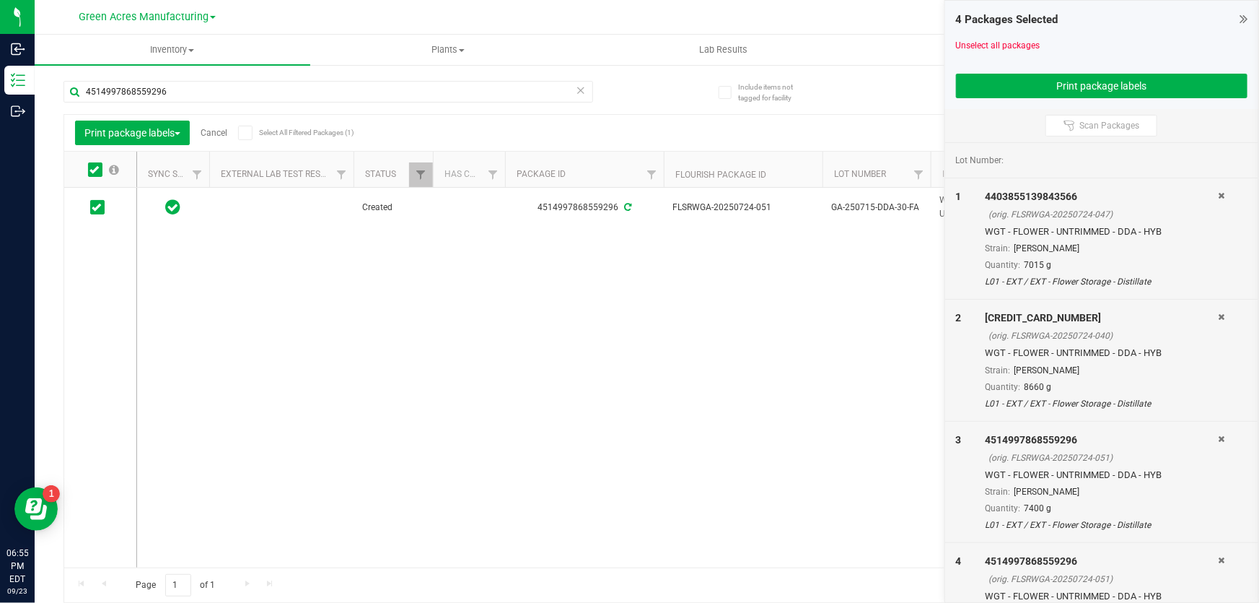
click at [577, 87] on icon at bounding box center [581, 89] width 10 height 17
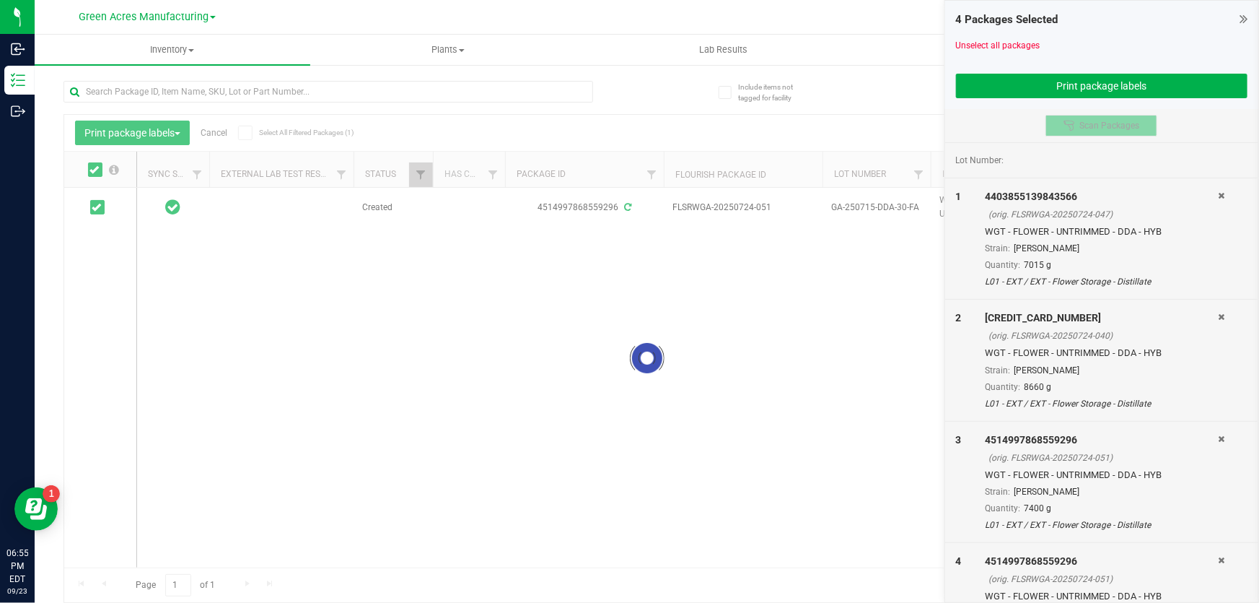
click at [1104, 120] on span "Scan Packages" at bounding box center [1109, 126] width 60 height 12
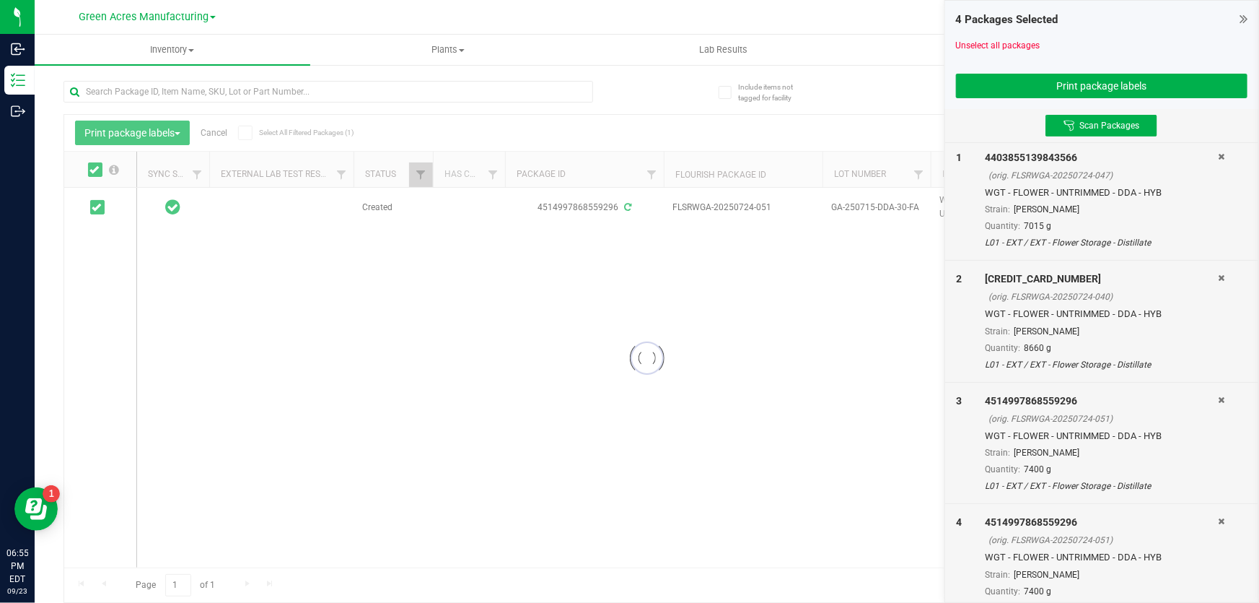
scroll to position [61, 0]
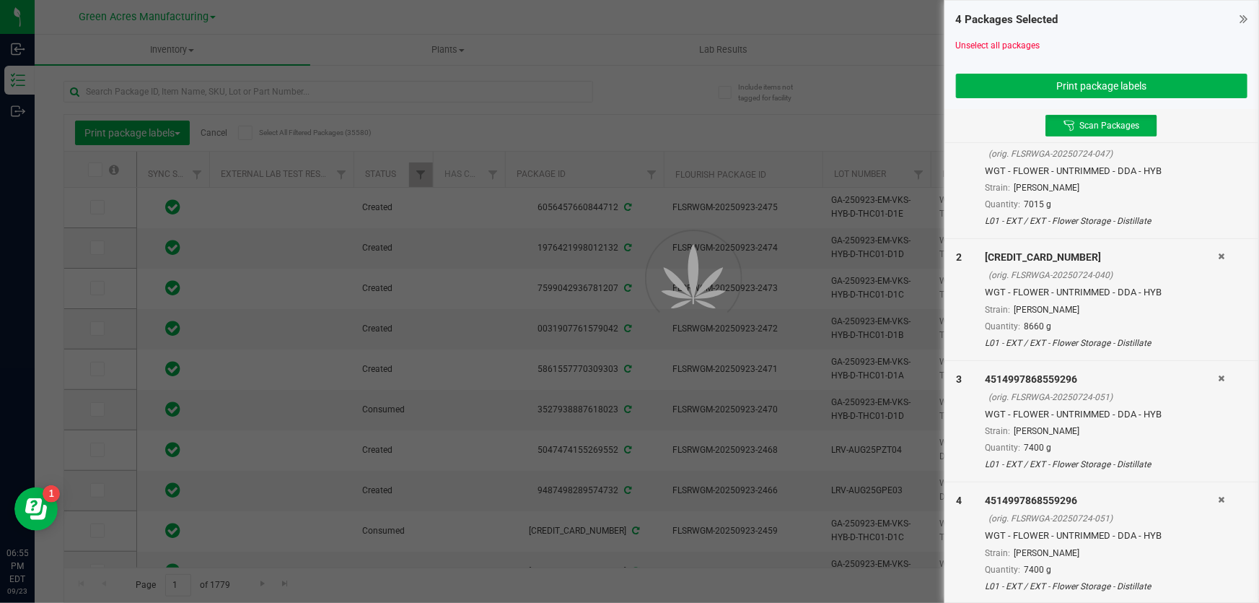
click at [1219, 499] on icon at bounding box center [1222, 499] width 6 height 9
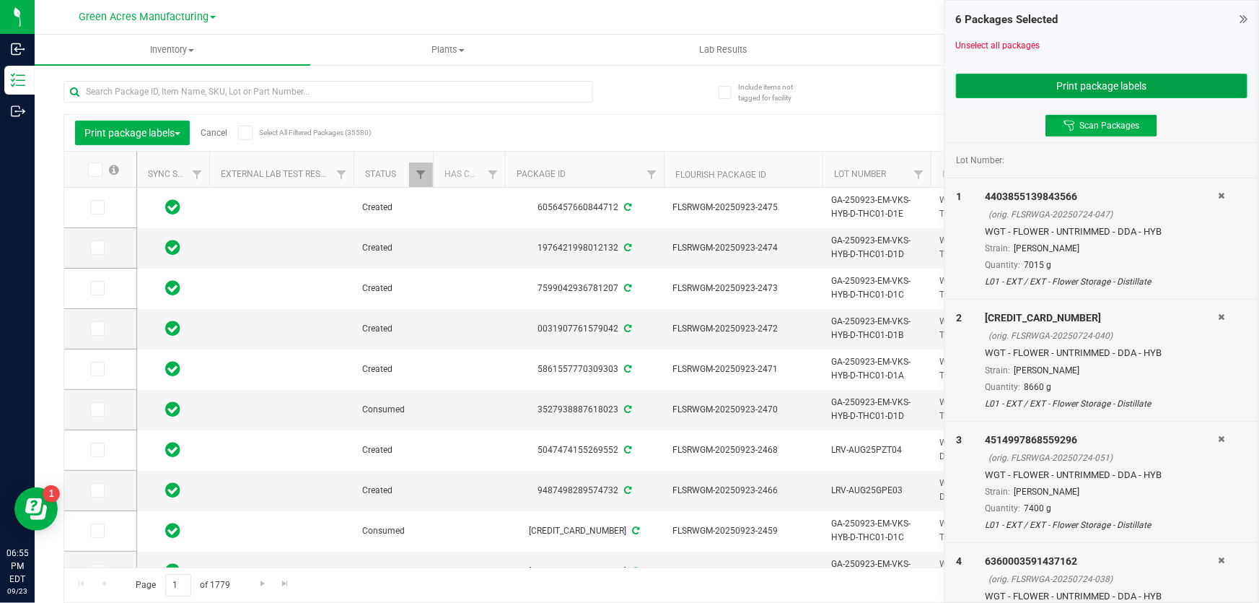
click at [1209, 86] on button "Print package labels" at bounding box center [1102, 86] width 292 height 25
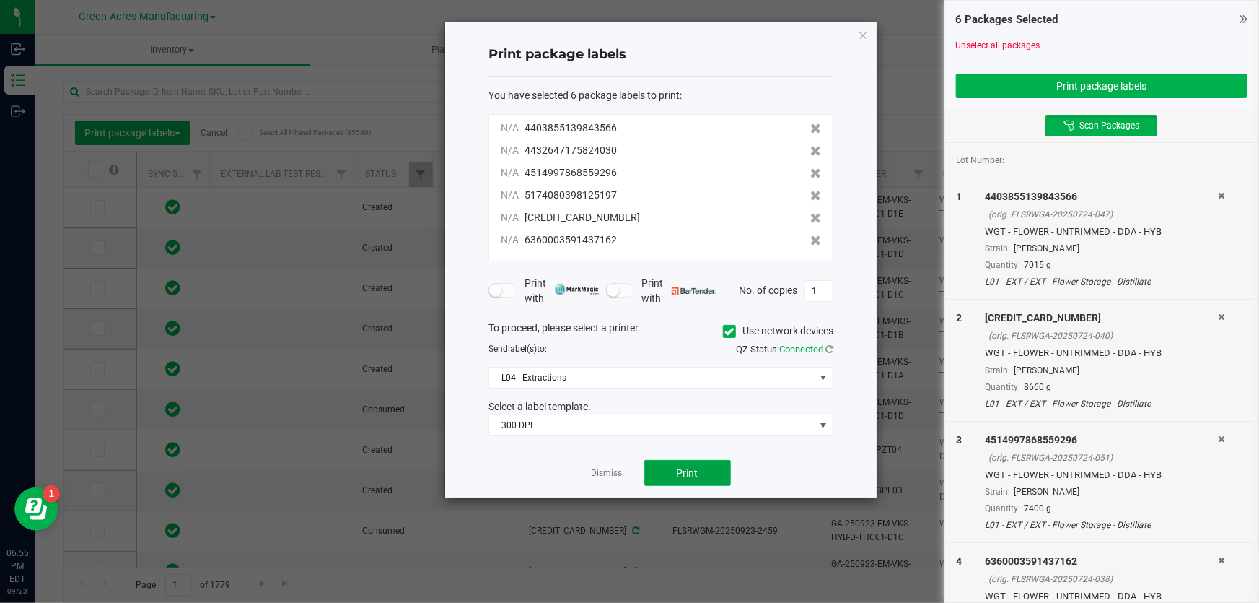
click at [678, 468] on span "Print" at bounding box center [688, 473] width 22 height 12
